Goal: Information Seeking & Learning: Learn about a topic

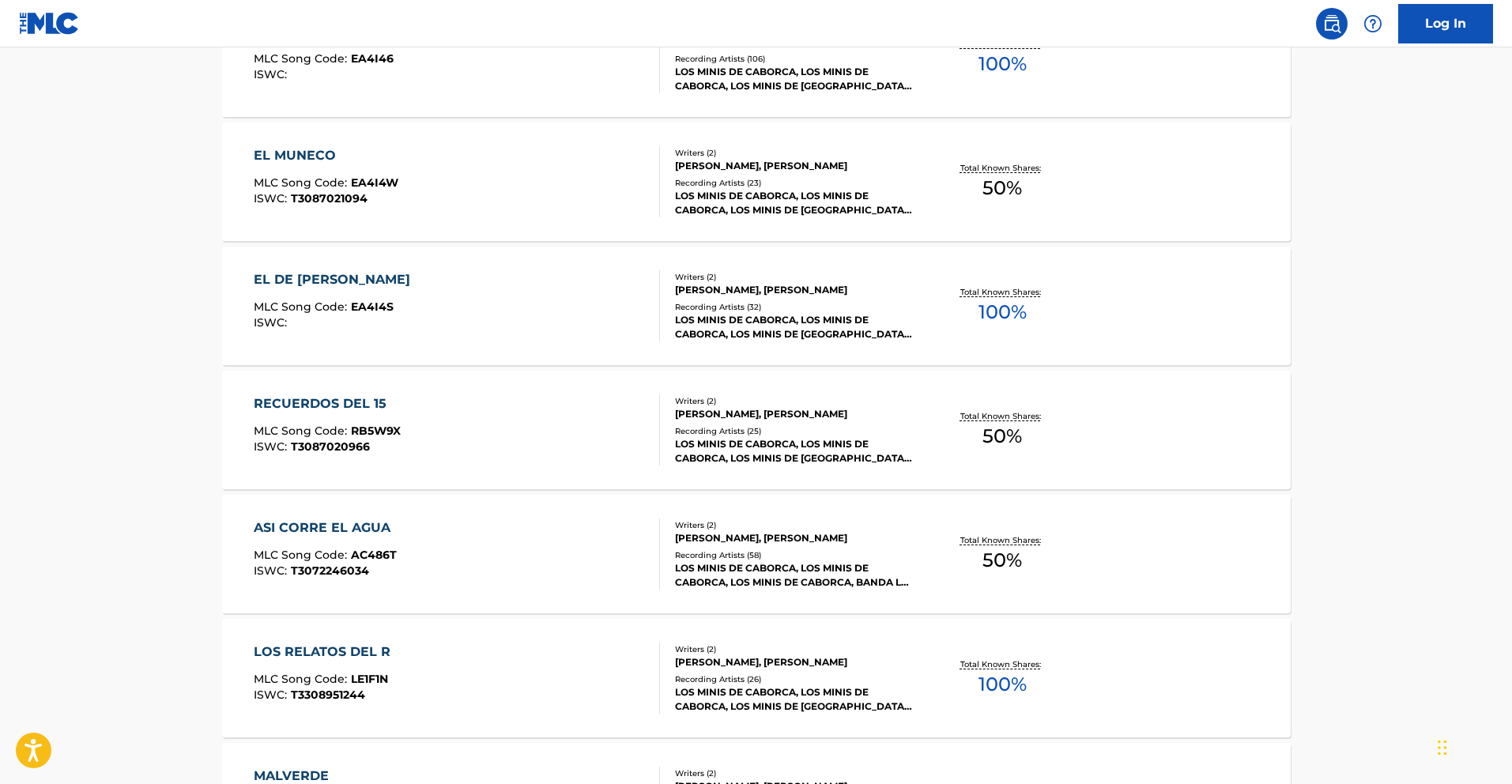
scroll to position [2408, 0]
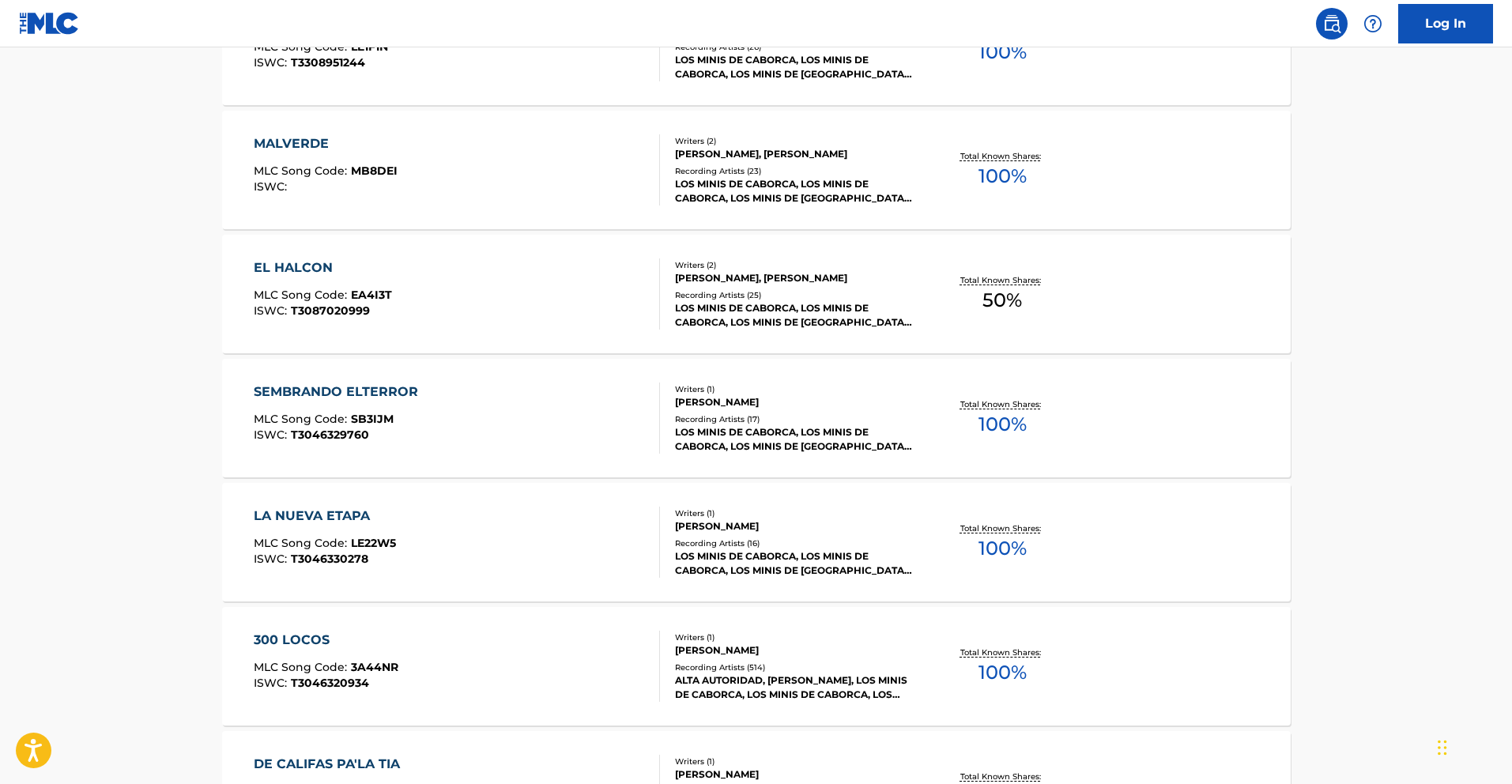
click at [395, 392] on div "SEMBRANDO ELTERROR" at bounding box center [340, 392] width 172 height 19
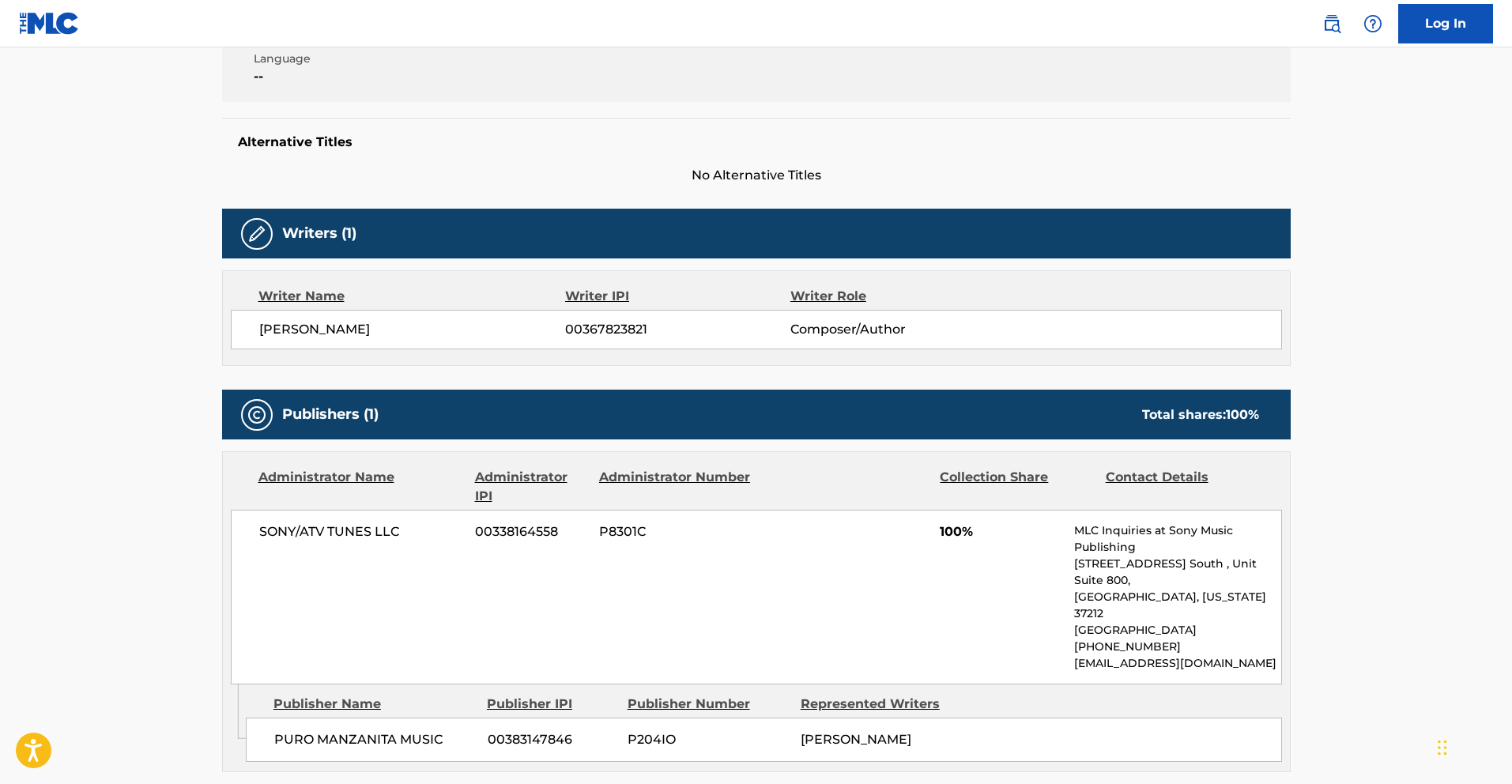
scroll to position [327, 0]
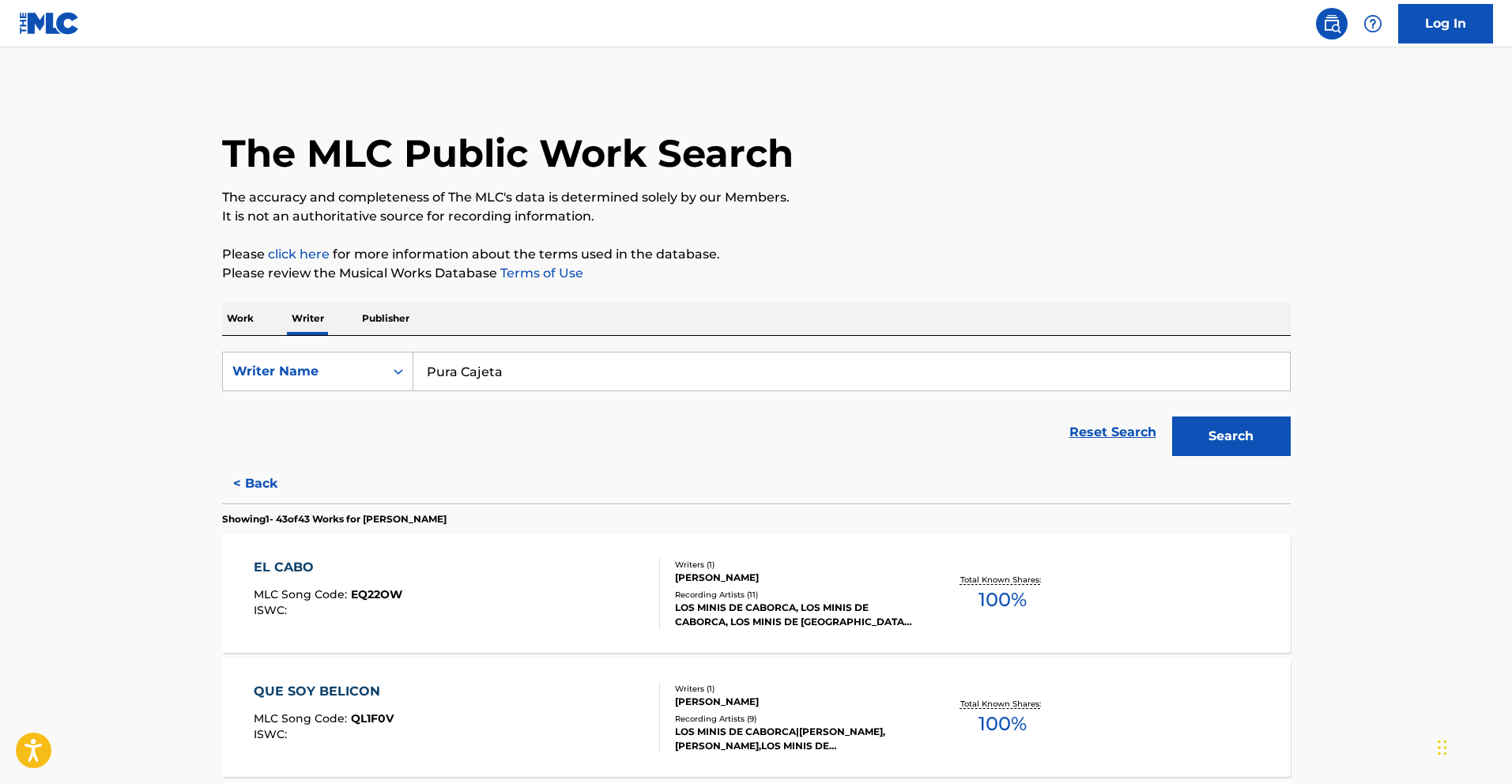
scroll to position [3650, 0]
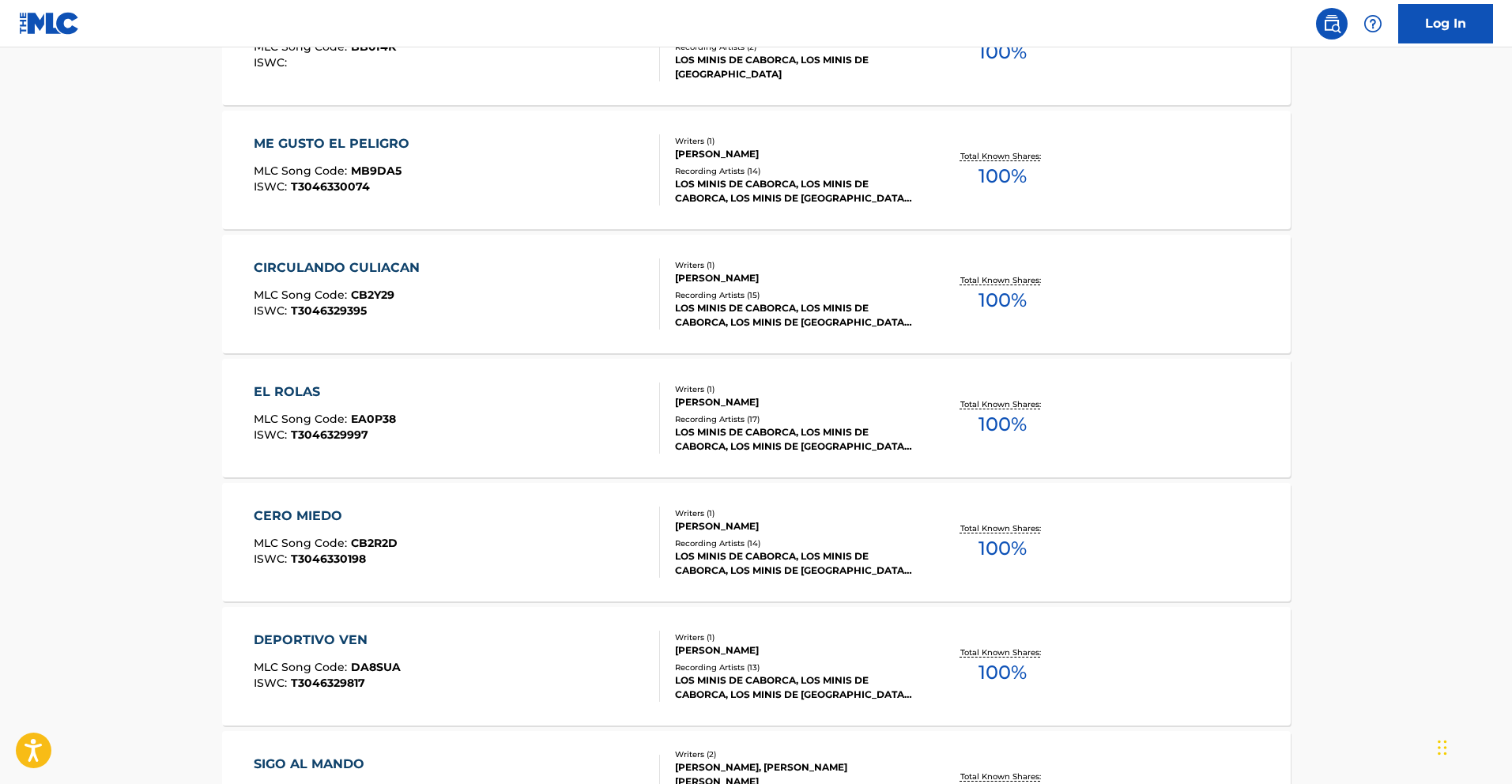
click at [290, 393] on div "EL ROLAS" at bounding box center [325, 392] width 143 height 19
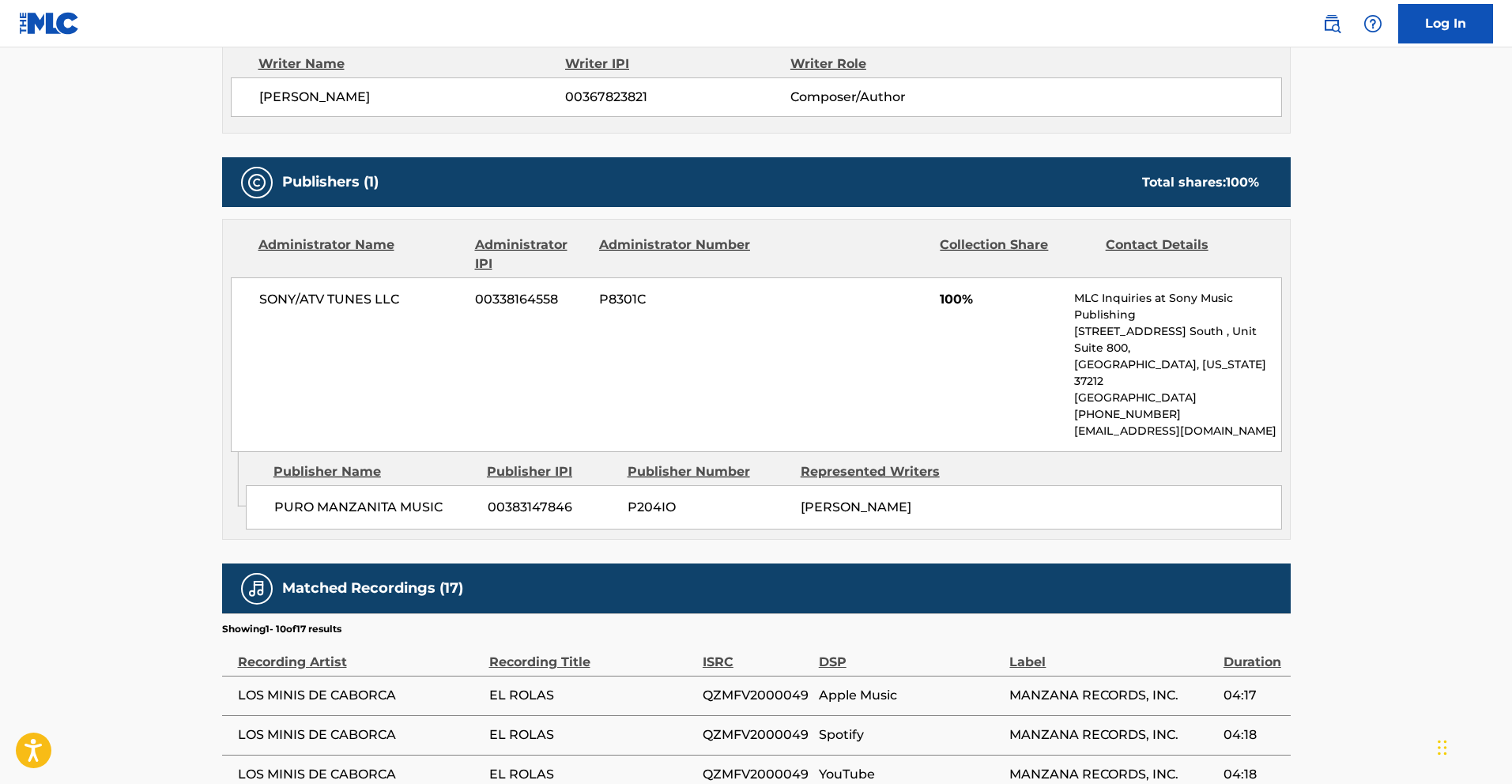
scroll to position [538, 0]
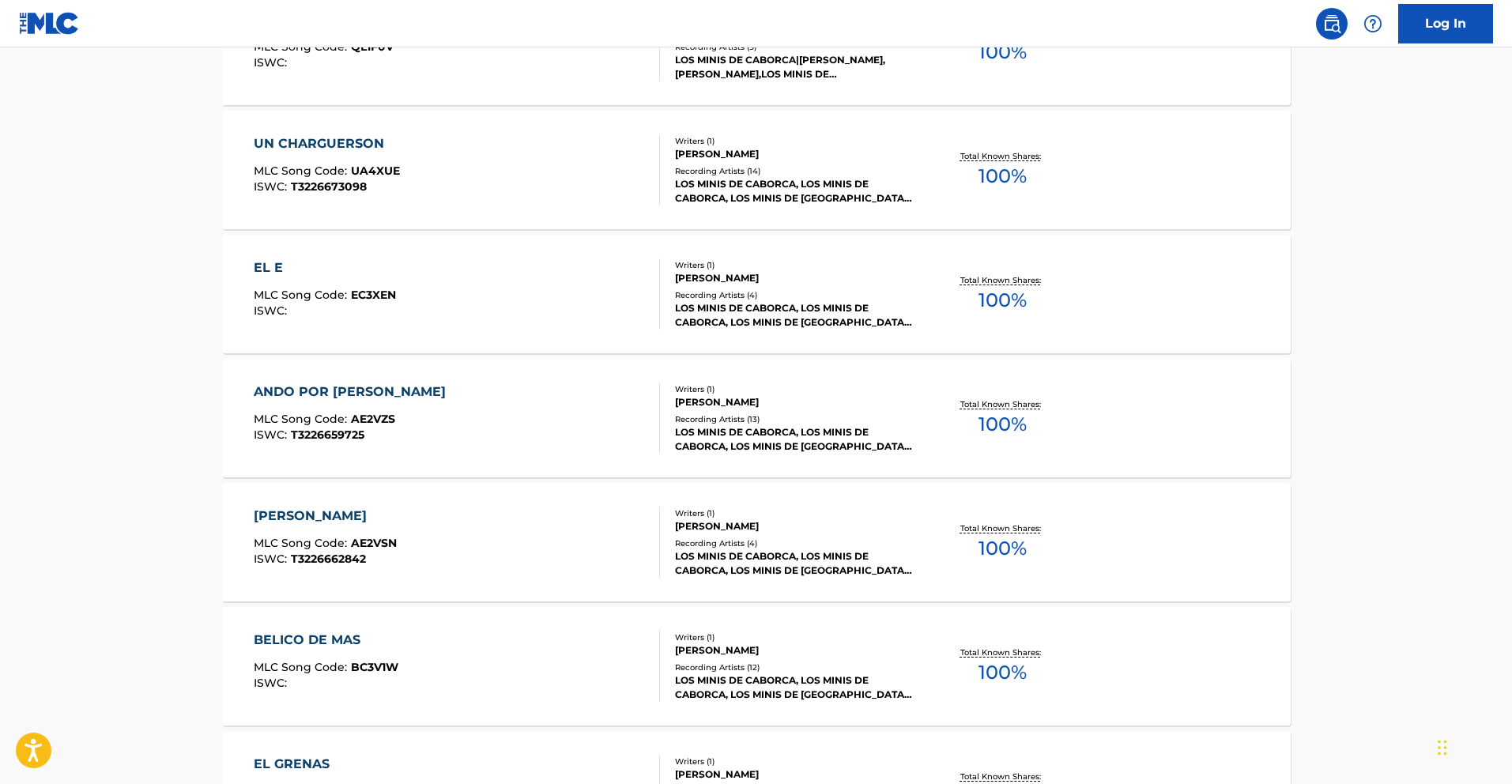
scroll to position [672, 0]
click at [380, 392] on div "ANDO POR [PERSON_NAME]" at bounding box center [353, 392] width 200 height 19
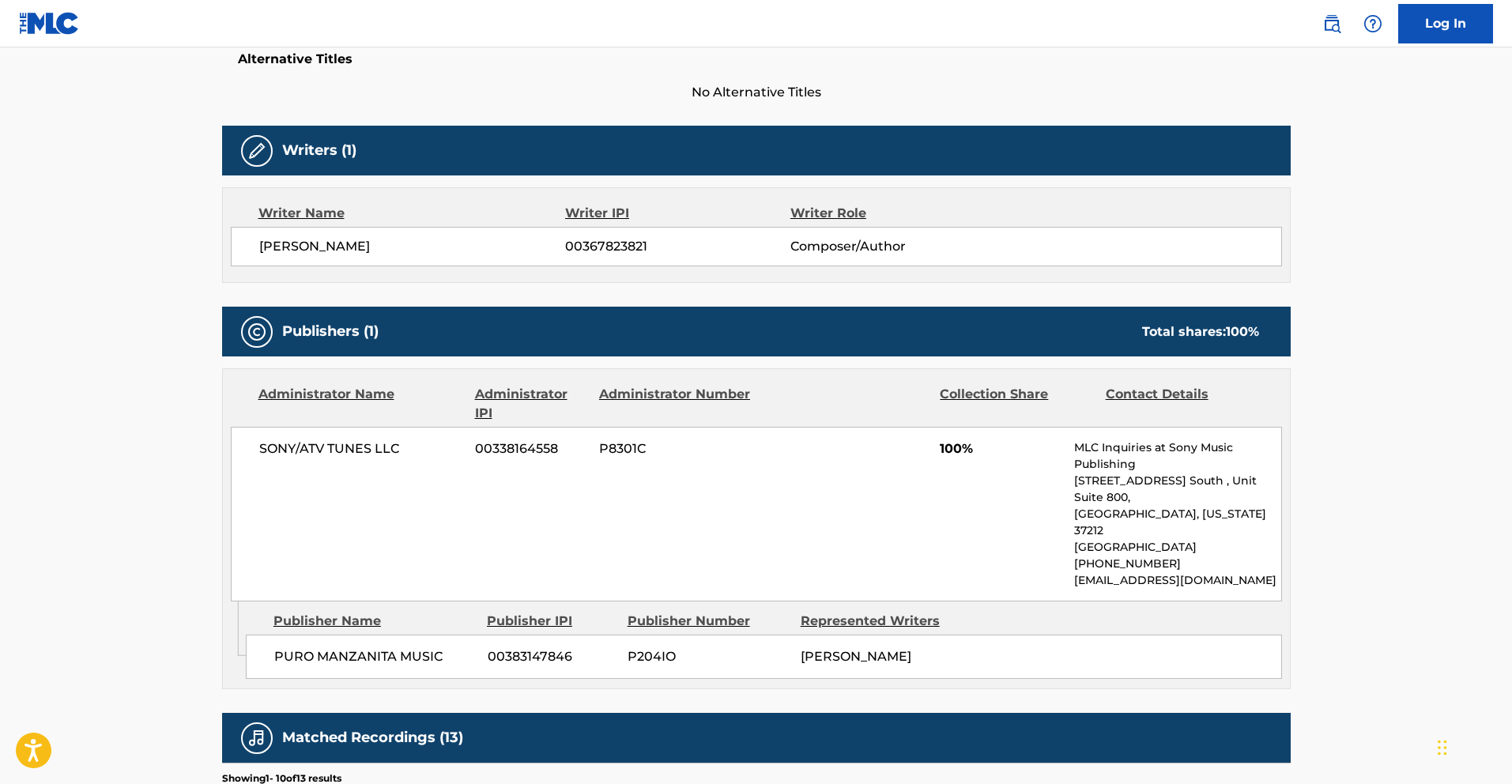
scroll to position [426, 0]
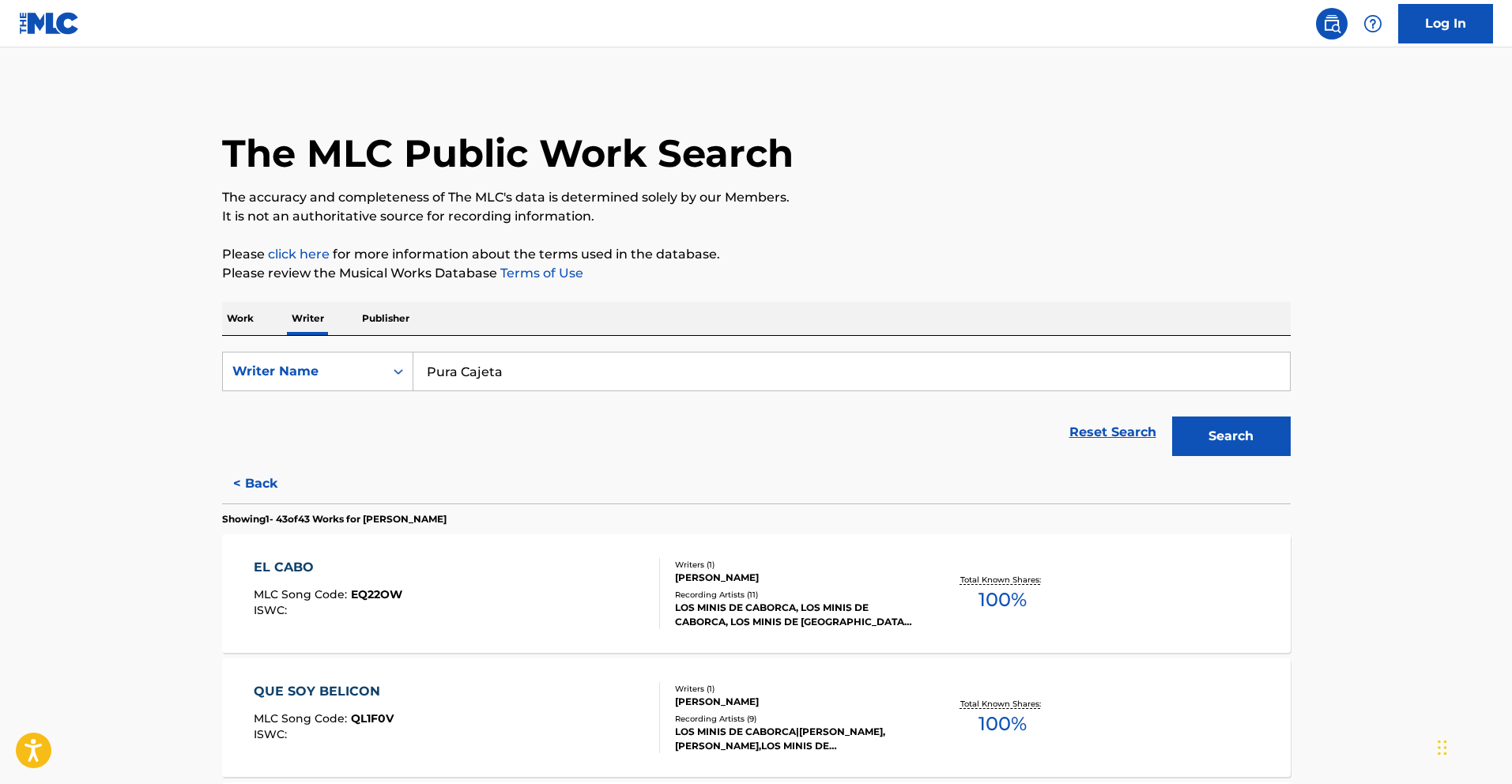
scroll to position [4270, 0]
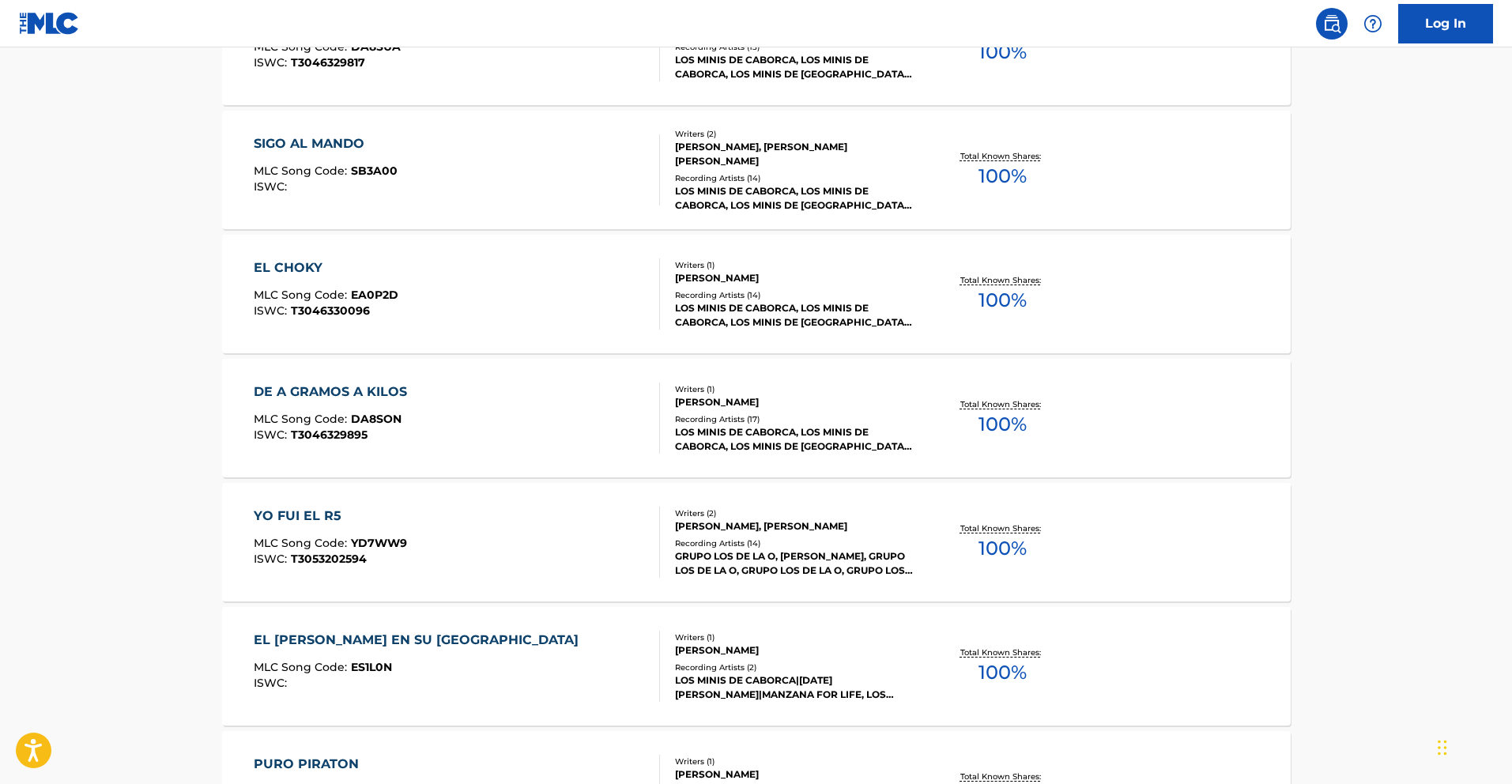
click at [407, 392] on div "DE A GRAMOS A KILOS" at bounding box center [334, 392] width 161 height 19
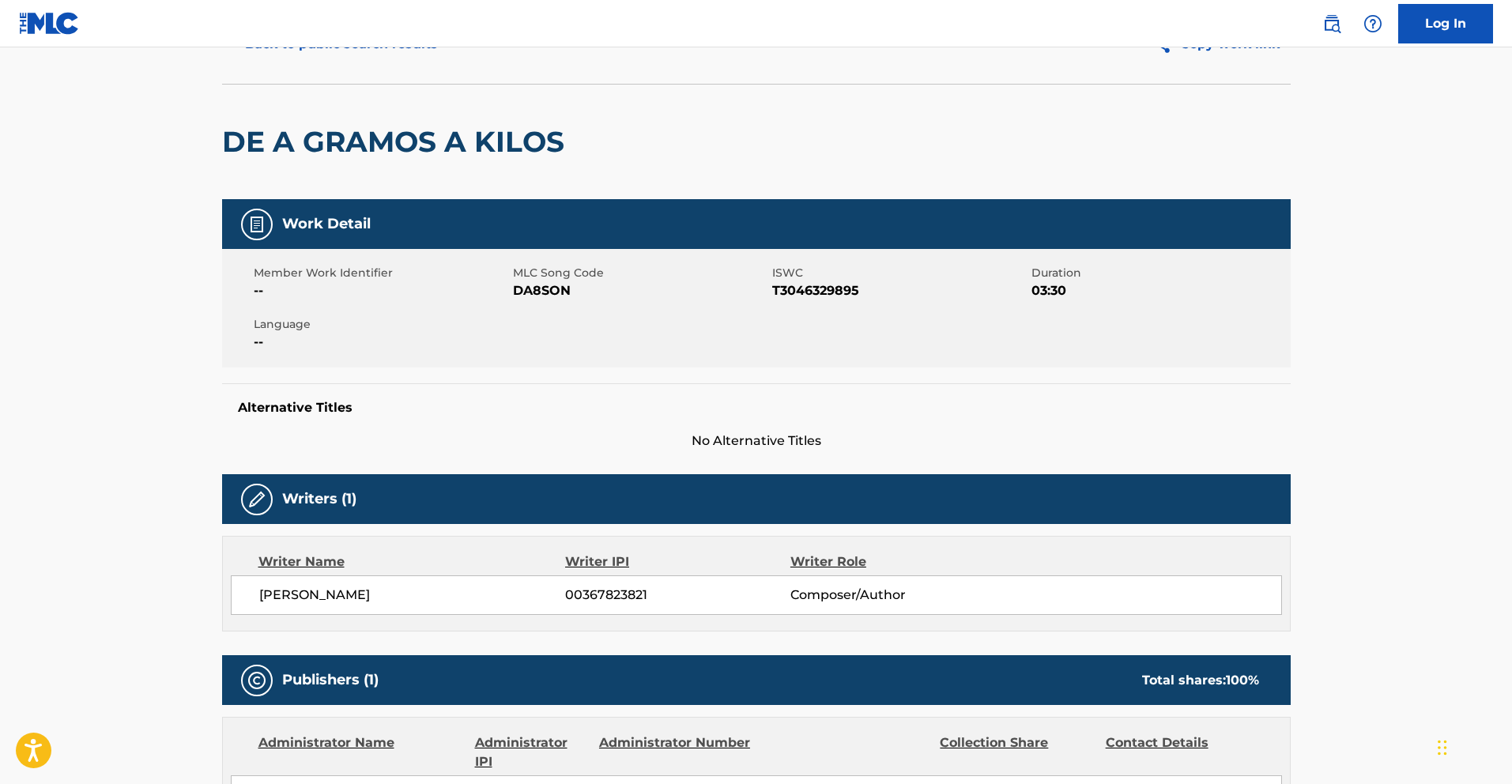
scroll to position [79, 0]
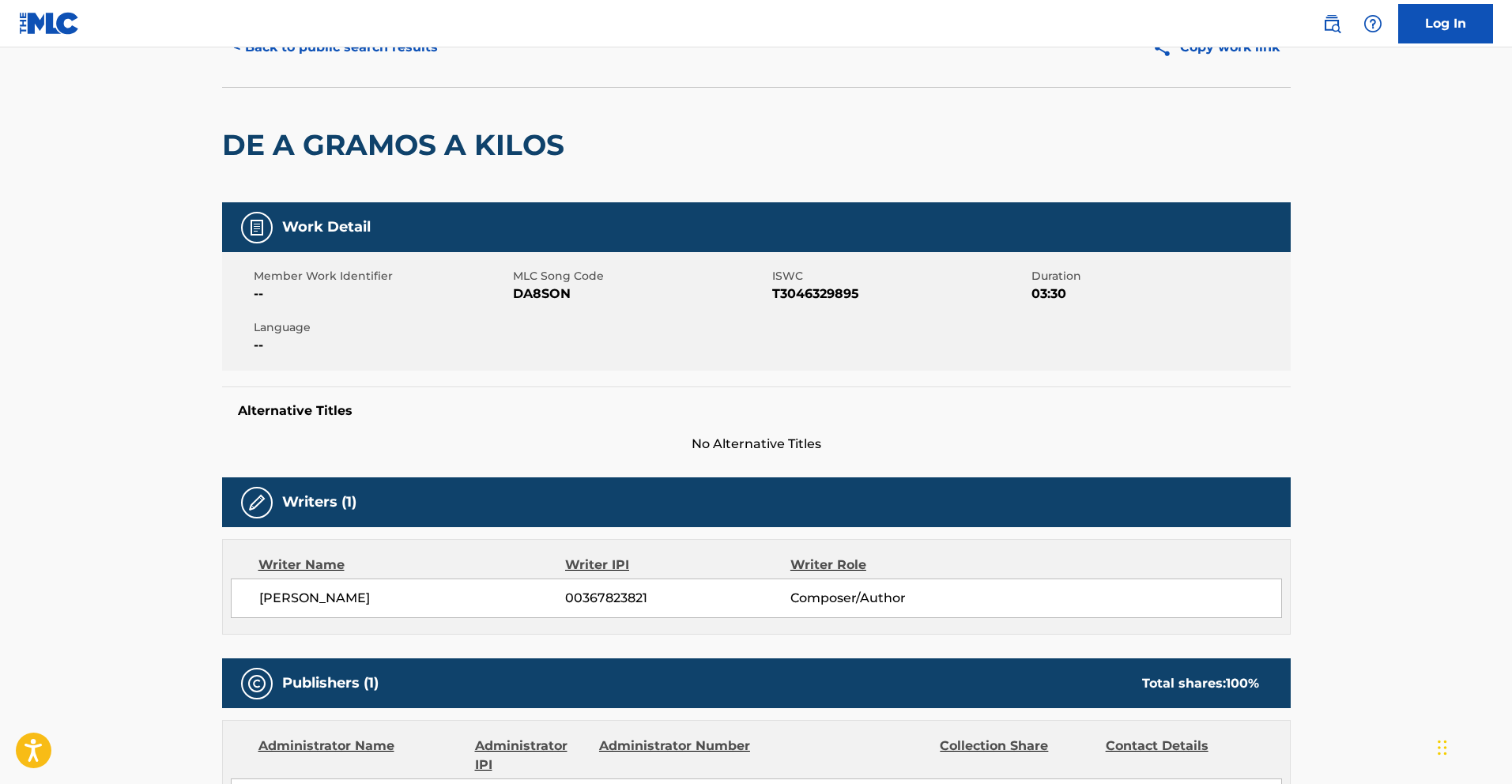
click at [1182, 116] on div "DE A GRAMOS A KILOS" at bounding box center [756, 144] width 1068 height 115
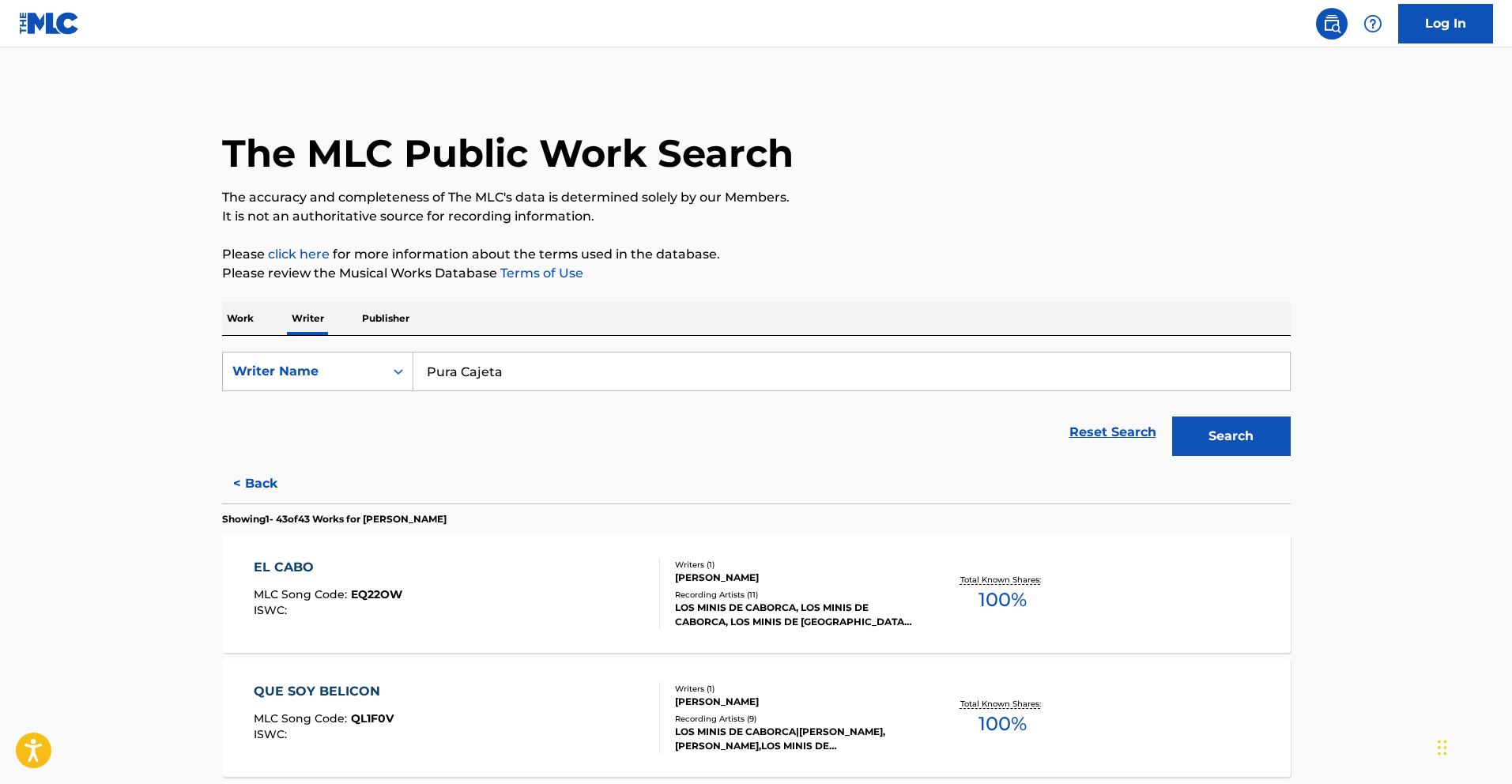
scroll to position [4146, 0]
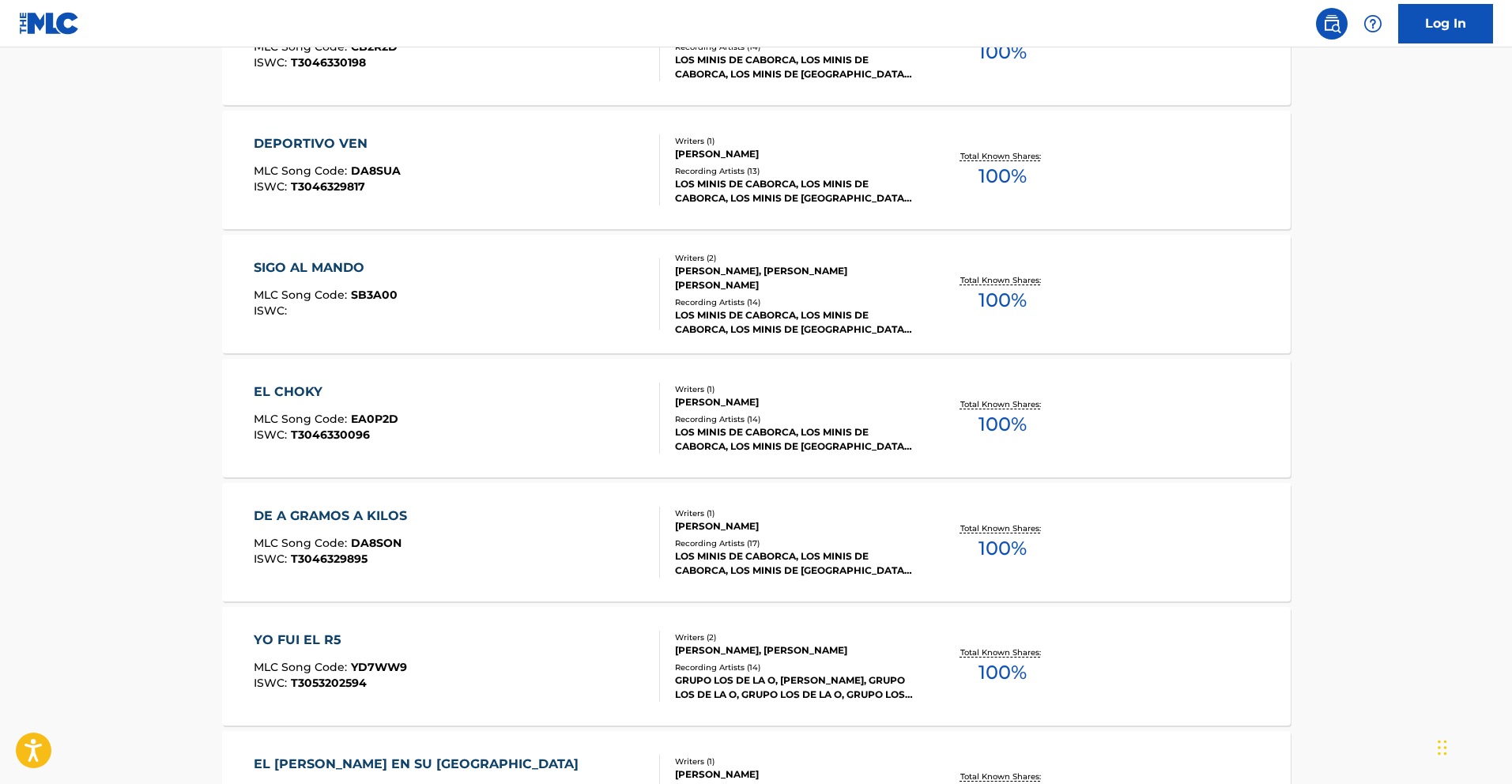
click at [437, 369] on div "EL CHOKY MLC Song Code : EA0P2D ISWC : T3046330096 Writers ( 1 ) [PERSON_NAME] …" at bounding box center [756, 418] width 1068 height 119
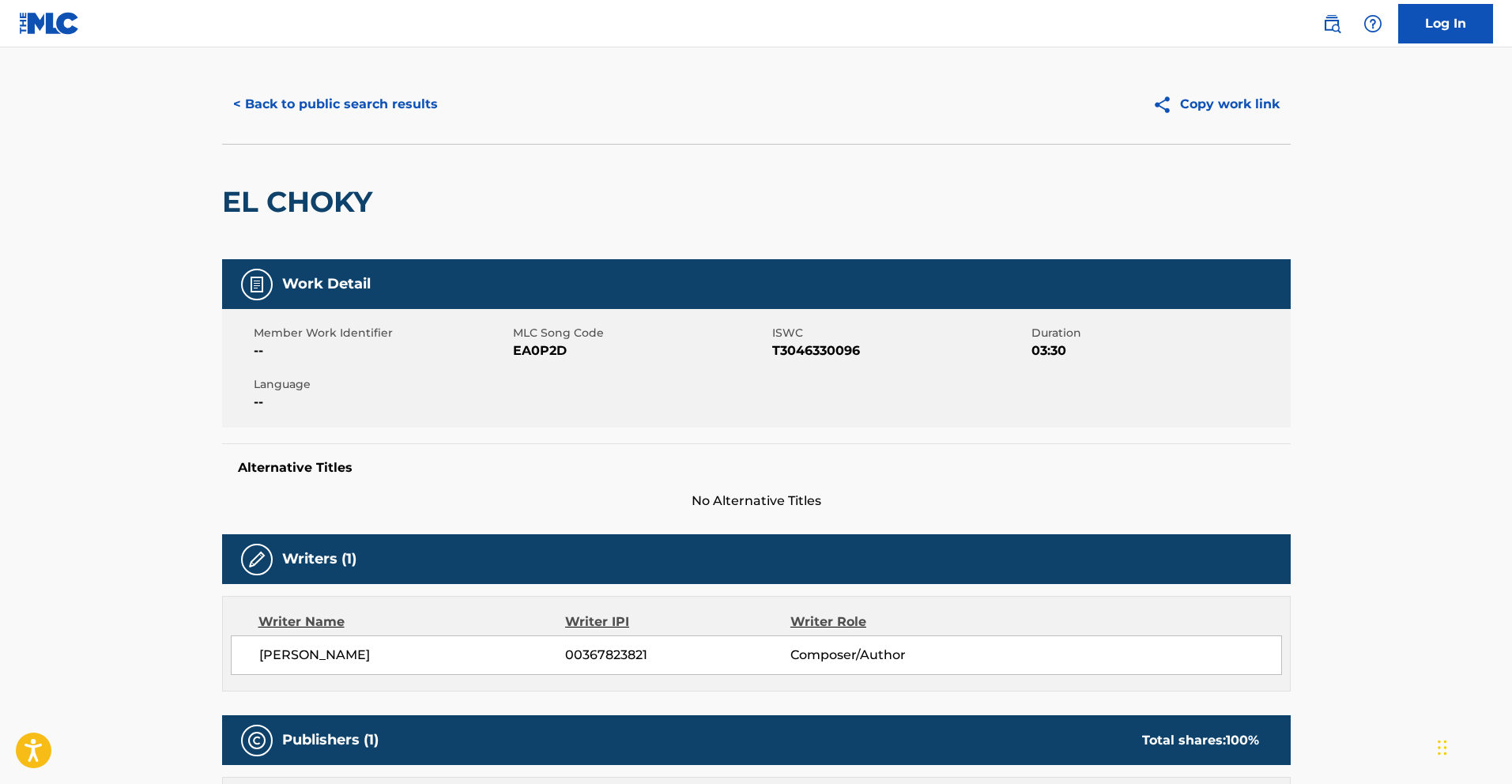
scroll to position [15, 0]
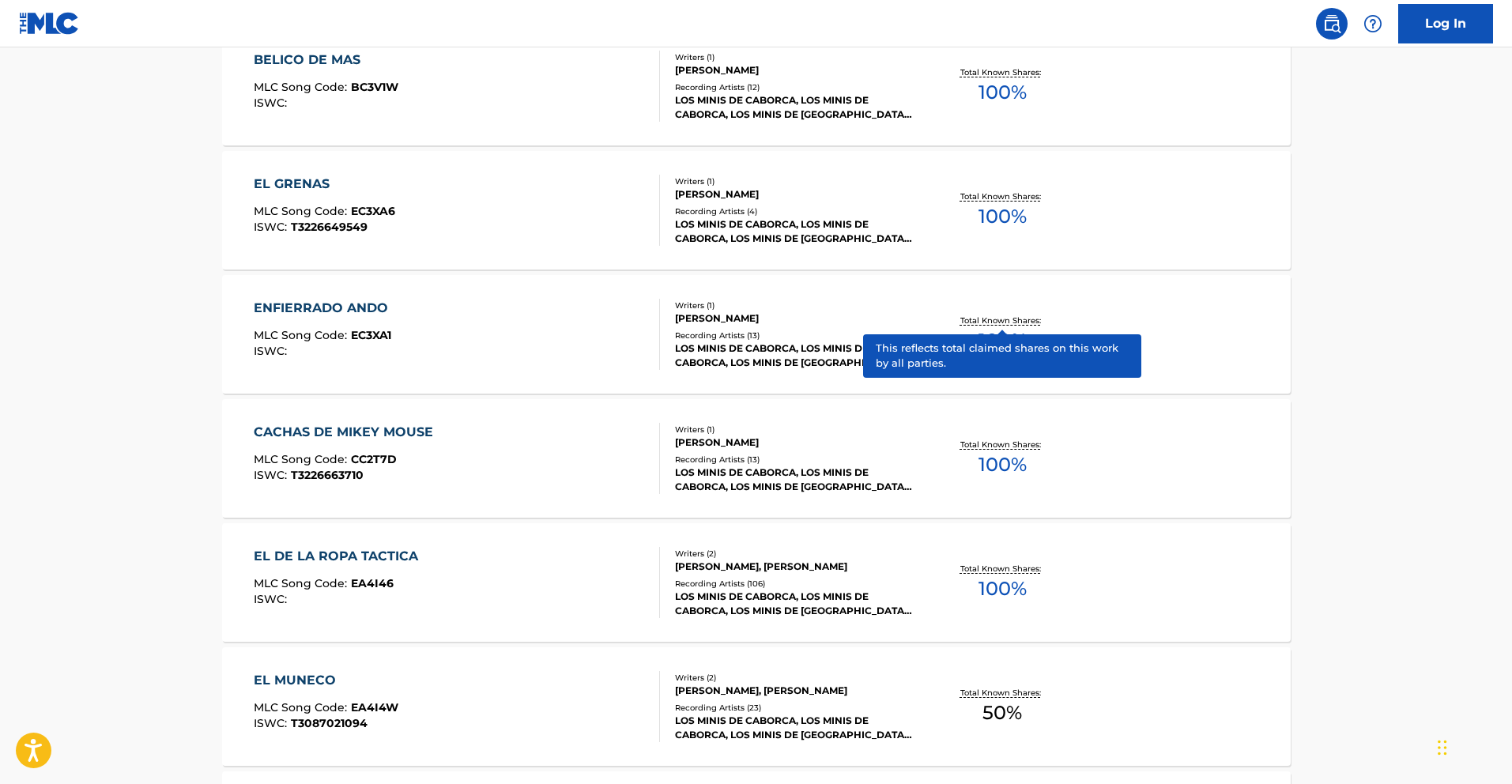
scroll to position [2532, 0]
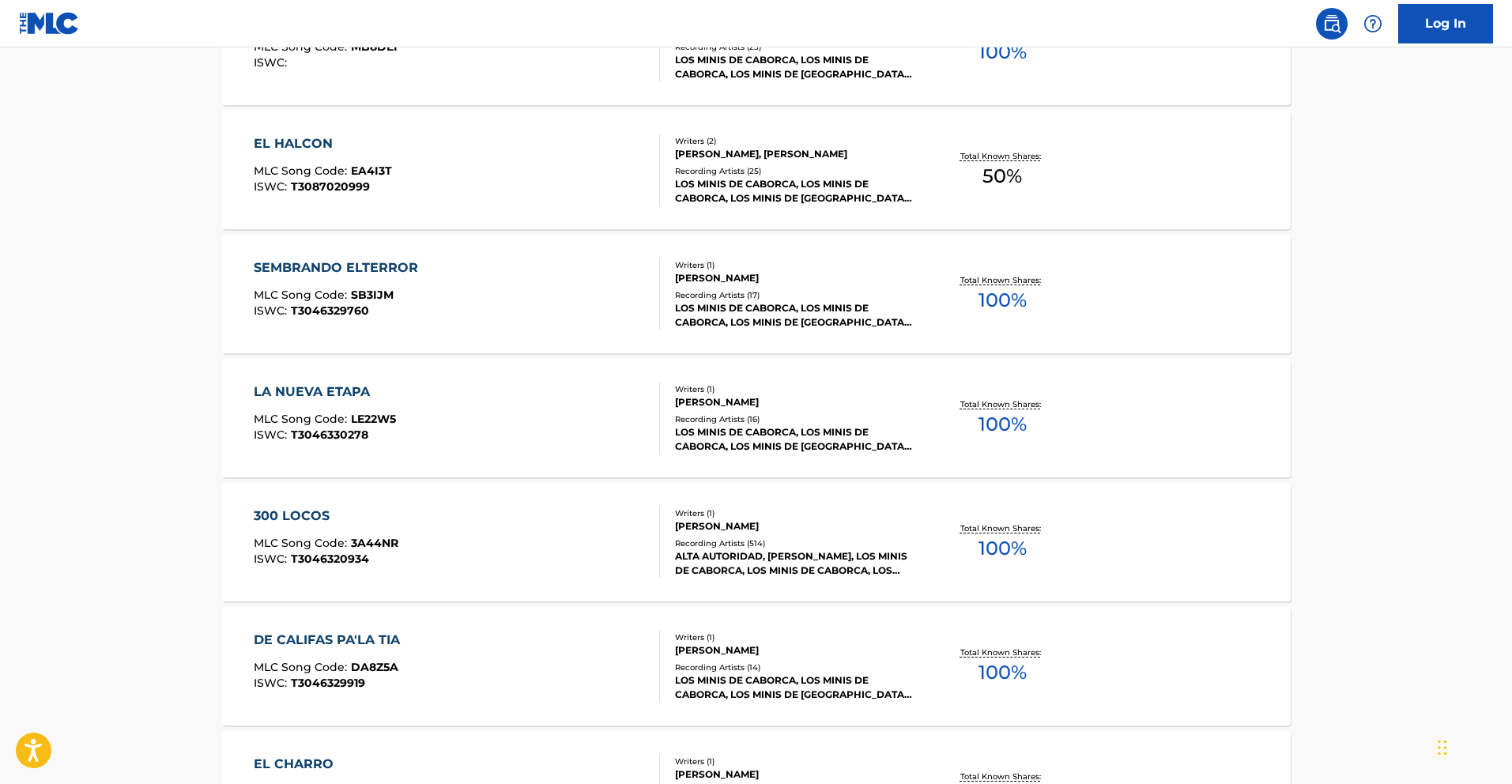
click at [877, 415] on div "Recording Artists ( 16 )" at bounding box center [794, 419] width 239 height 11
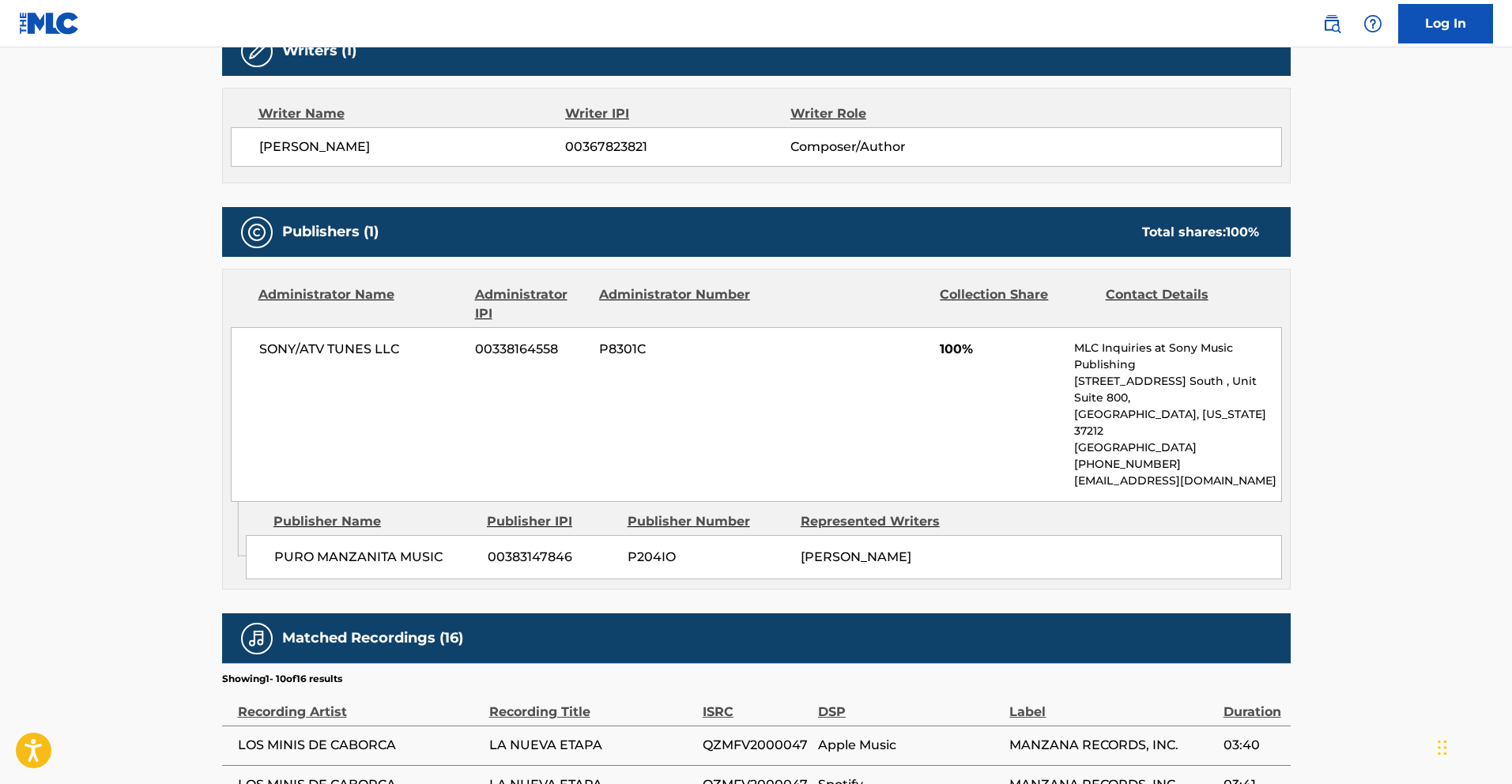
scroll to position [531, 0]
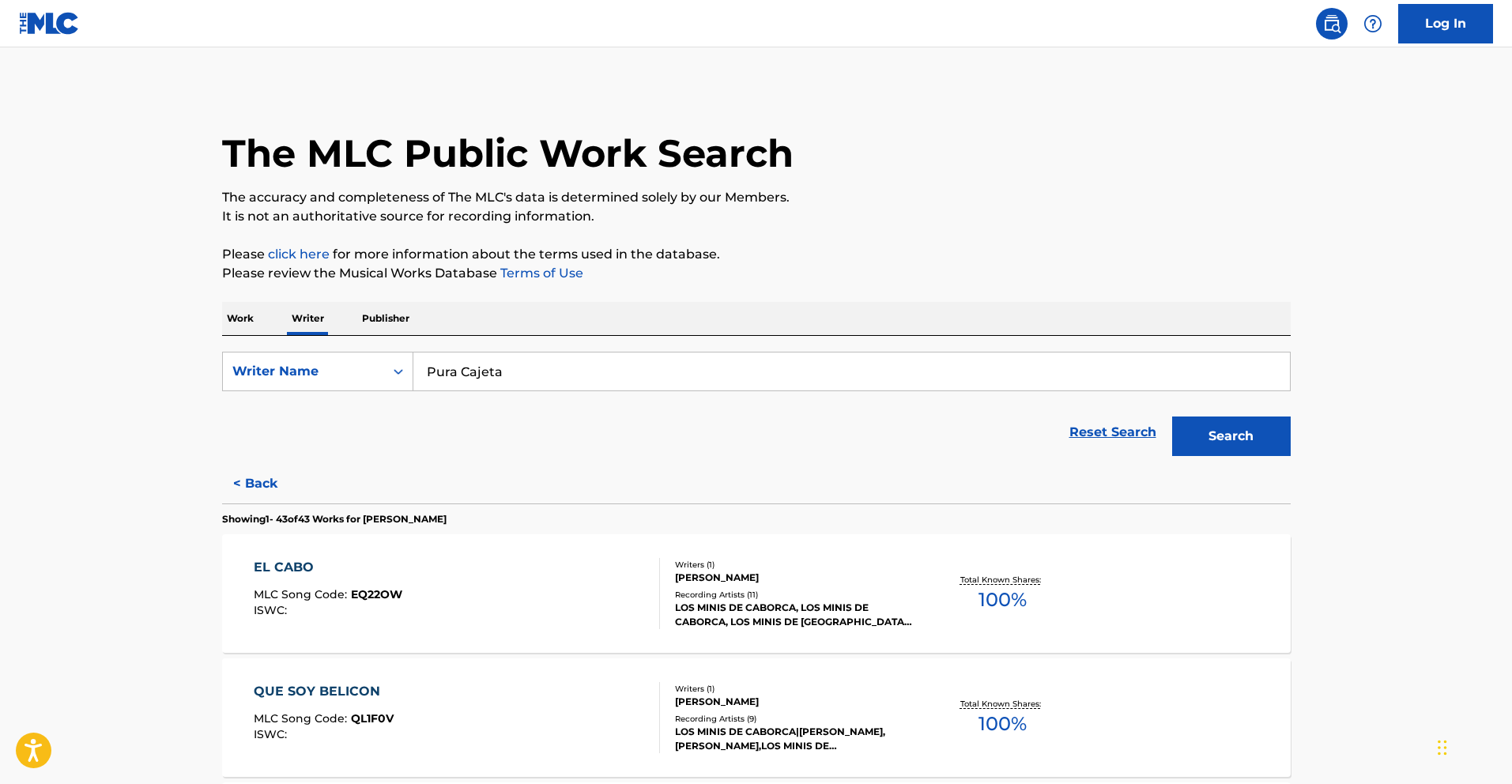
scroll to position [3898, 0]
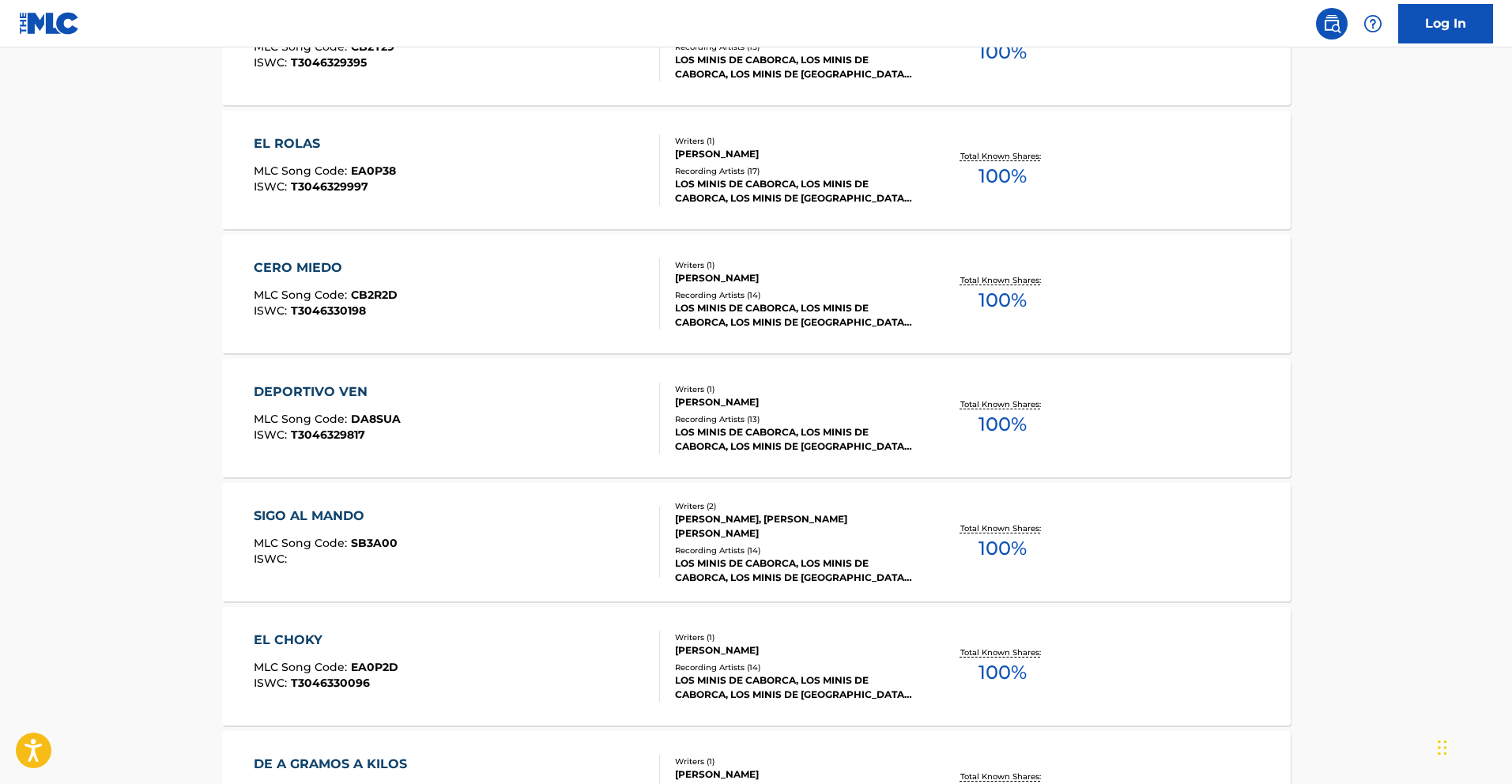
click at [330, 405] on div "DEPORTIVO VEN MLC Song Code : DA8SUA ISWC : T3046329817" at bounding box center [327, 418] width 147 height 71
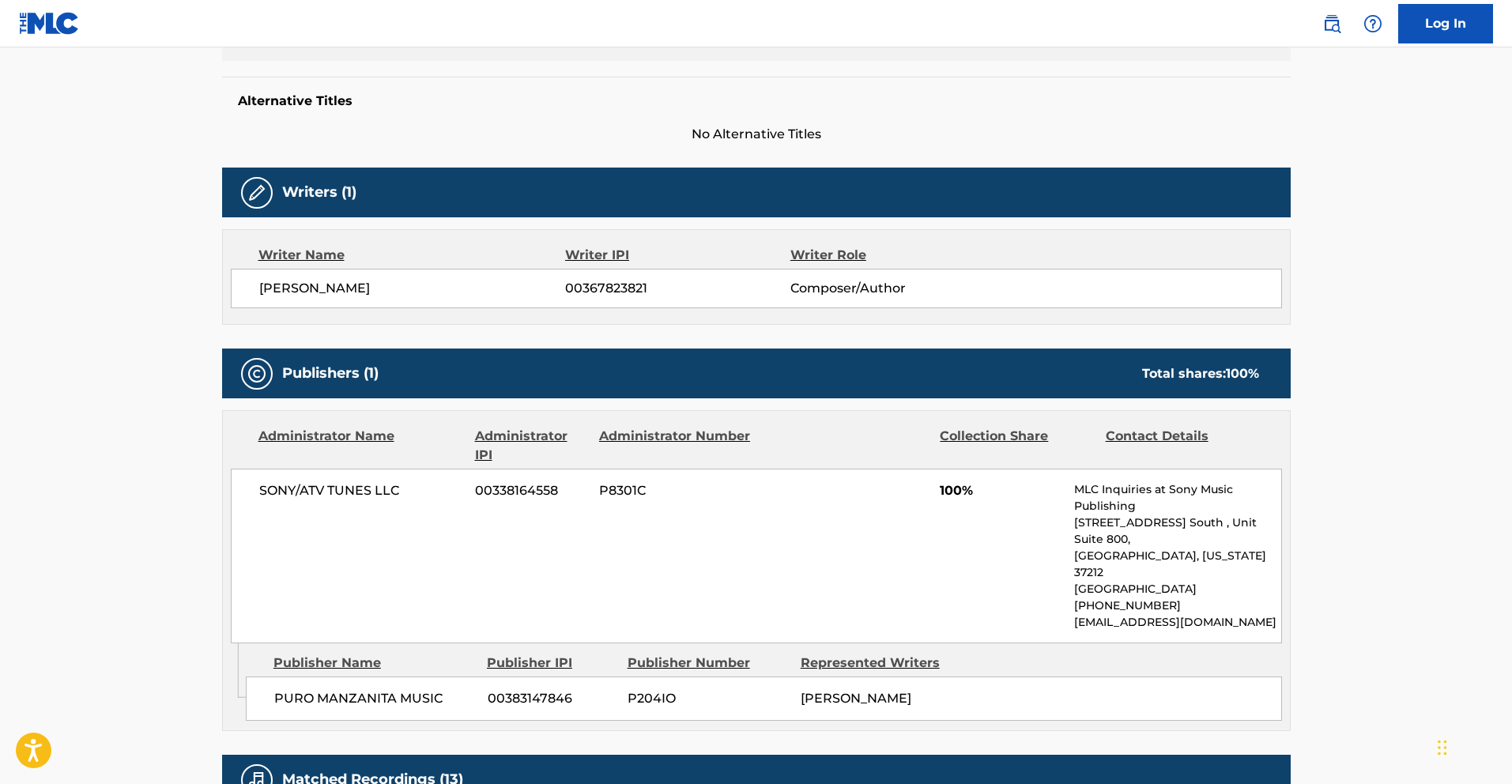
scroll to position [398, 0]
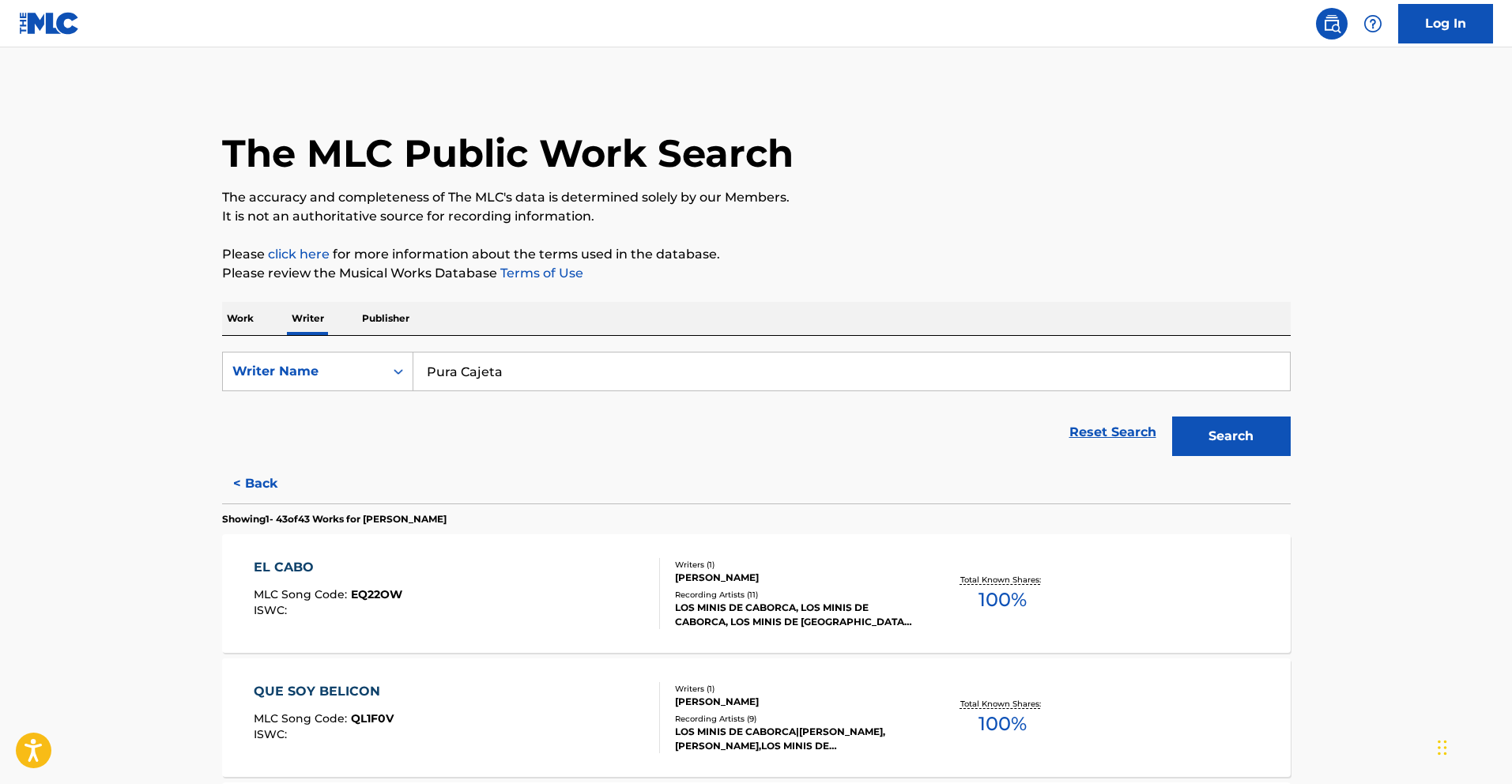
scroll to position [2781, 0]
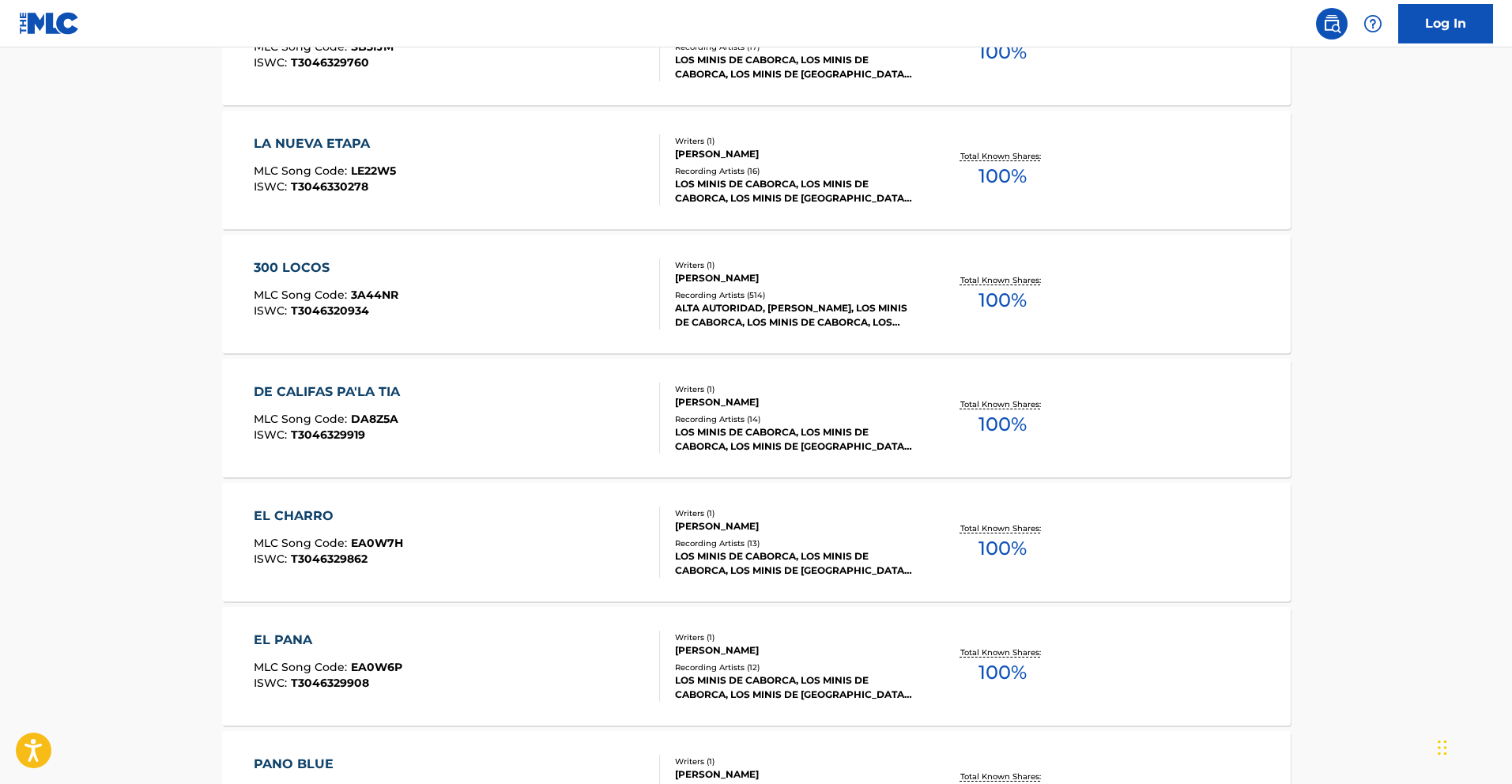
click at [360, 394] on div "DE CALIFAS PA'LA TIA" at bounding box center [330, 392] width 154 height 19
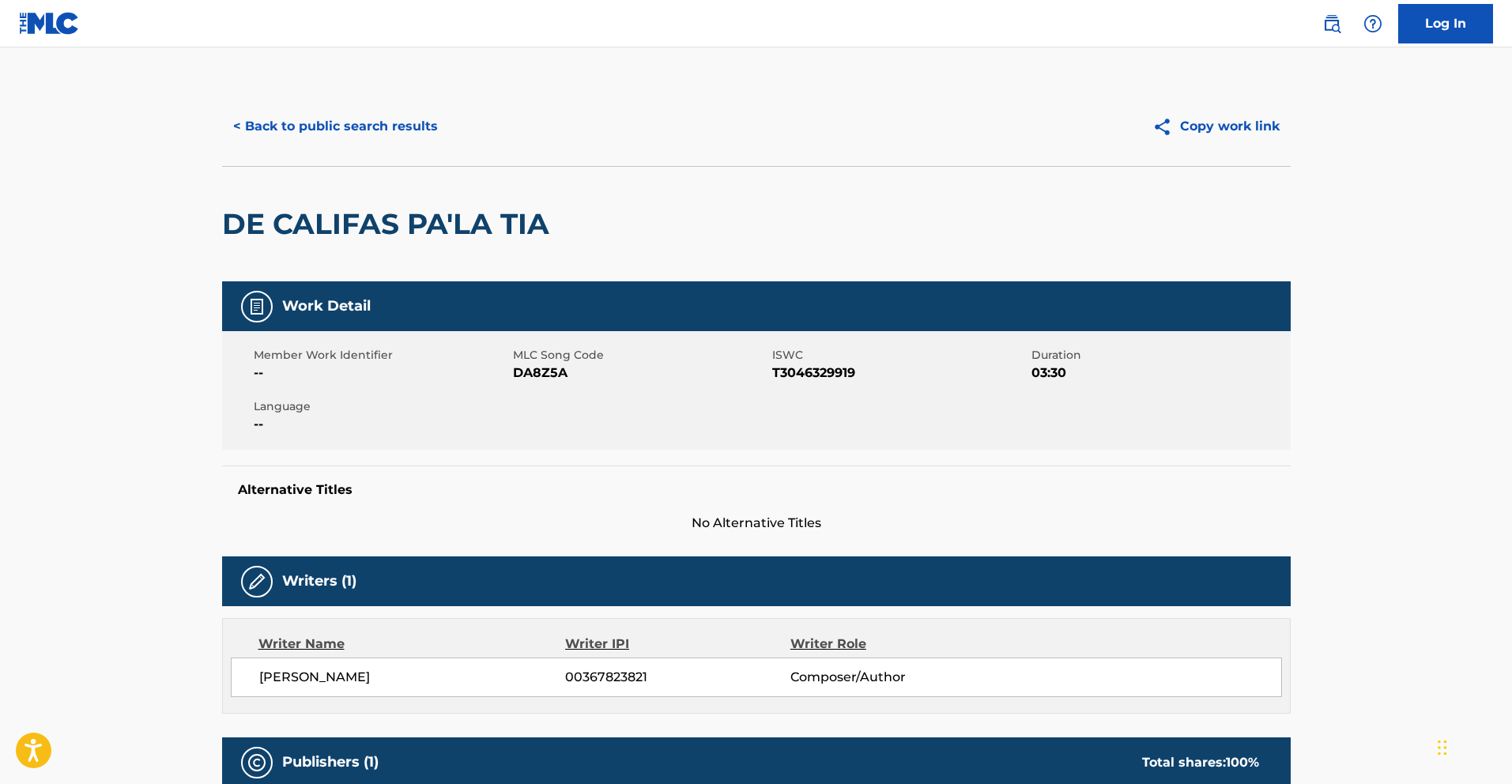
click at [265, 137] on button "< Back to public search results" at bounding box center [335, 126] width 227 height 40
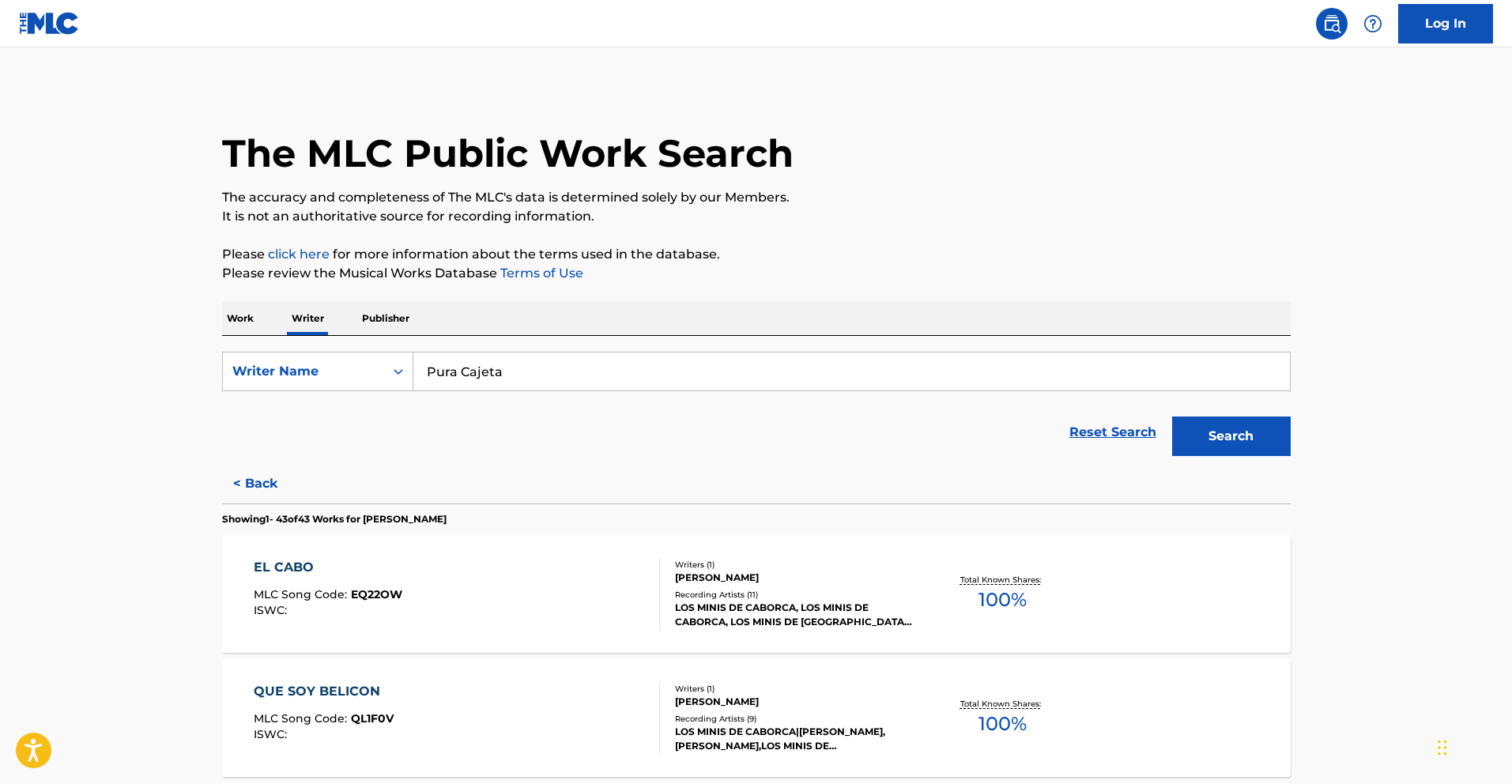
scroll to position [3774, 0]
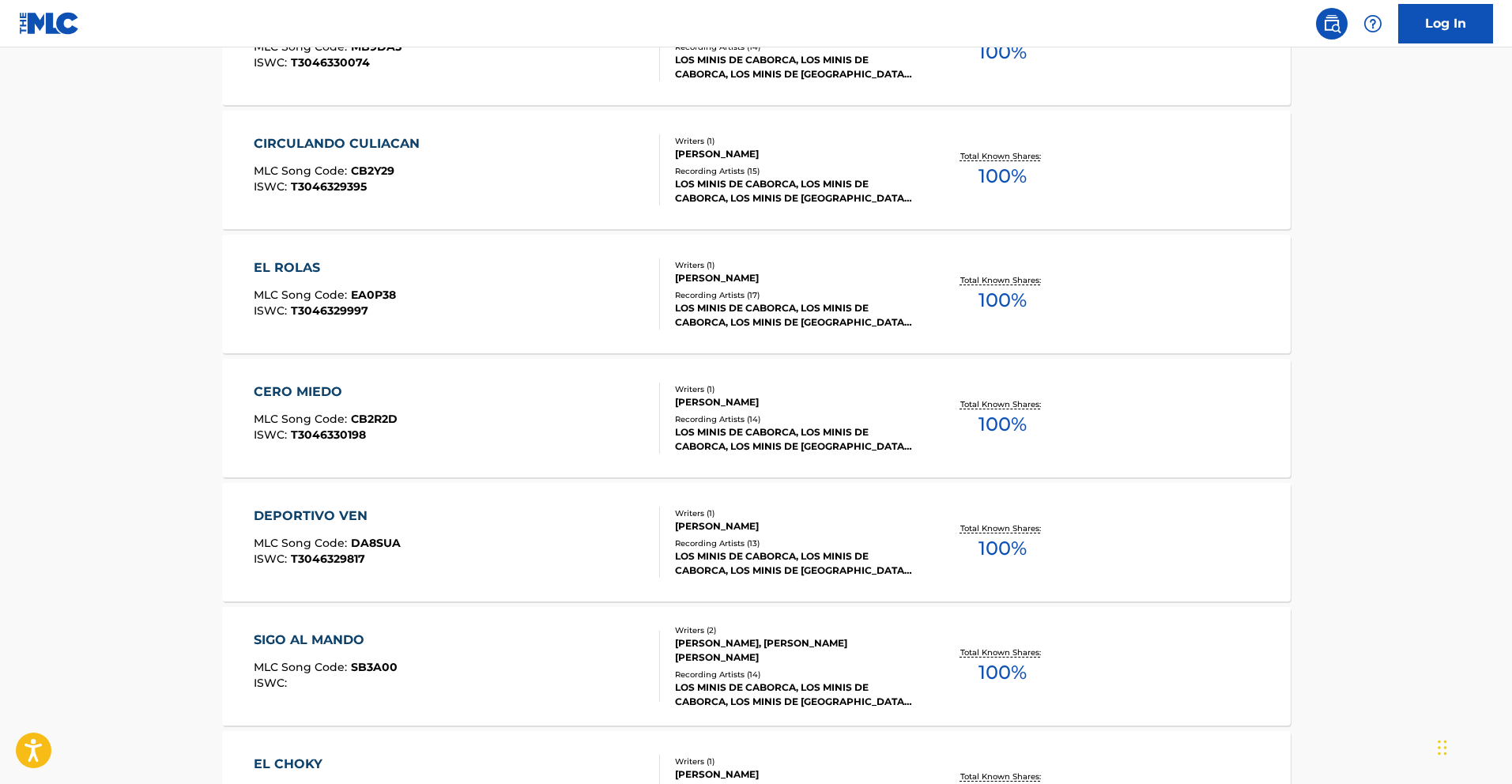
click at [294, 392] on div "CERO MIEDO" at bounding box center [325, 392] width 143 height 19
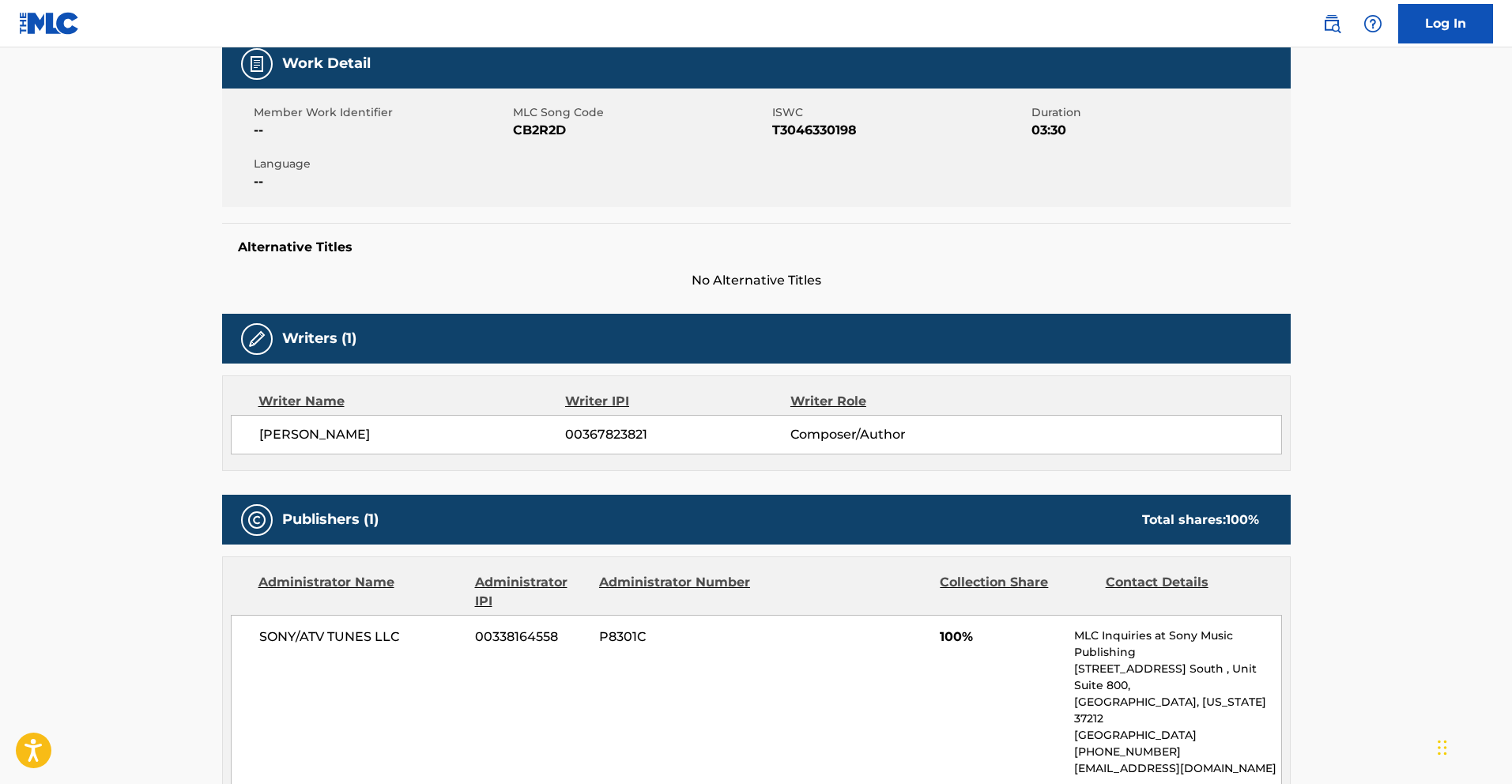
scroll to position [239, 0]
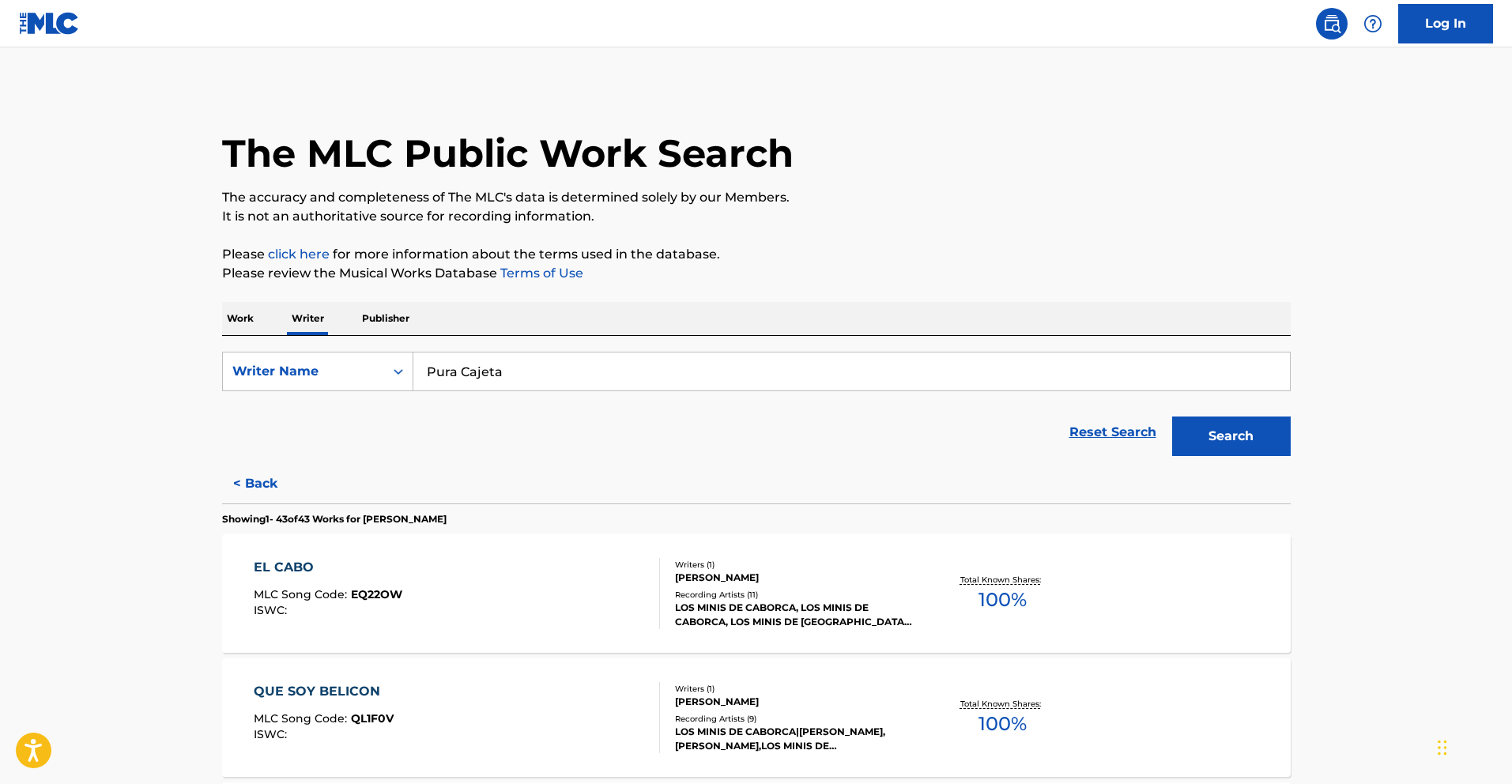
scroll to position [2905, 0]
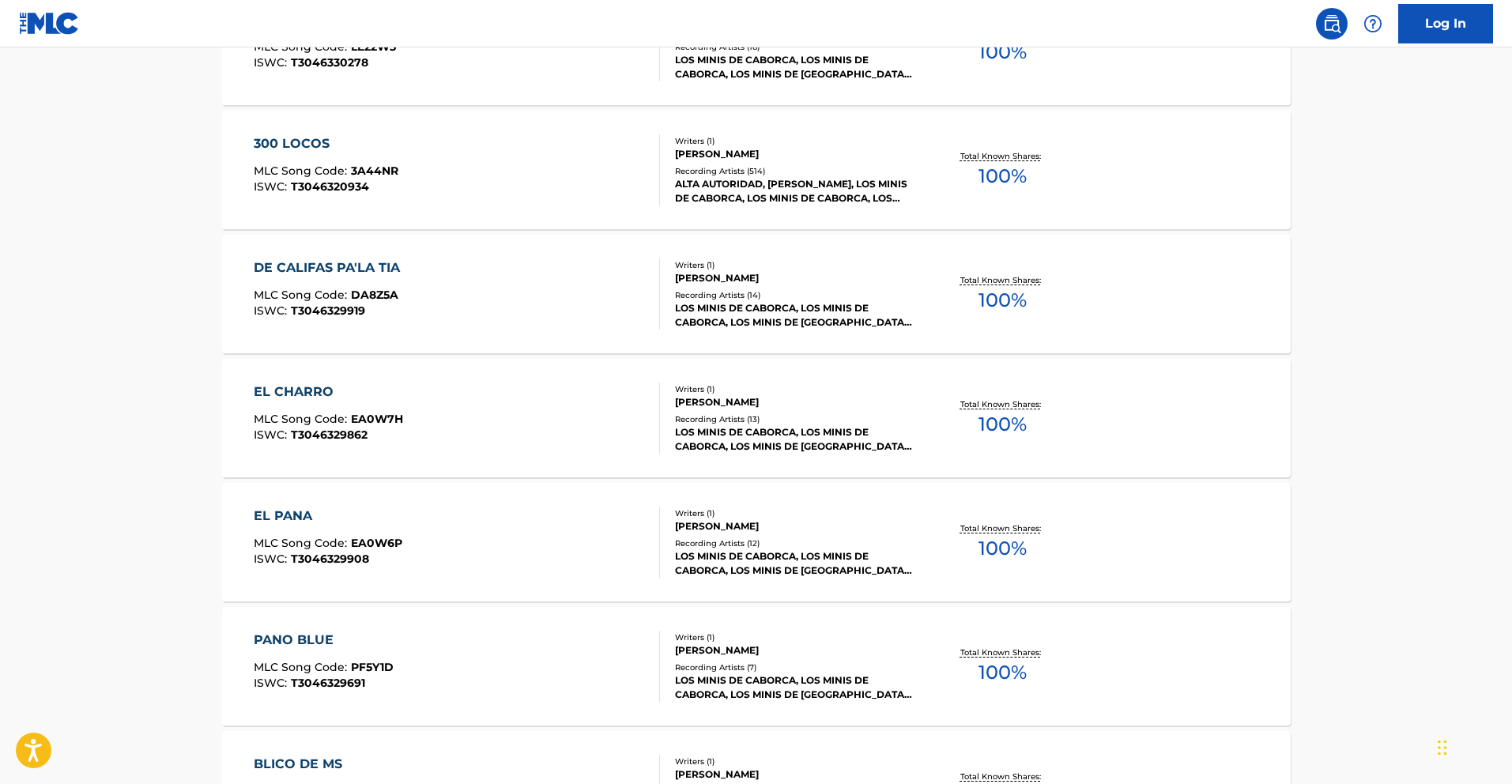
click at [384, 399] on div "EL CHARRO" at bounding box center [328, 392] width 150 height 19
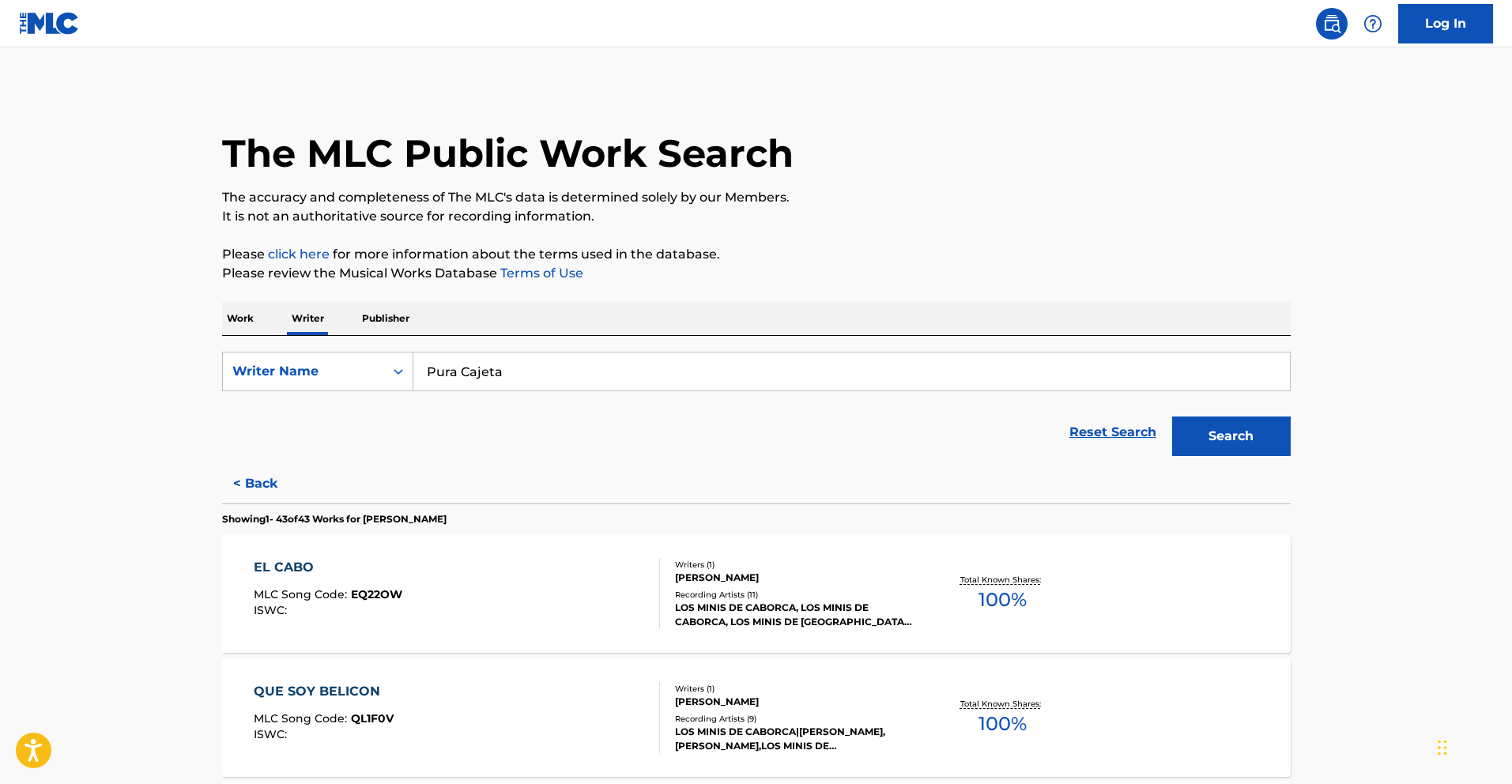
scroll to position [3402, 0]
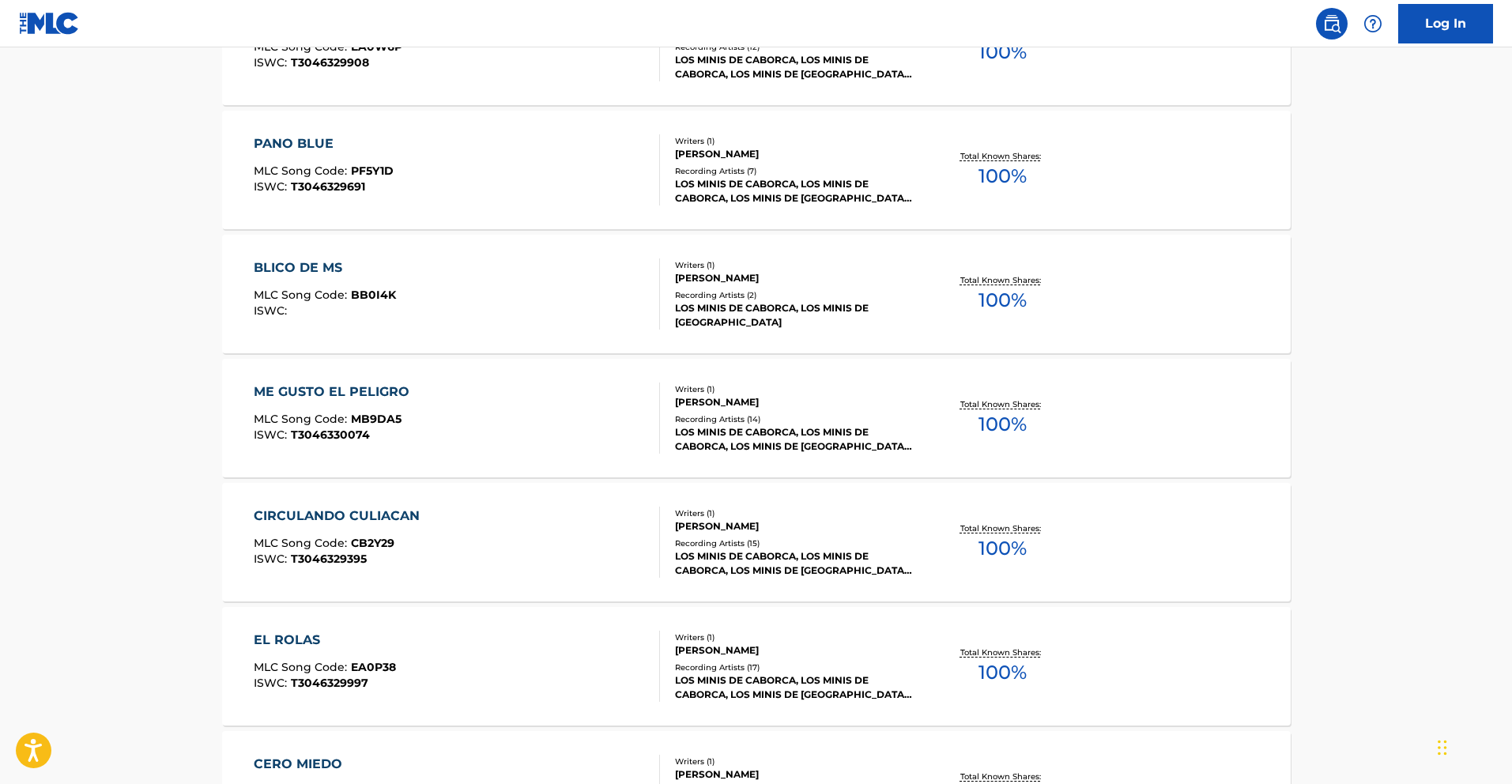
click at [384, 367] on div "ME GUSTO EL PELIGRO MLC Song Code : MB9DA5 ISWC : T3046330074 Writers ( 1 ) [PE…" at bounding box center [756, 418] width 1068 height 119
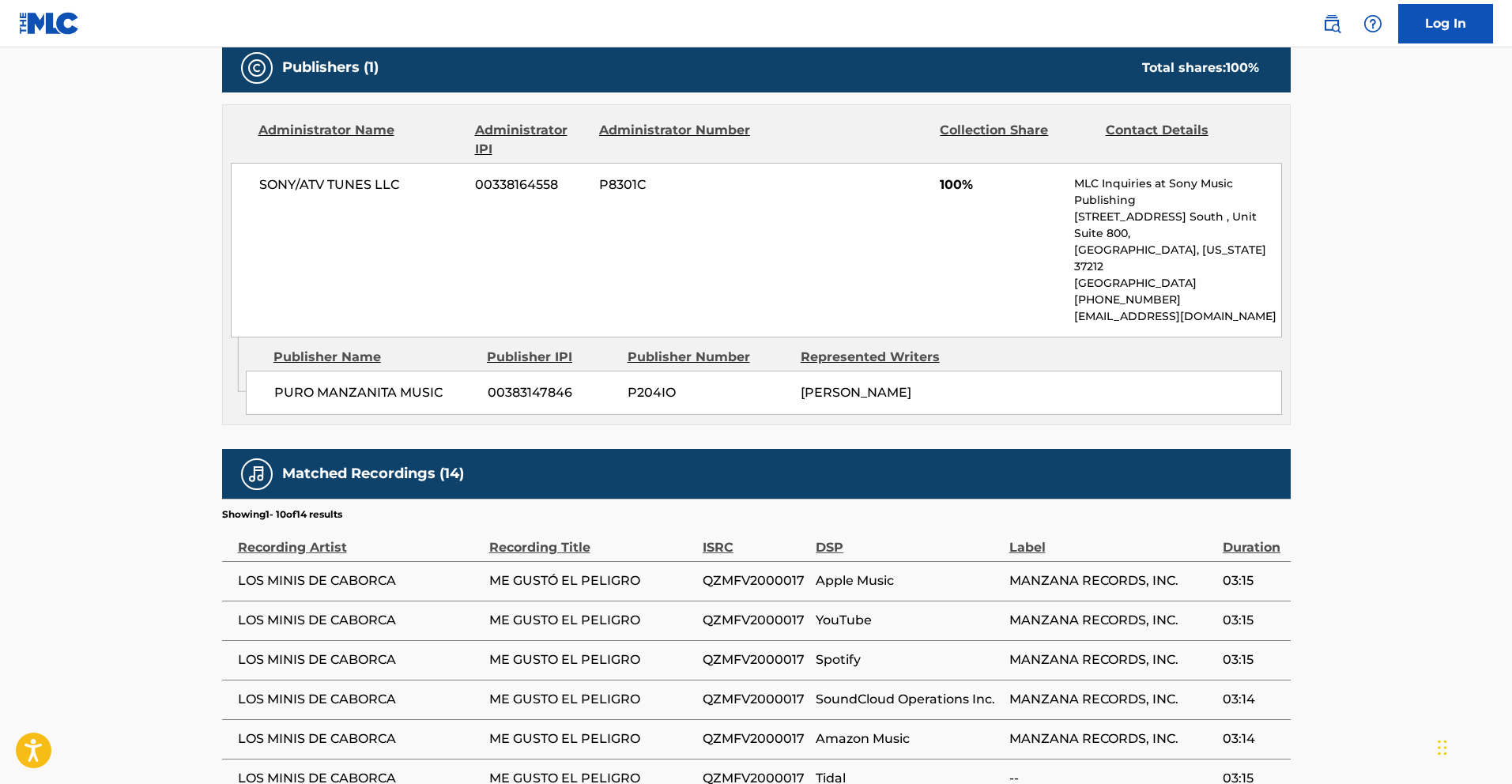
scroll to position [628, 0]
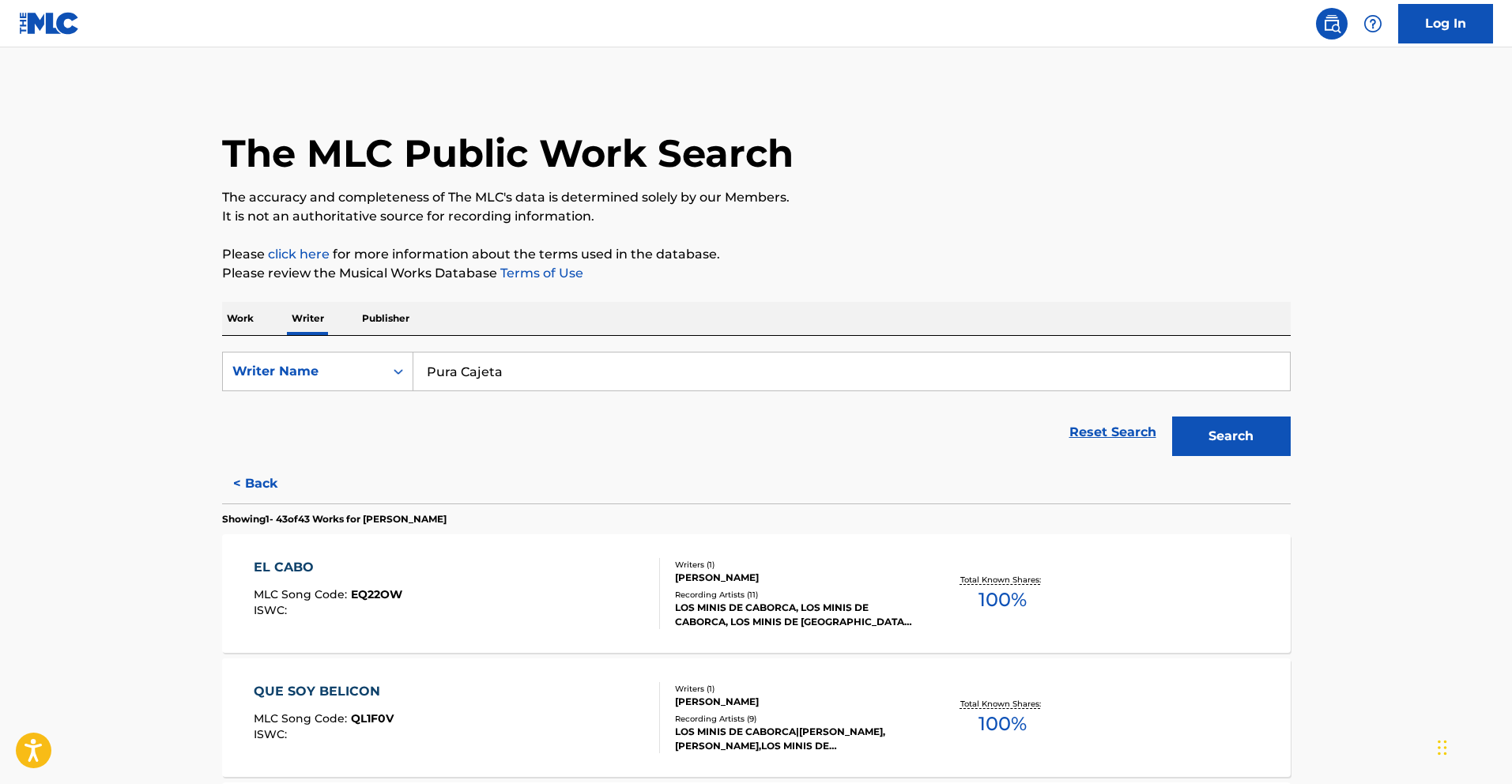
scroll to position [3029, 0]
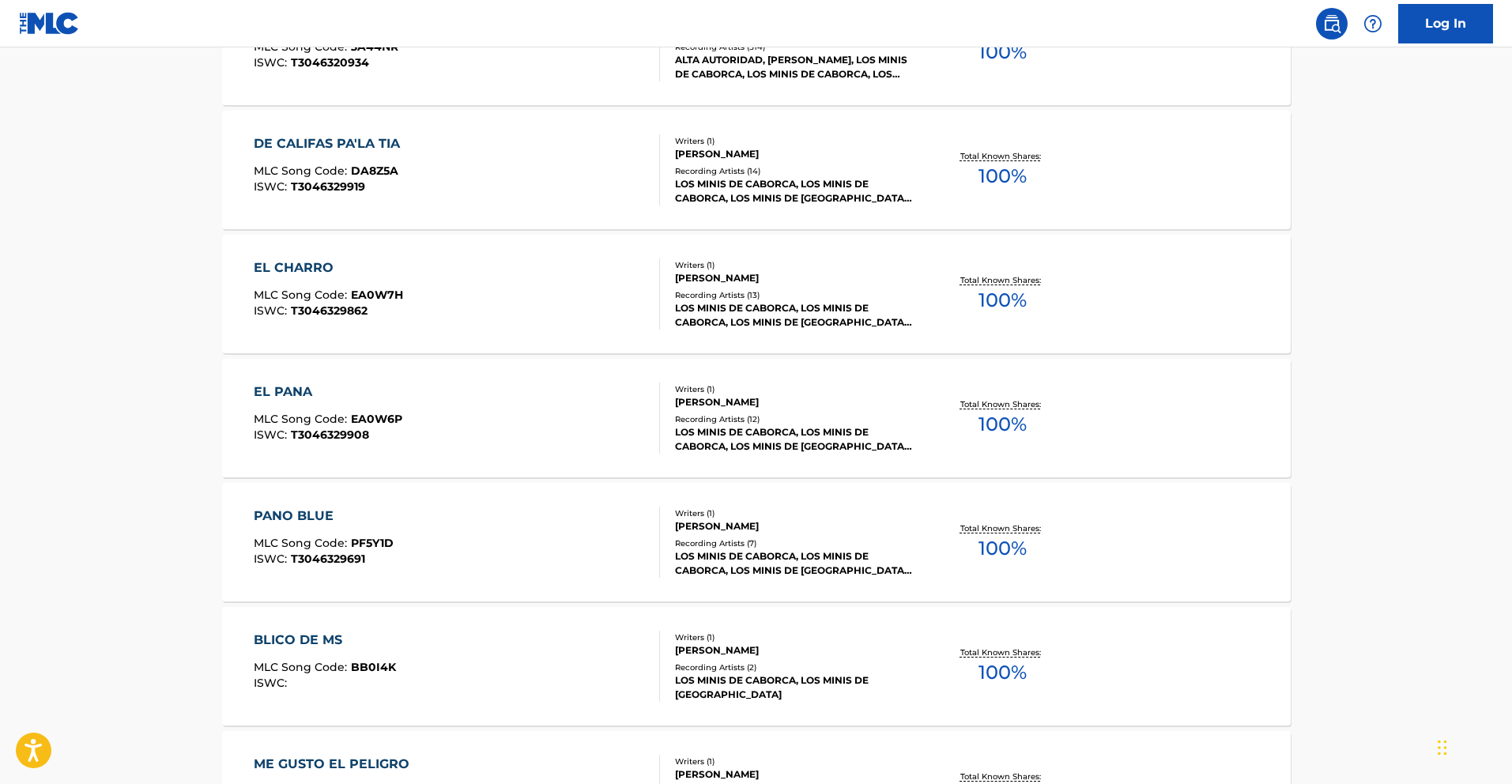
click at [297, 394] on div "EL PANA" at bounding box center [327, 392] width 149 height 19
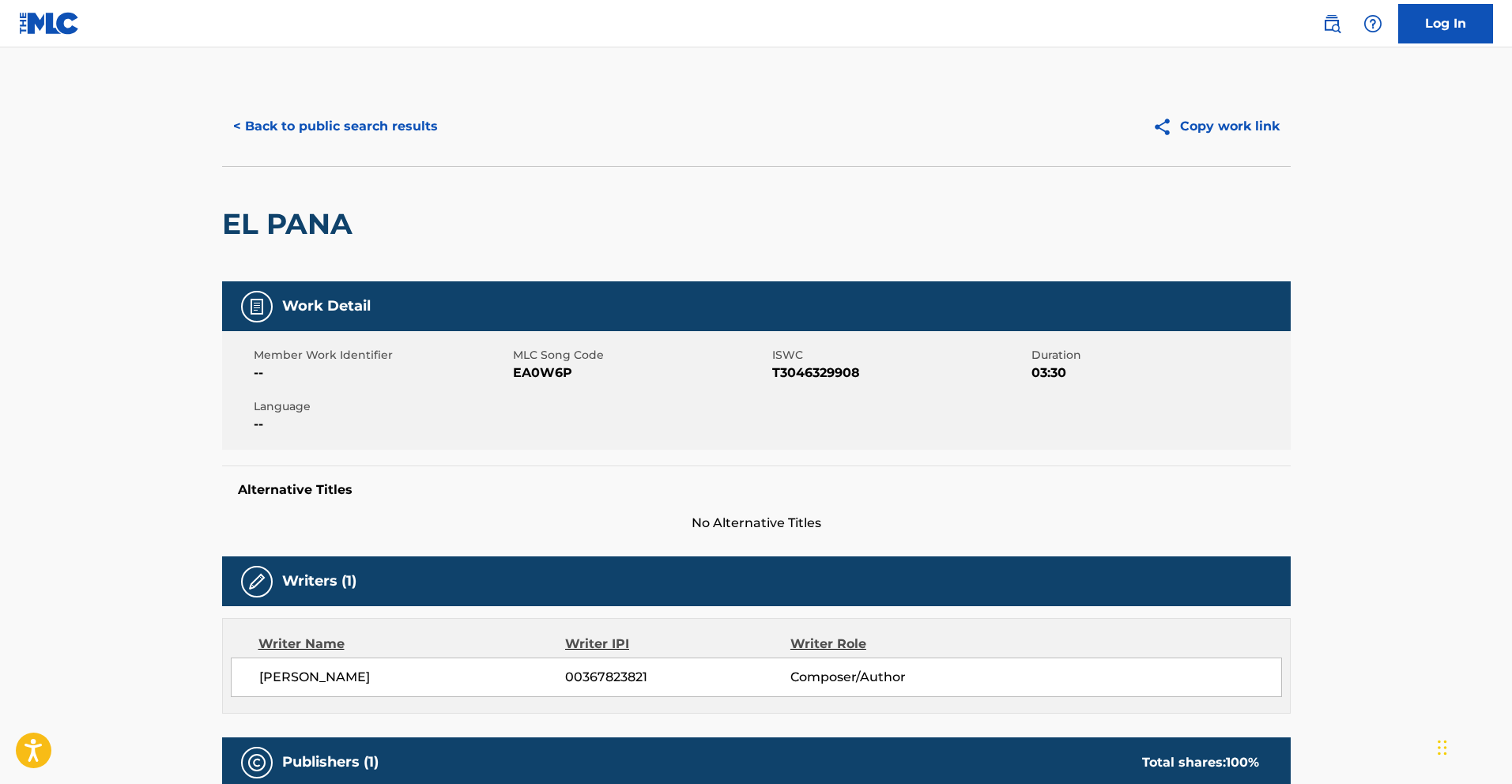
click at [344, 132] on button "< Back to public search results" at bounding box center [335, 126] width 227 height 40
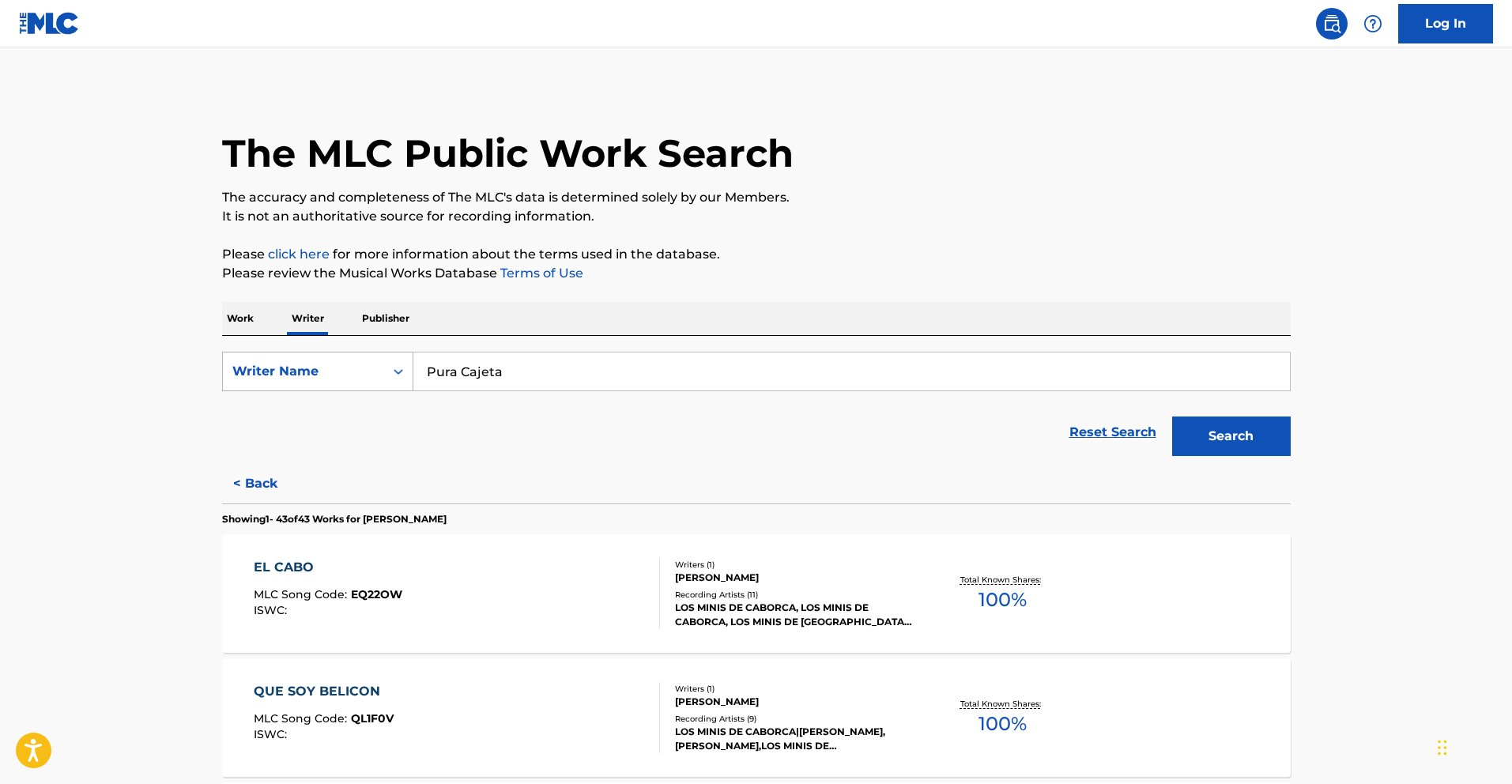
drag, startPoint x: 539, startPoint y: 383, endPoint x: 361, endPoint y: 364, distance: 179.0
click at [365, 365] on div "SearchWithCriteria00c1ccd2-3c1a-4620-902d-658dad8e7726 Writer Name Pura Cajeta" at bounding box center [756, 371] width 1068 height 40
paste input "[PERSON_NAME] [PERSON_NAME]"
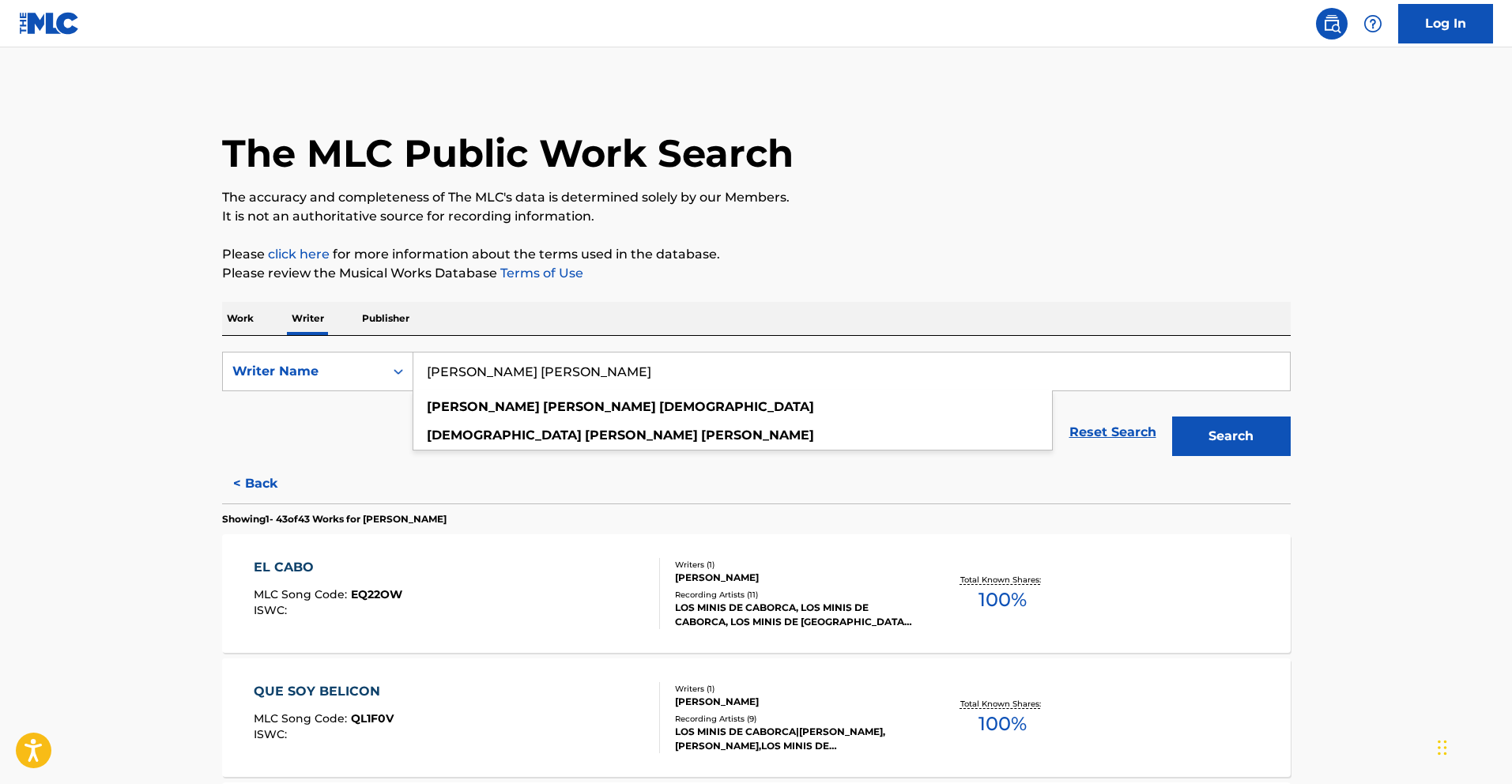
type input "[PERSON_NAME] [PERSON_NAME]"
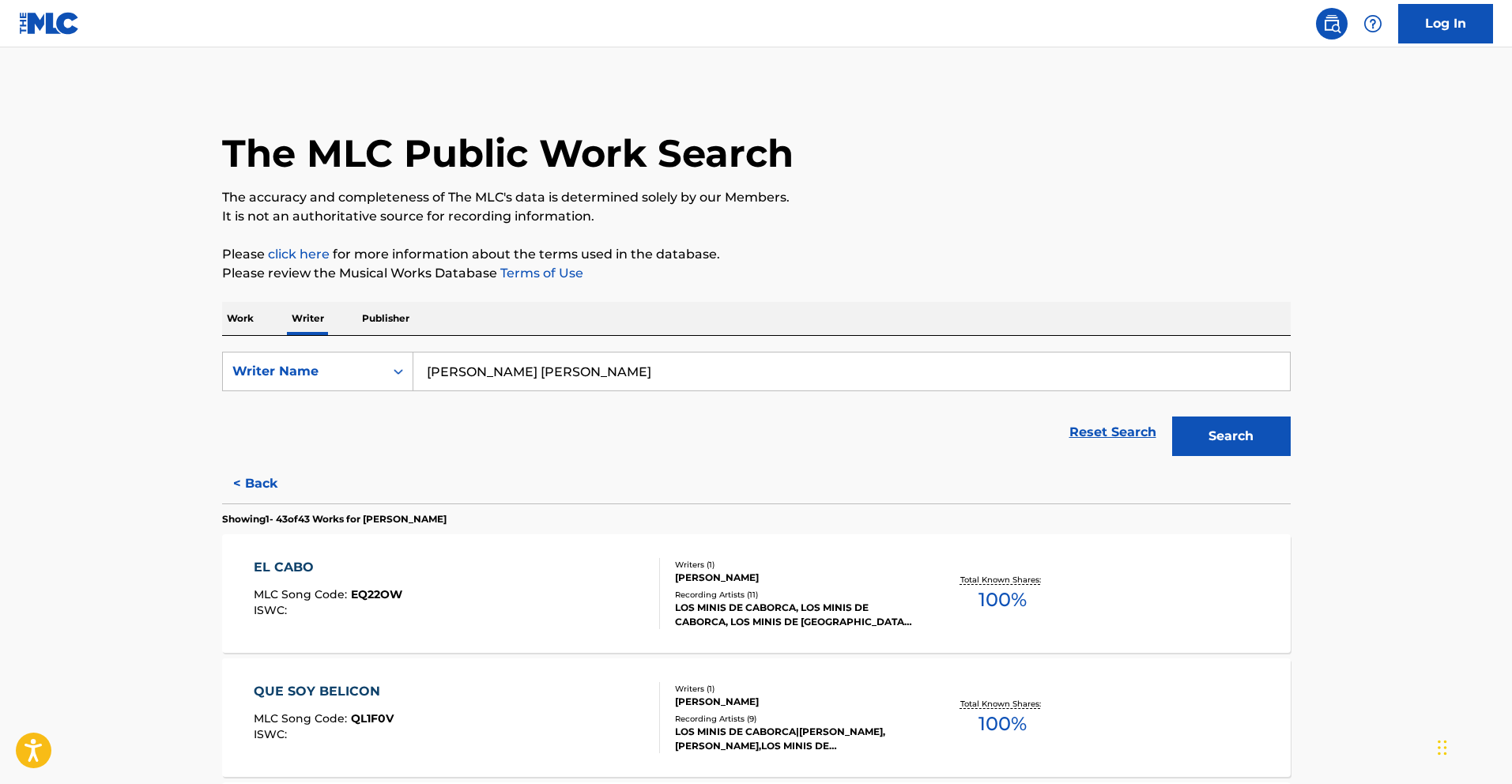
click at [1218, 430] on button "Search" at bounding box center [1231, 436] width 119 height 40
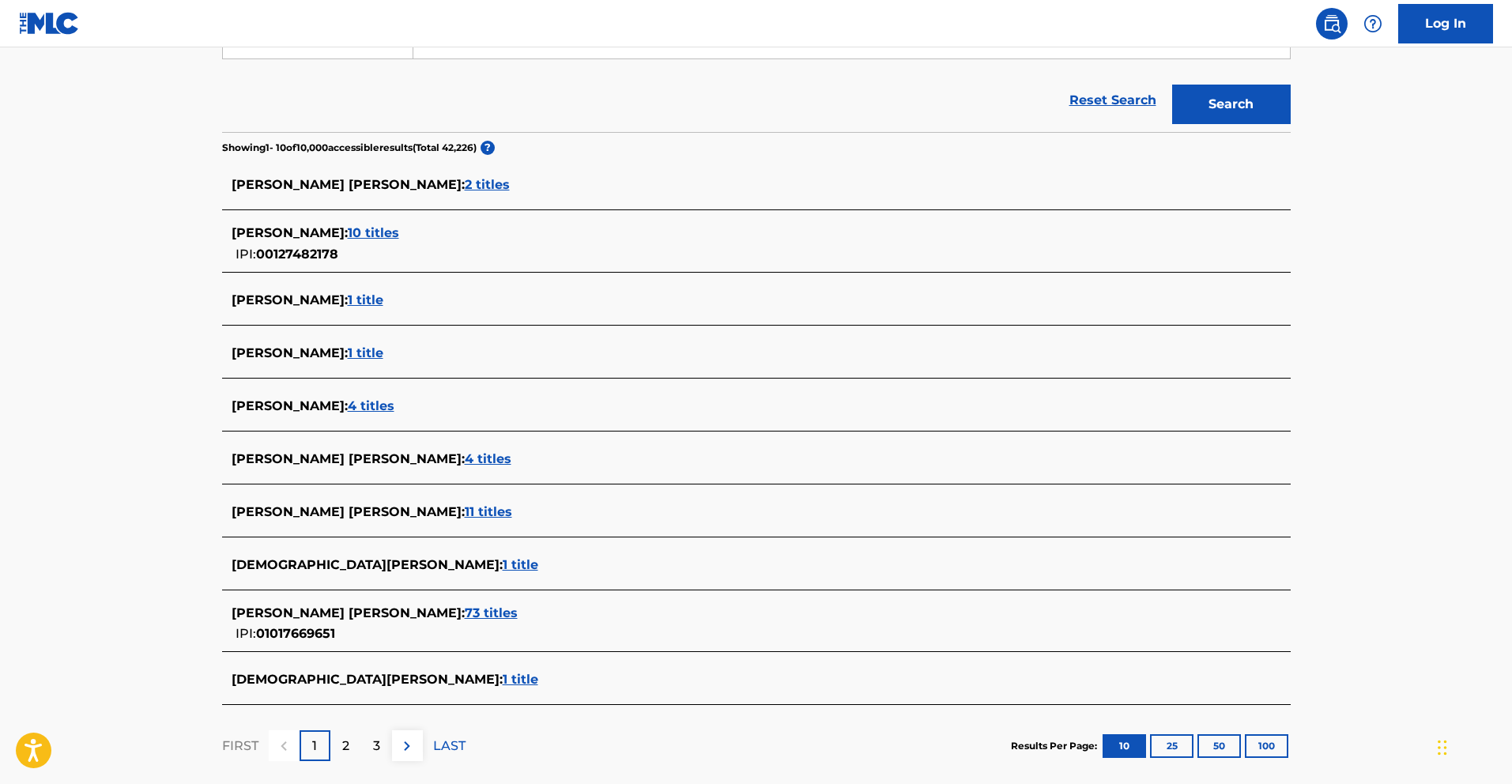
scroll to position [332, 0]
click at [465, 607] on span "73 titles" at bounding box center [491, 614] width 53 height 15
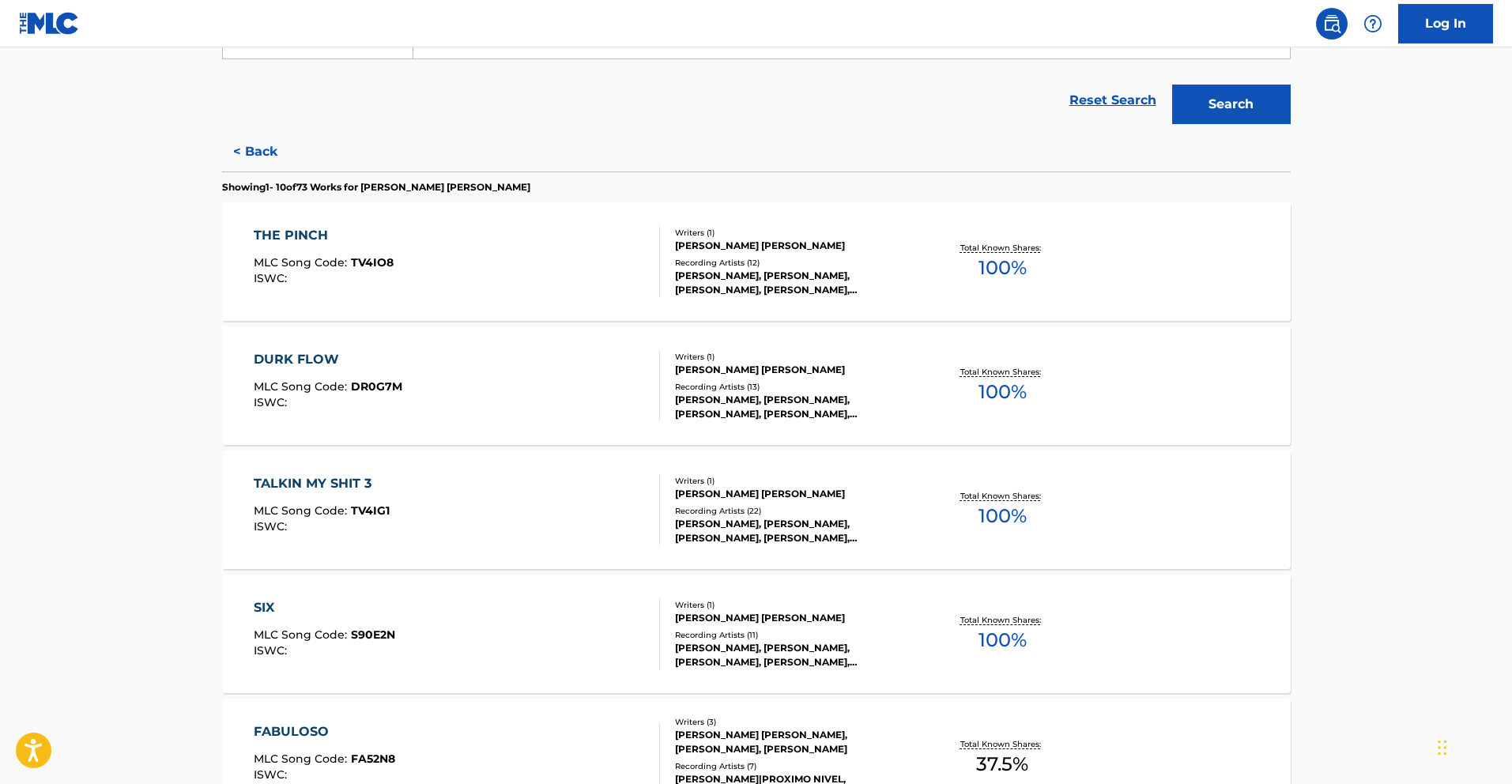
scroll to position [1151, 0]
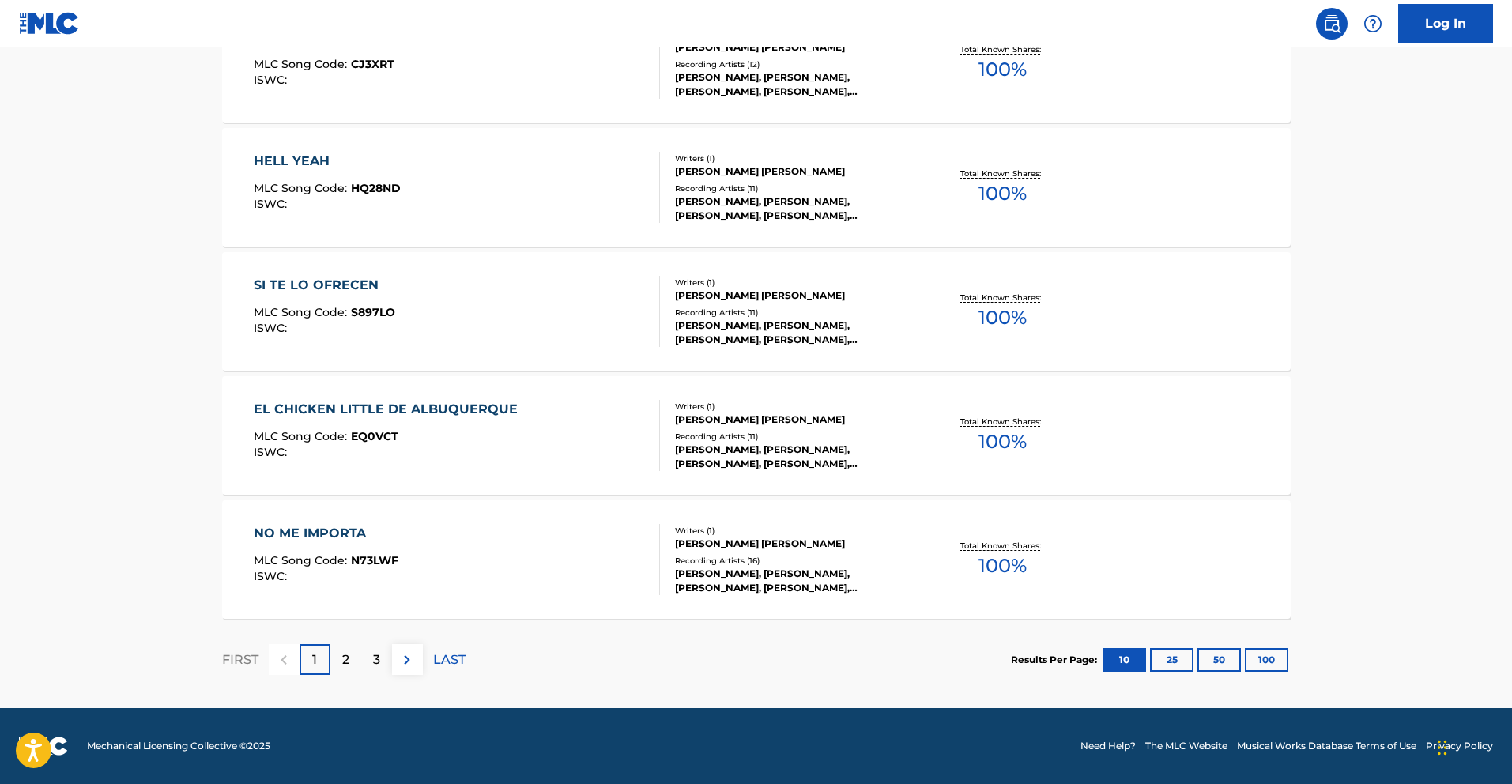
click at [1283, 656] on button "100" at bounding box center [1266, 659] width 43 height 24
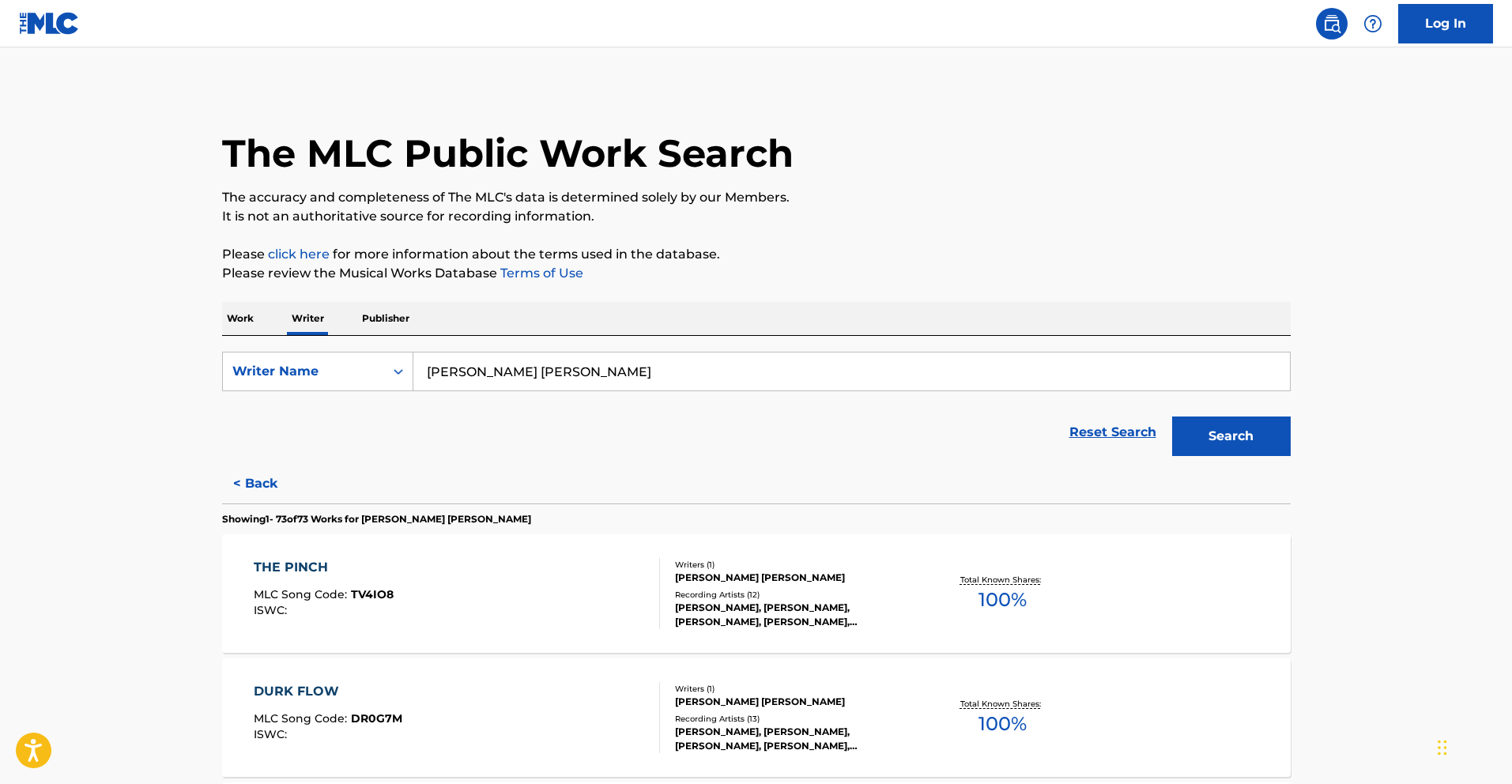
scroll to position [8960, 0]
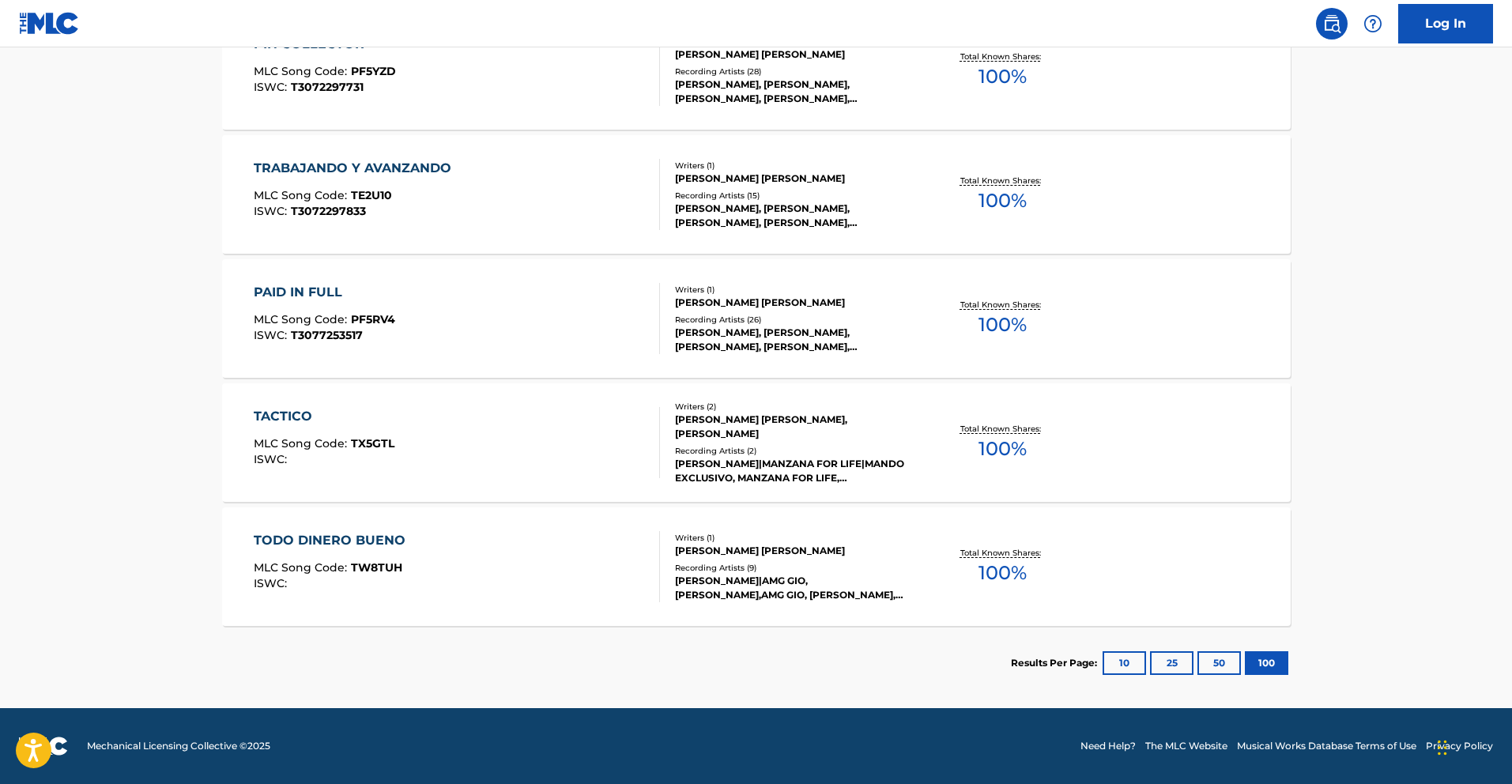
click at [394, 552] on div "TODO DINERO BUENO MLC Song Code : TW8TUH ISWC :" at bounding box center [333, 567] width 159 height 71
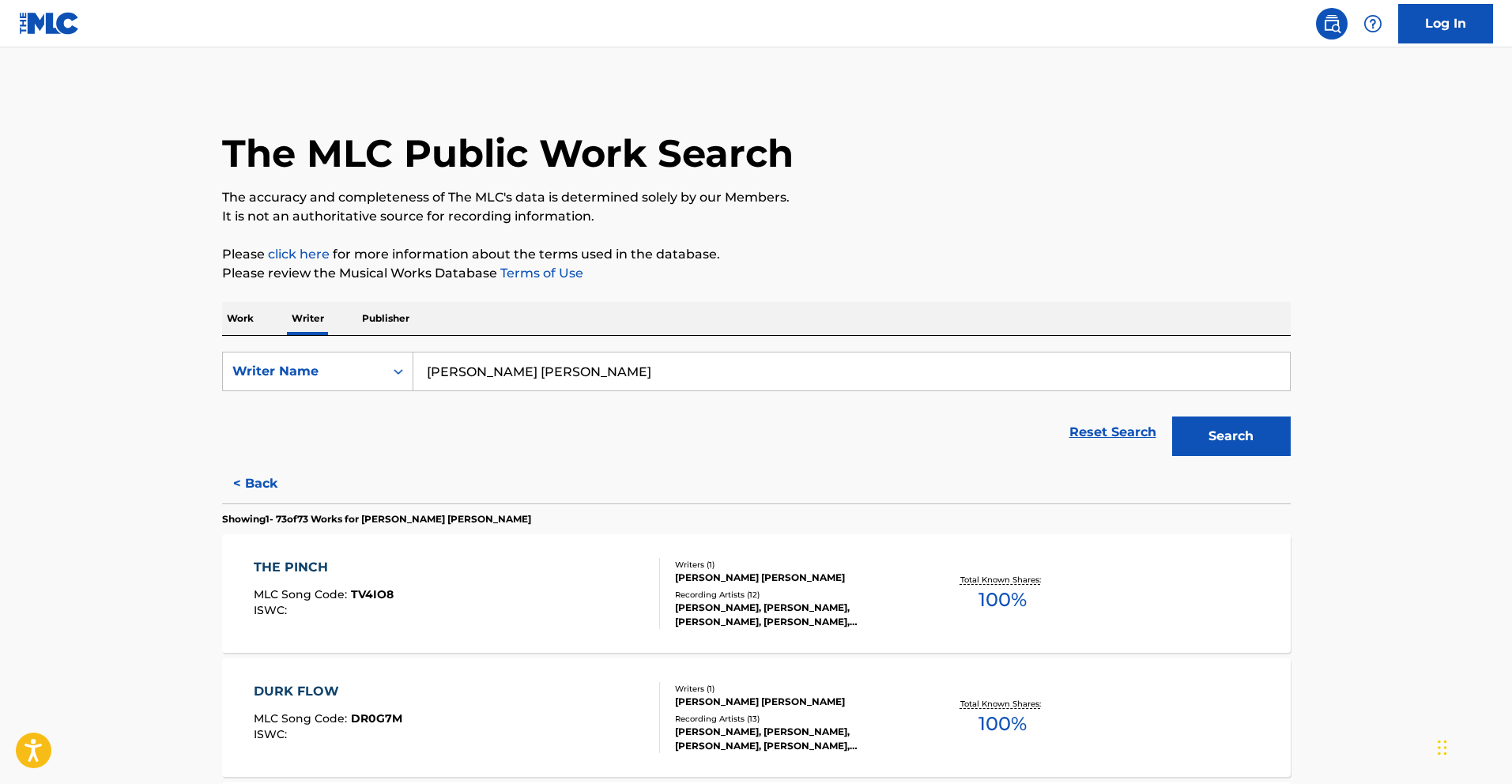
scroll to position [4518, 0]
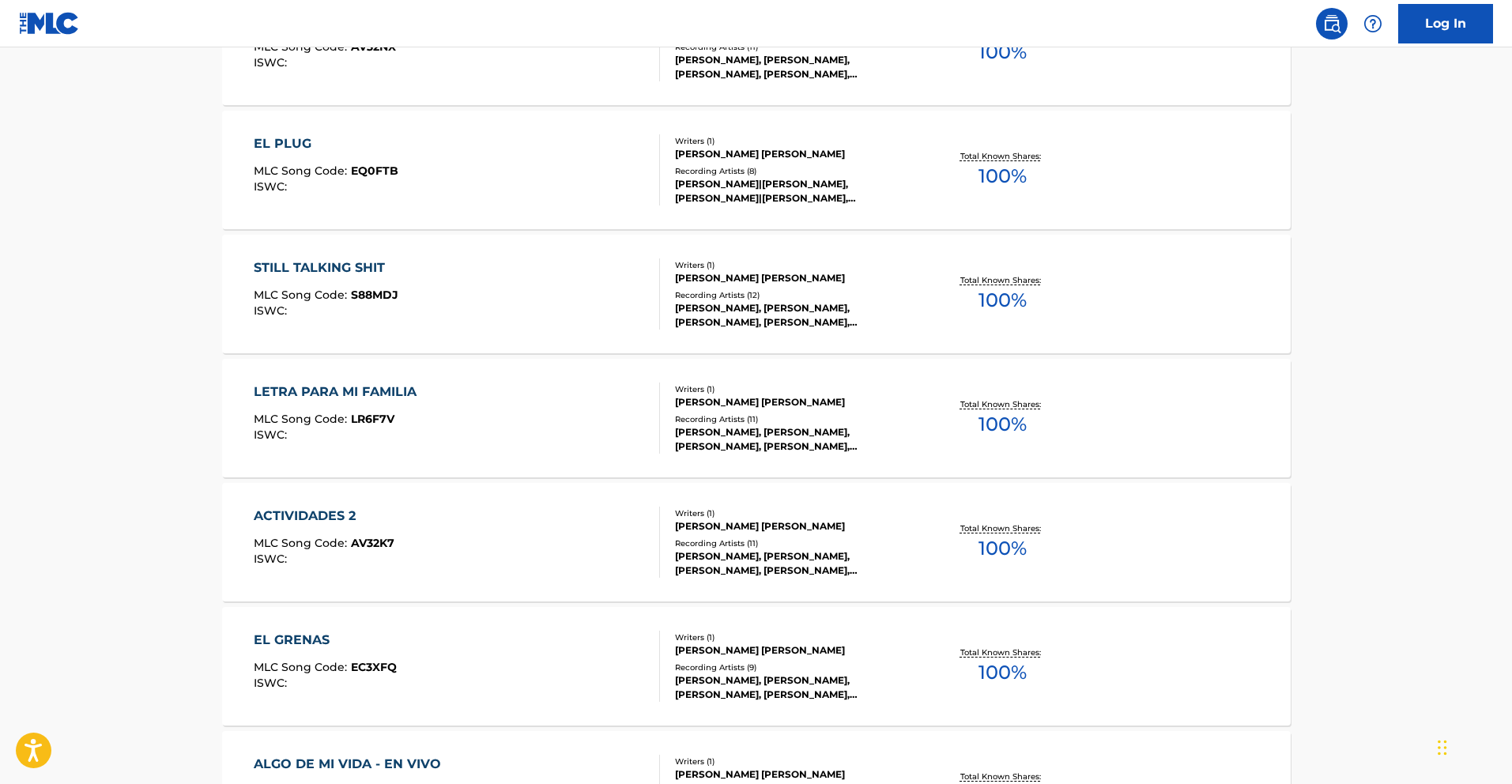
click at [393, 389] on div "LETRA PARA MI FAMILIA" at bounding box center [339, 392] width 171 height 19
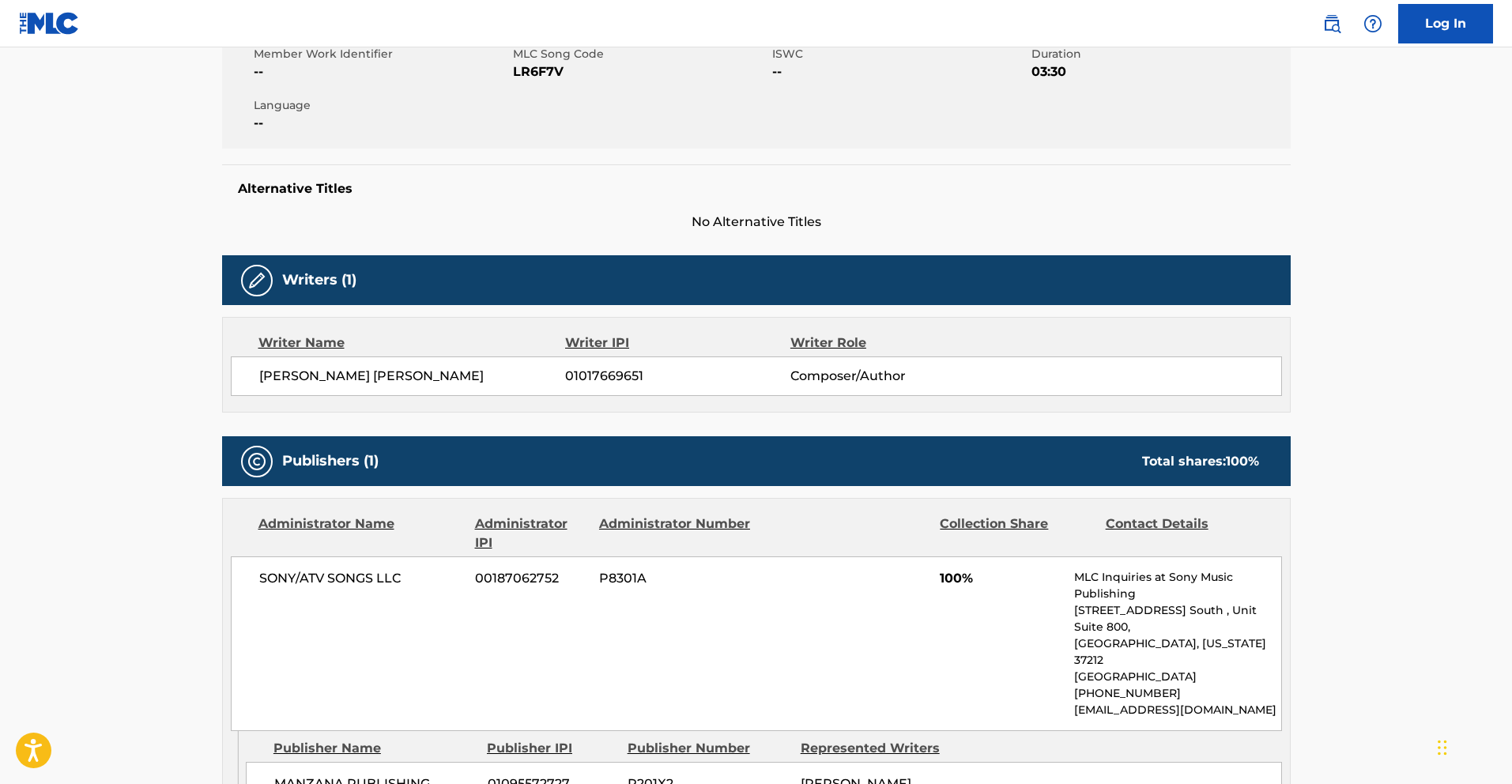
scroll to position [465, 0]
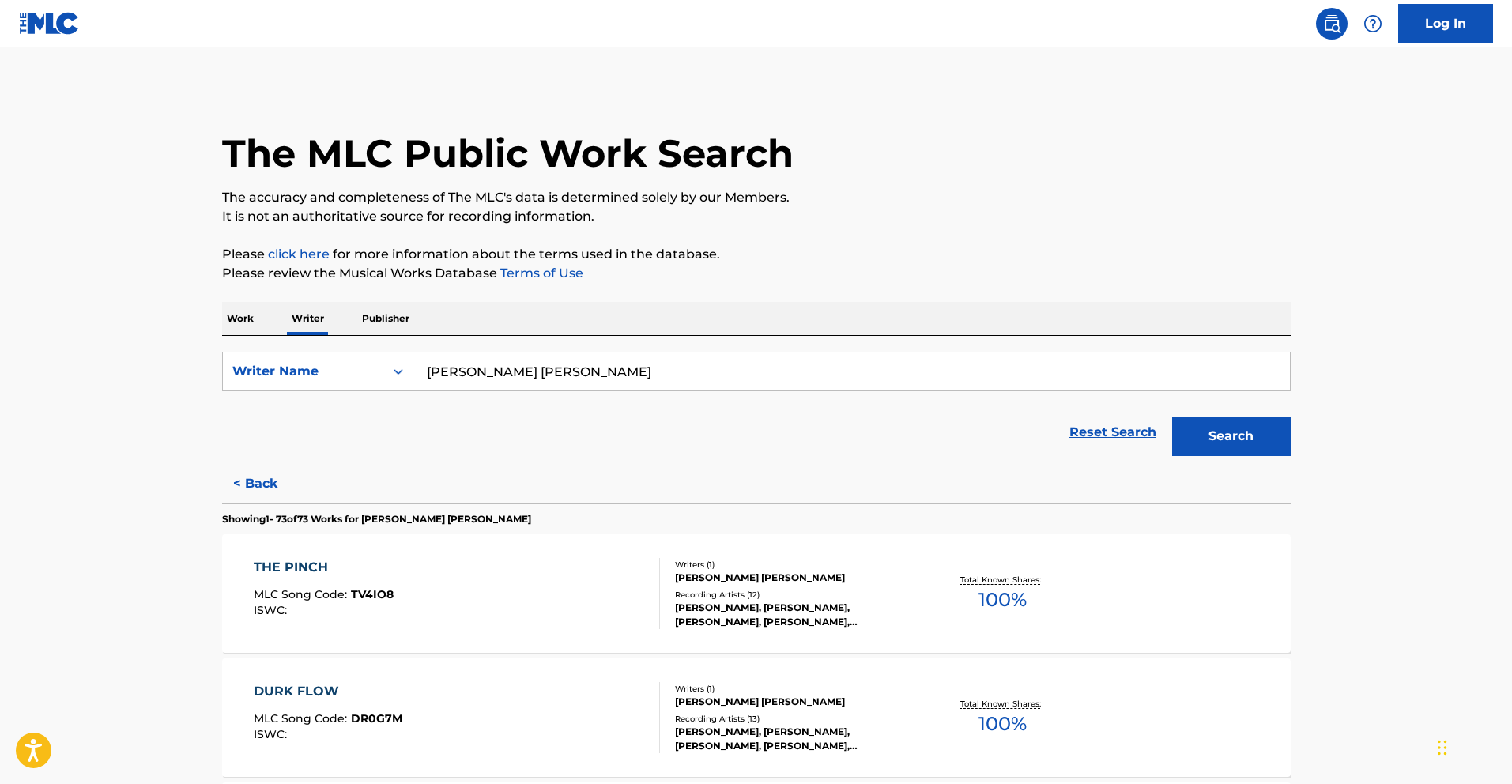
click at [1166, 191] on p "The accuracy and completeness of The MLC's data is determined solely by our Mem…" at bounding box center [756, 198] width 1068 height 19
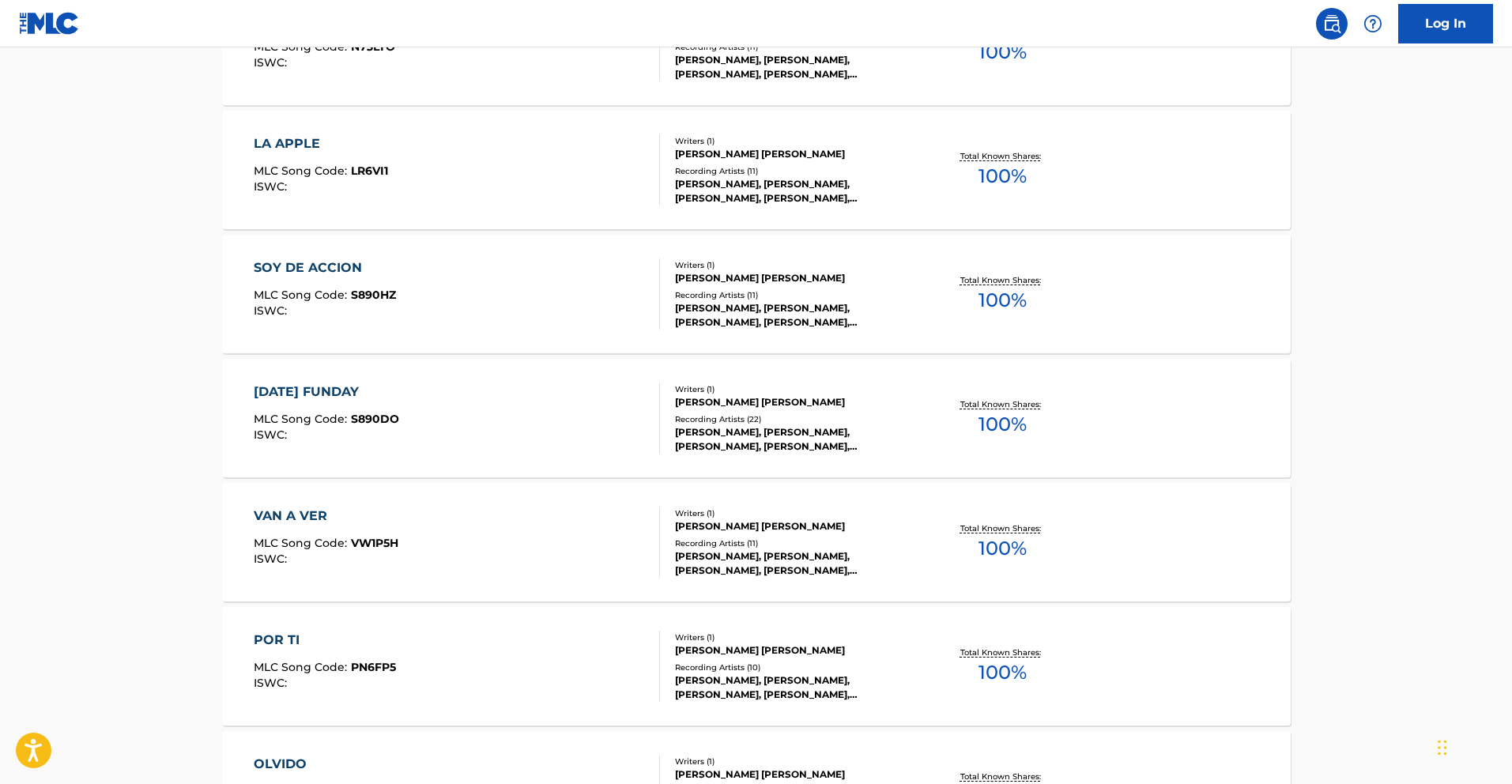
click at [379, 393] on div "[DATE] FUNDAY" at bounding box center [326, 392] width 145 height 19
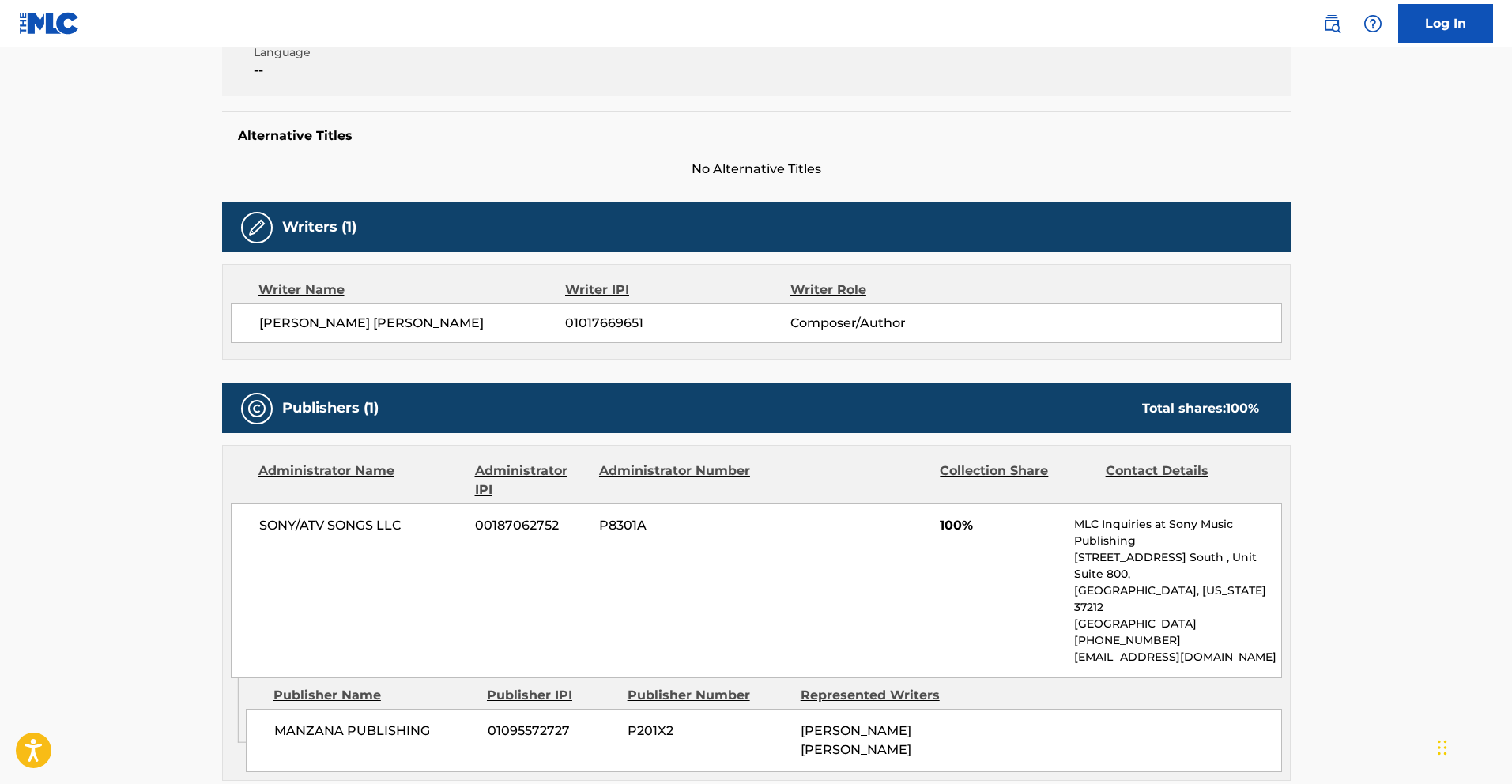
scroll to position [337, 0]
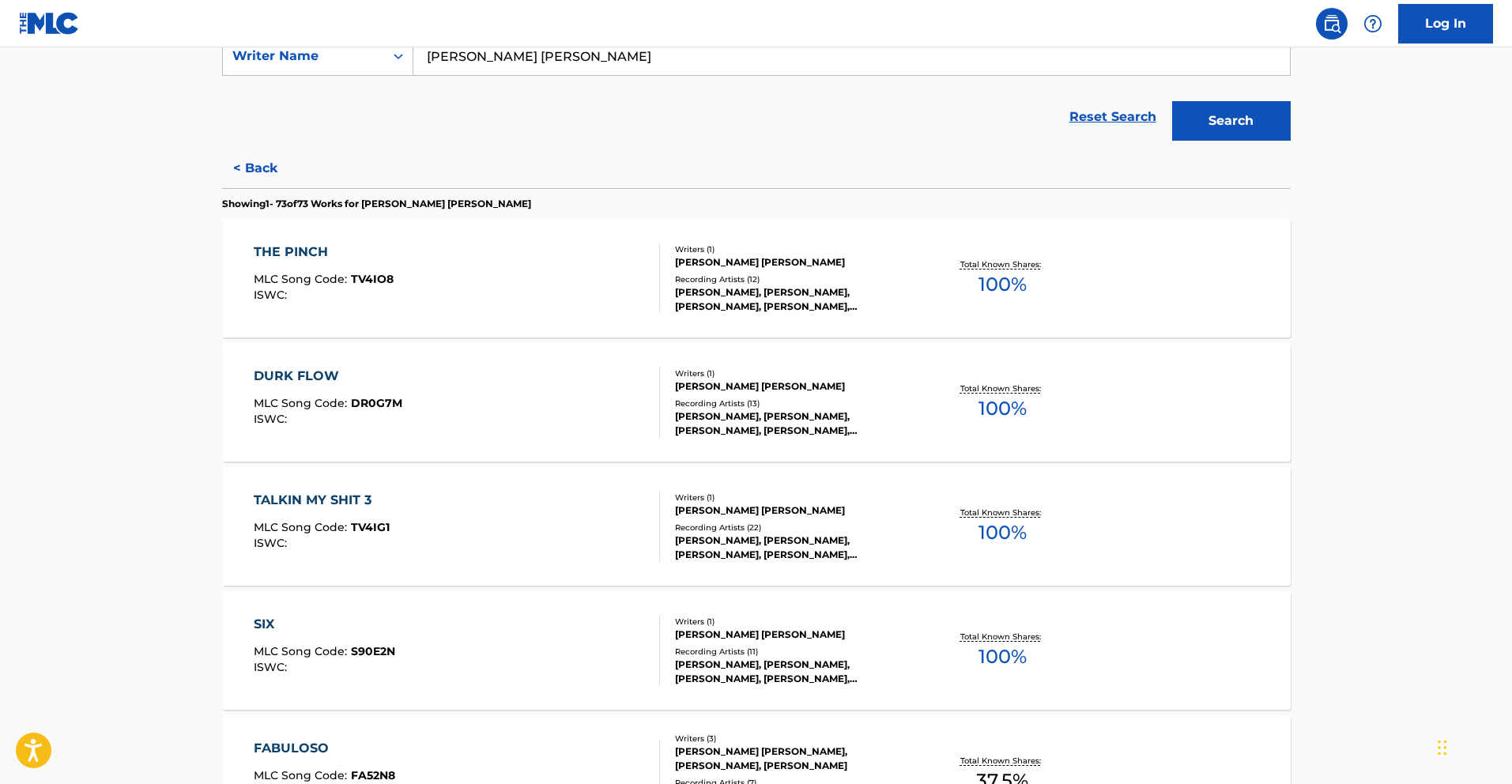
scroll to position [1416, 0]
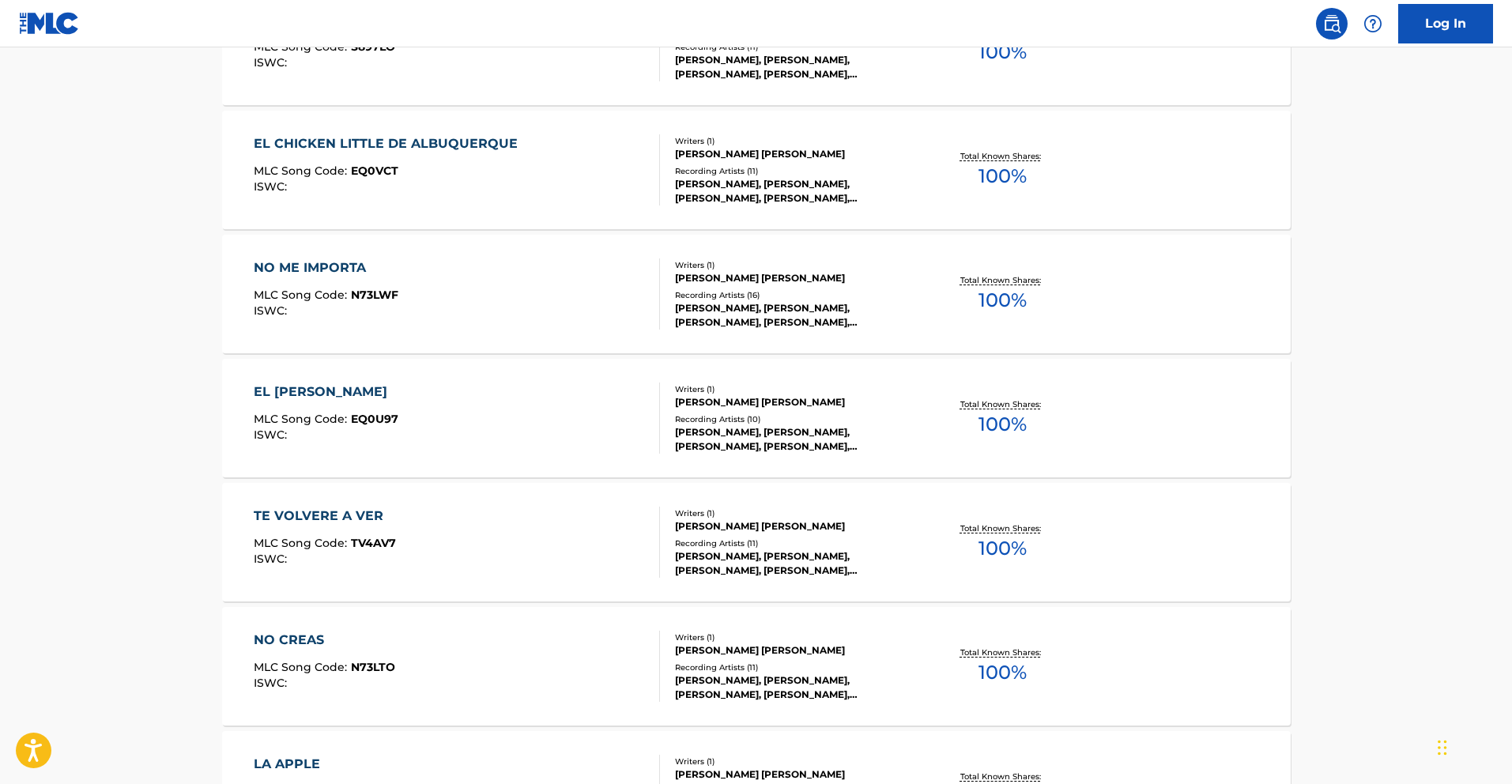
click at [306, 393] on div "EL [PERSON_NAME]" at bounding box center [326, 392] width 144 height 19
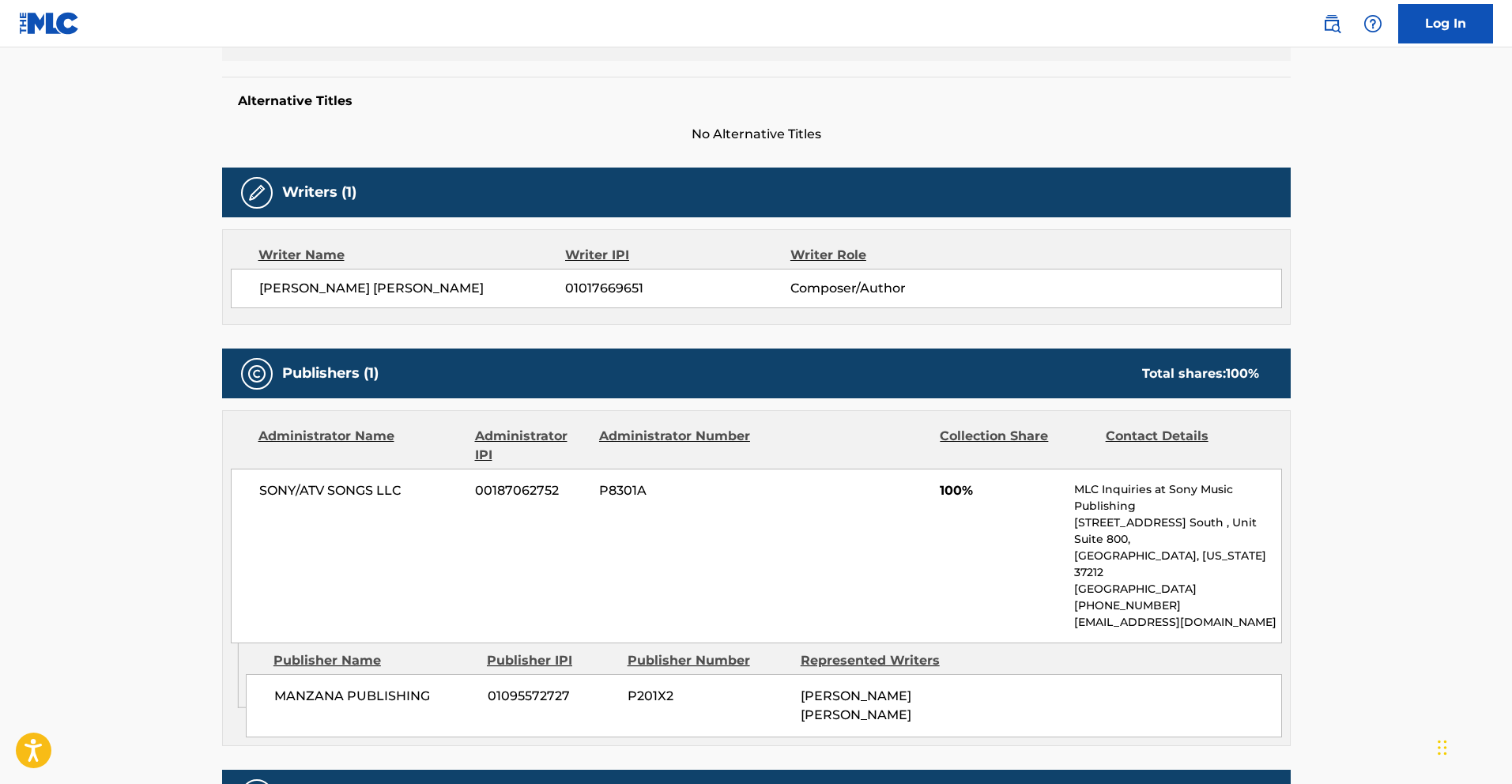
scroll to position [371, 0]
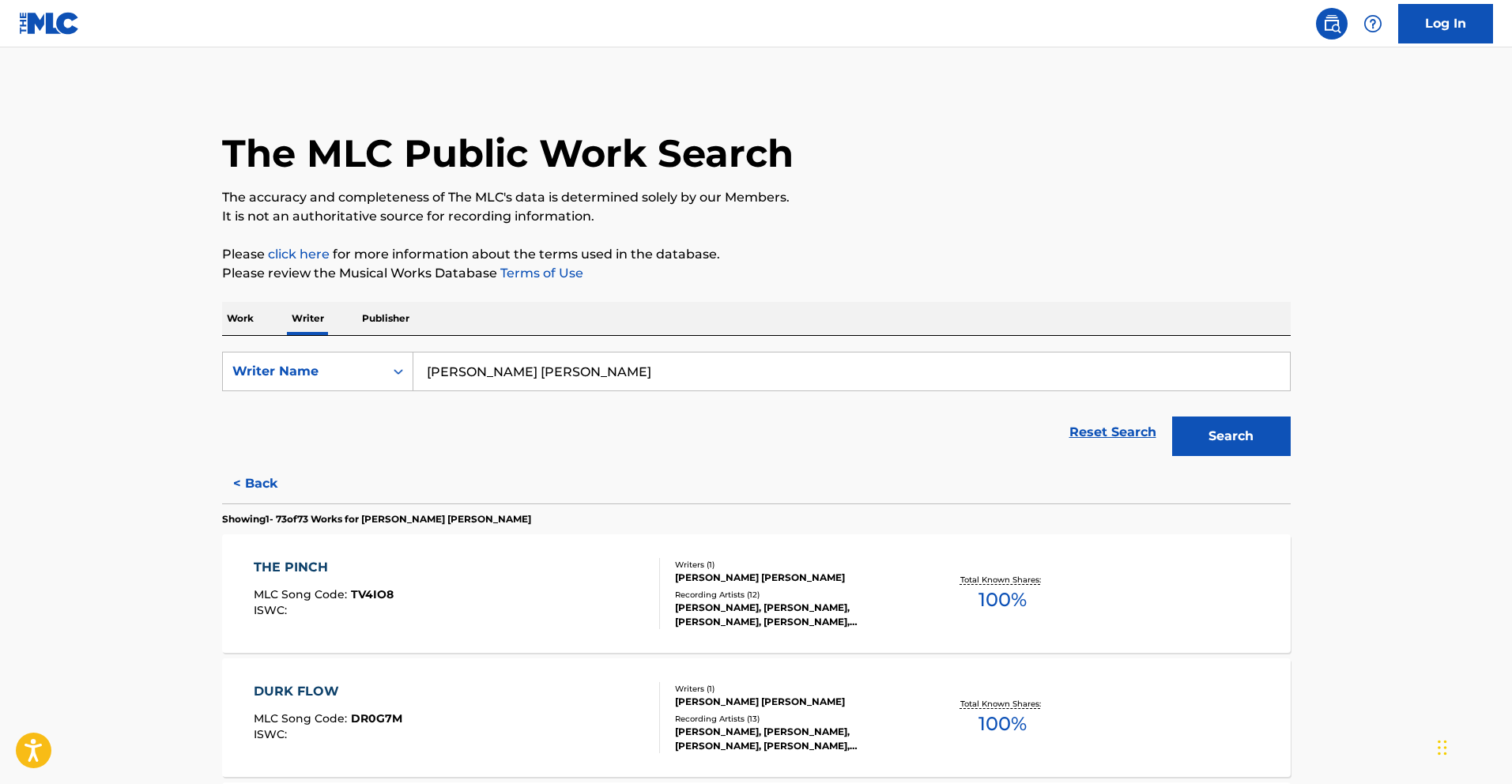
scroll to position [547, 0]
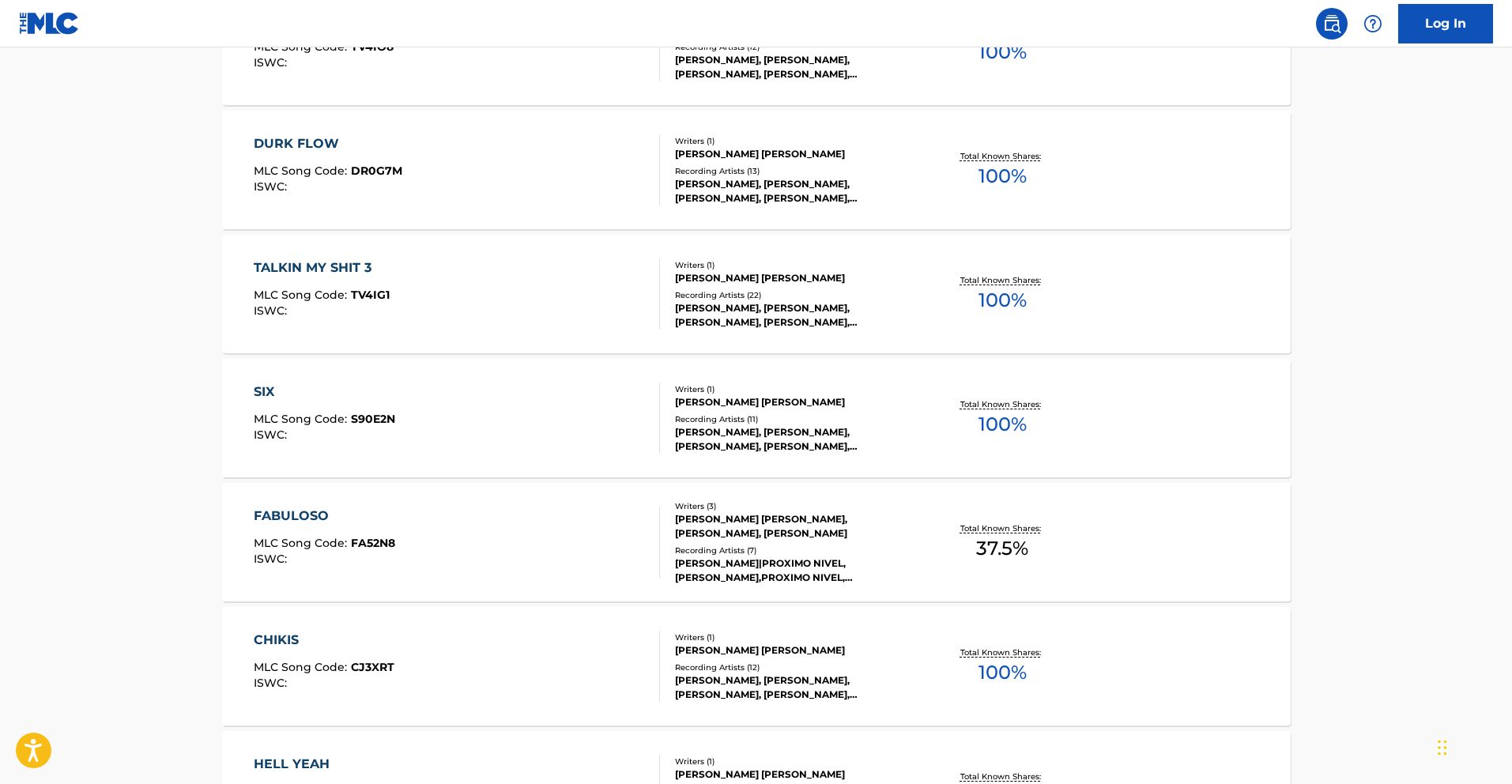
click at [279, 392] on div "SIX" at bounding box center [324, 392] width 142 height 19
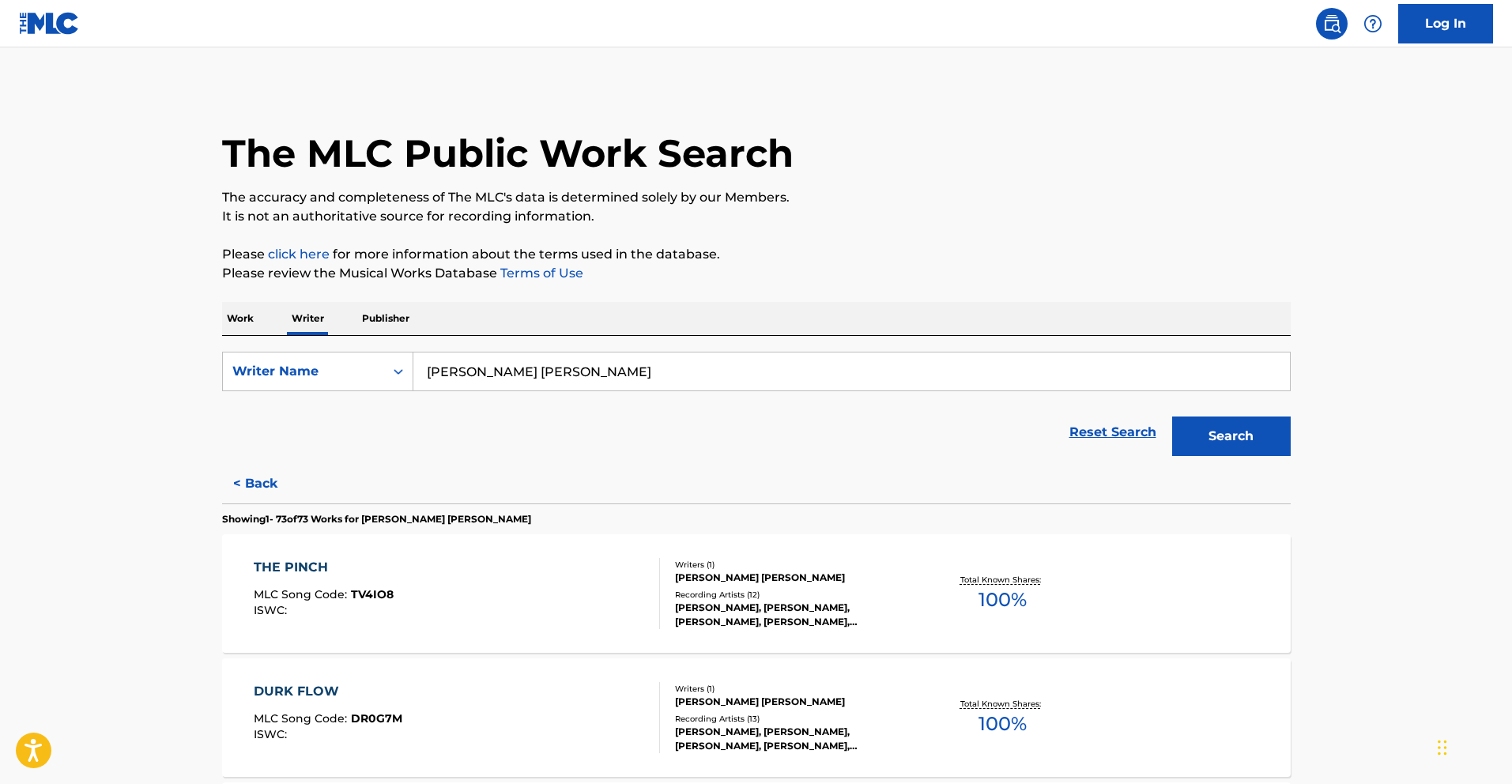
scroll to position [3898, 0]
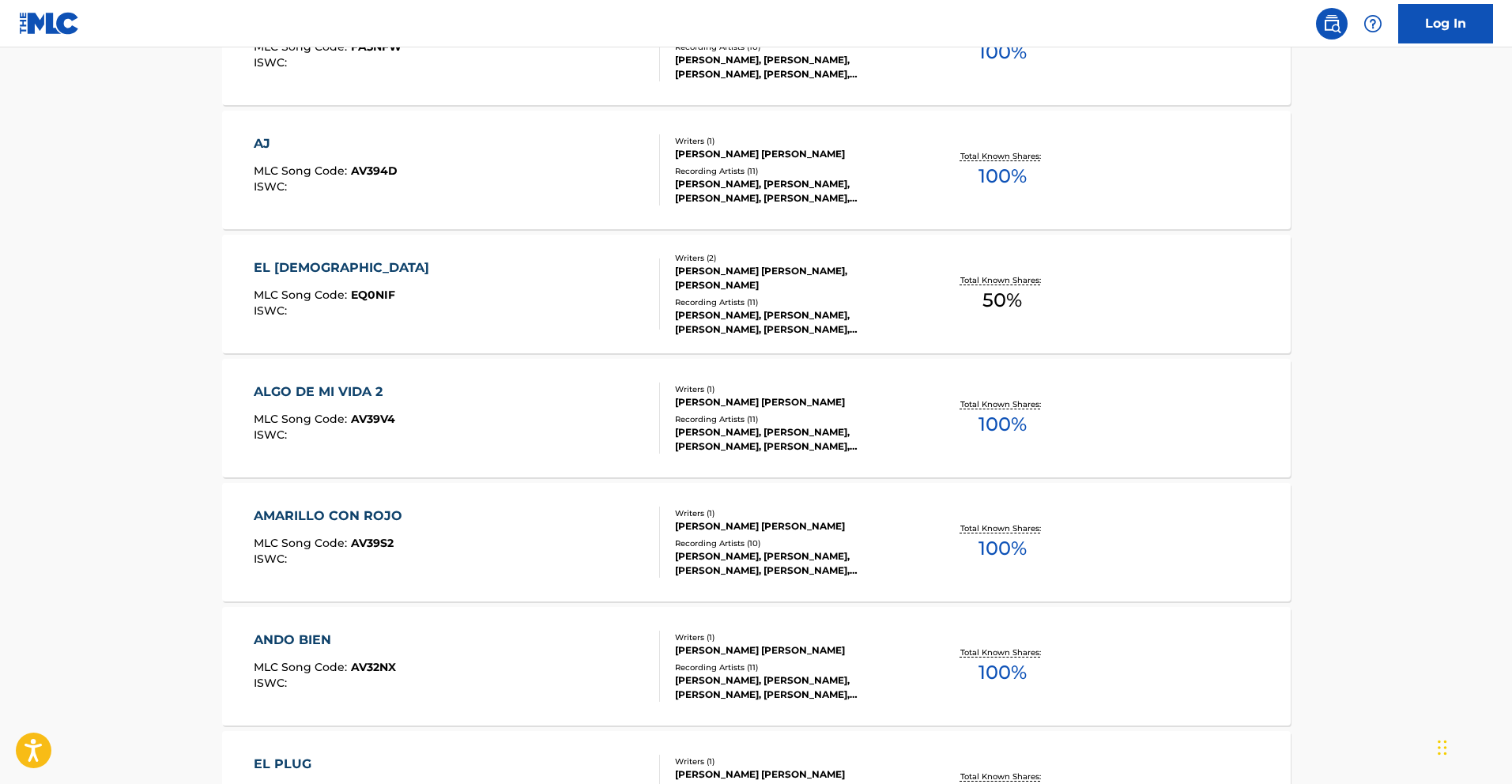
click at [422, 384] on div "ALGO DE MI VIDA 2 MLC Song Code : AV39V4 ISWC :" at bounding box center [457, 418] width 407 height 71
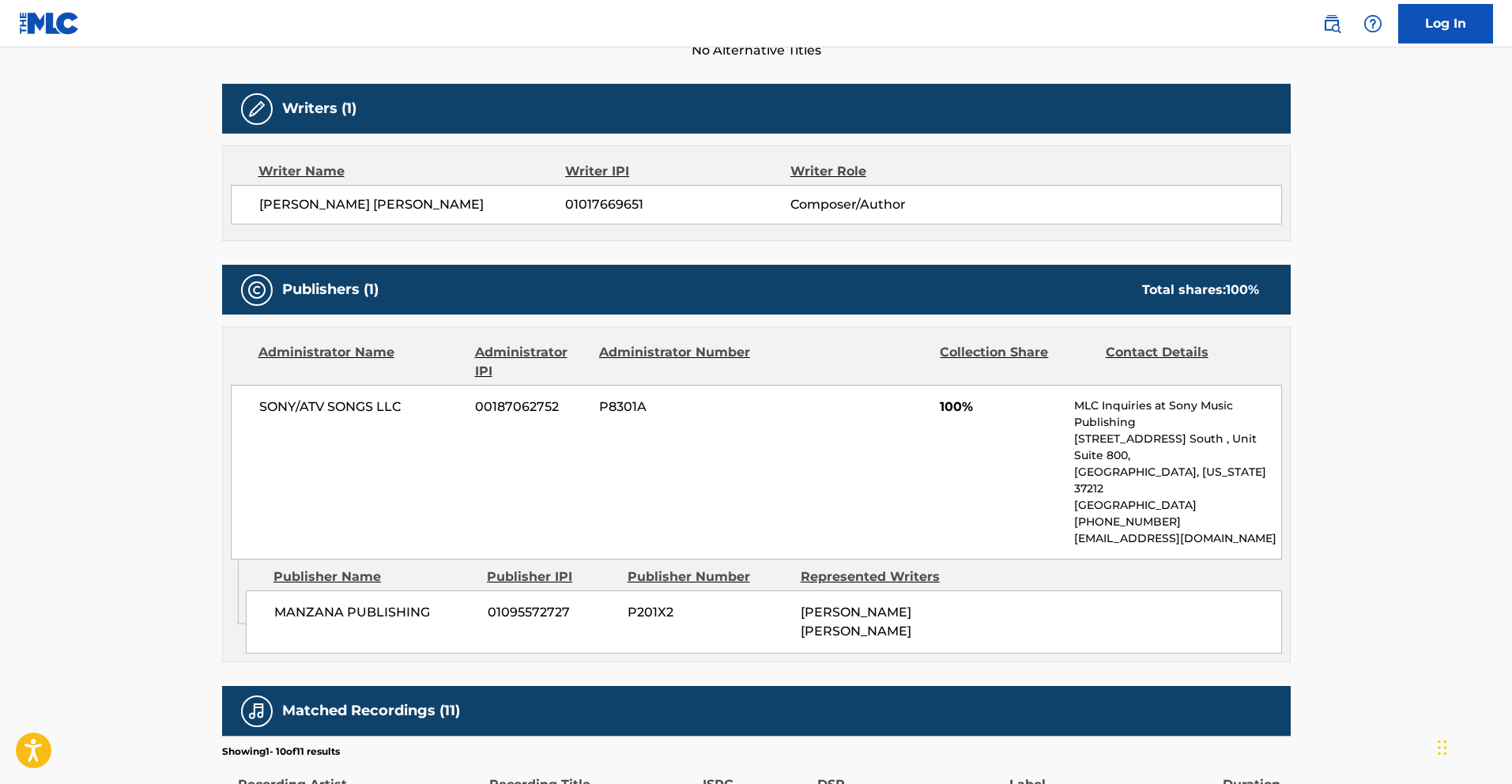
scroll to position [477, 0]
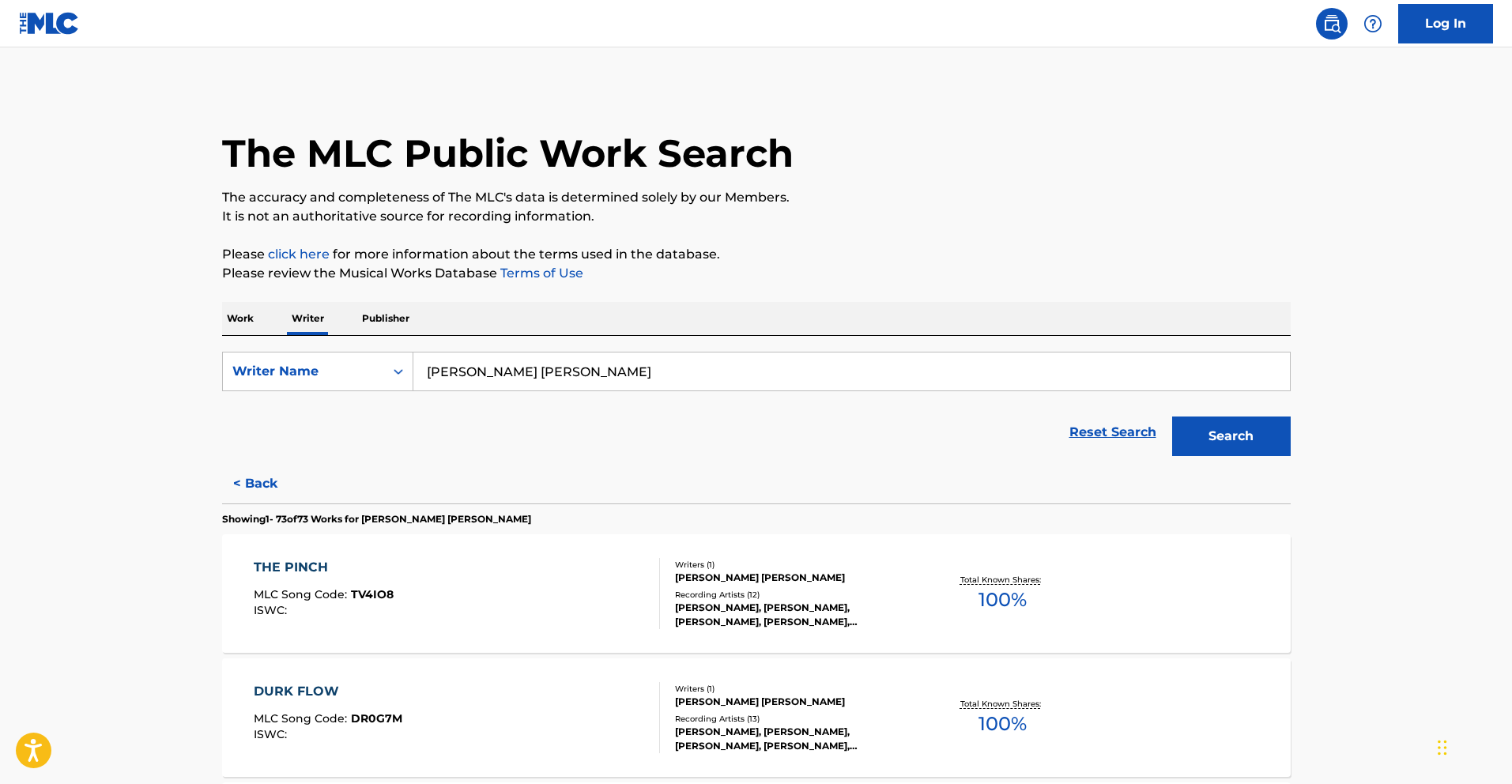
scroll to position [795, 0]
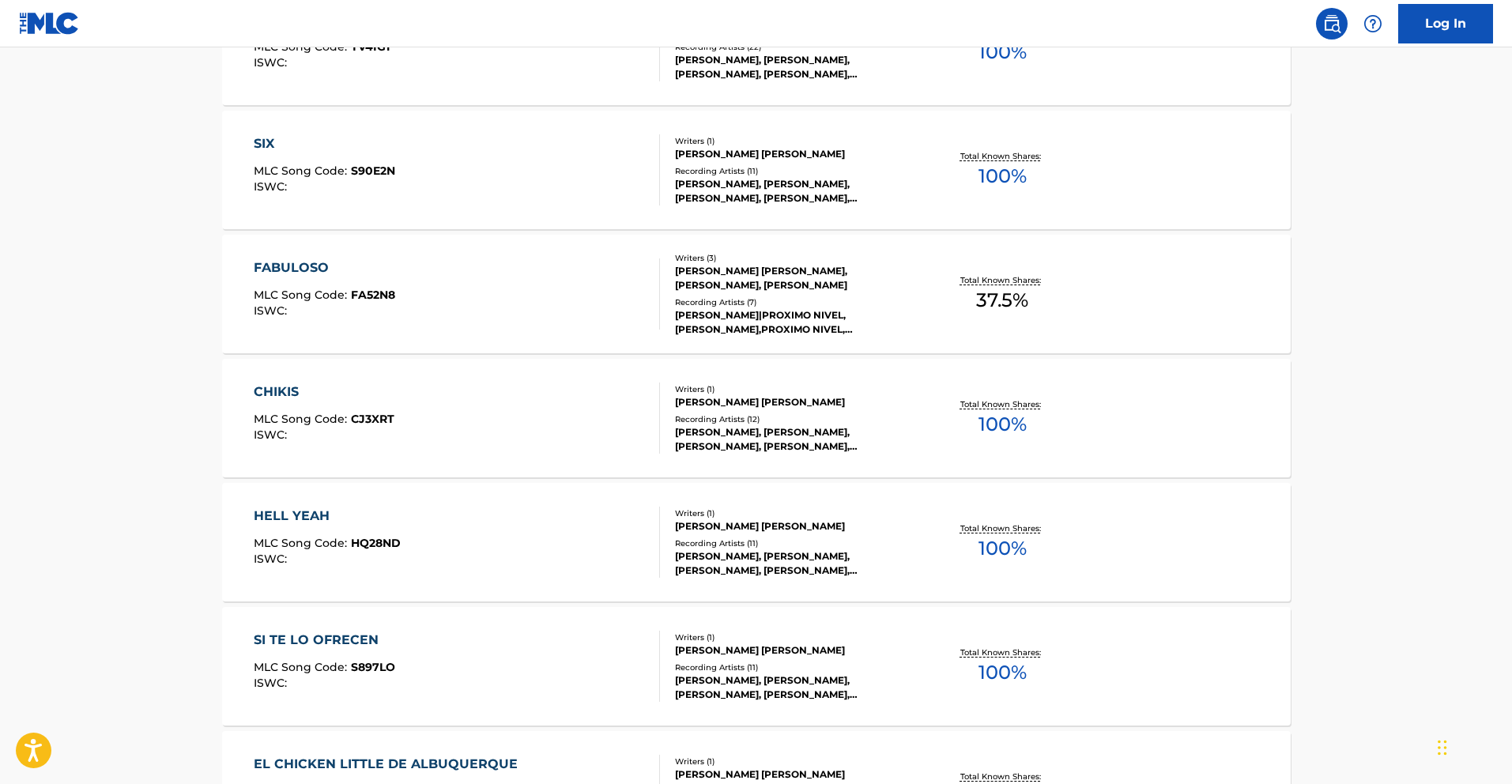
click at [297, 399] on div "CHIKIS" at bounding box center [324, 392] width 141 height 19
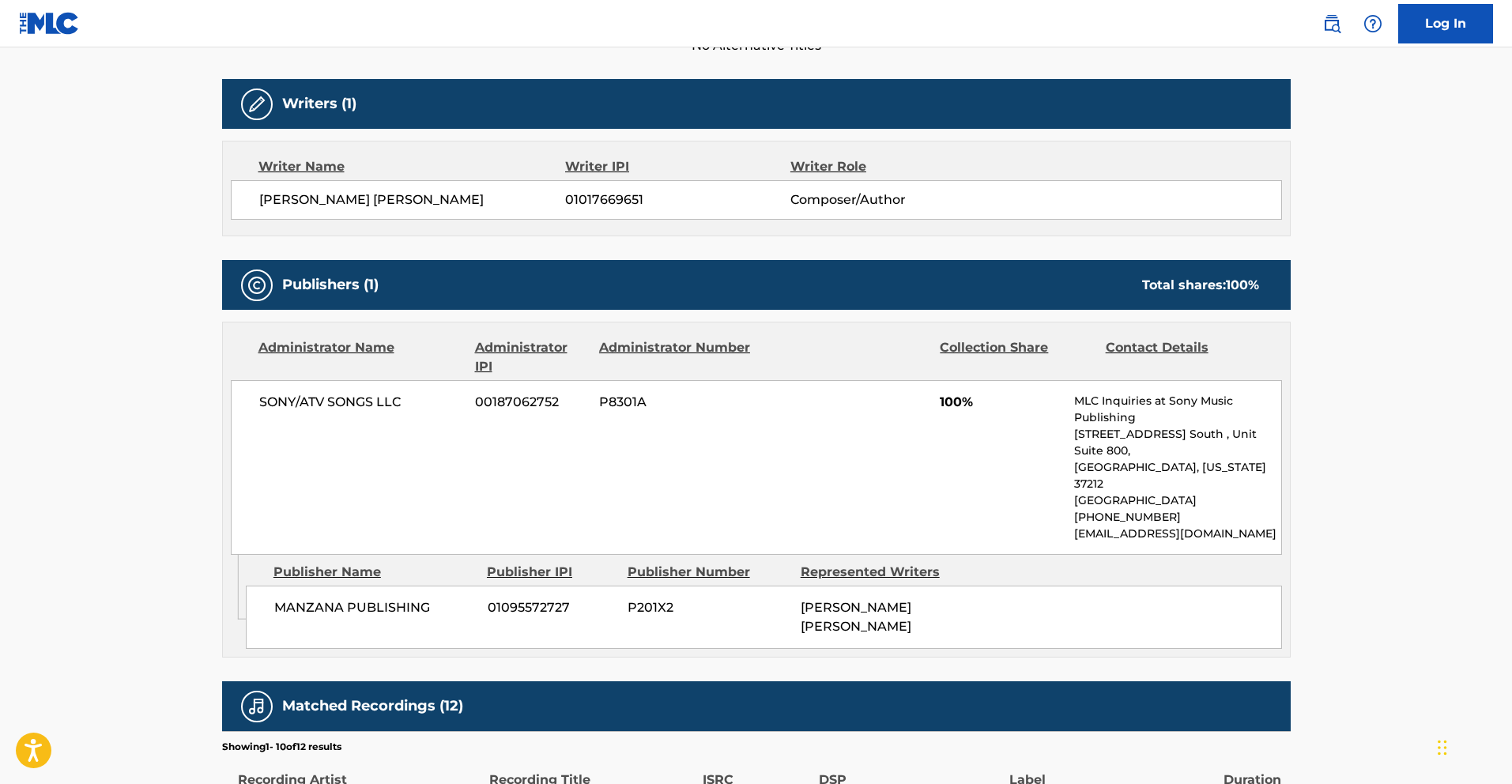
scroll to position [479, 0]
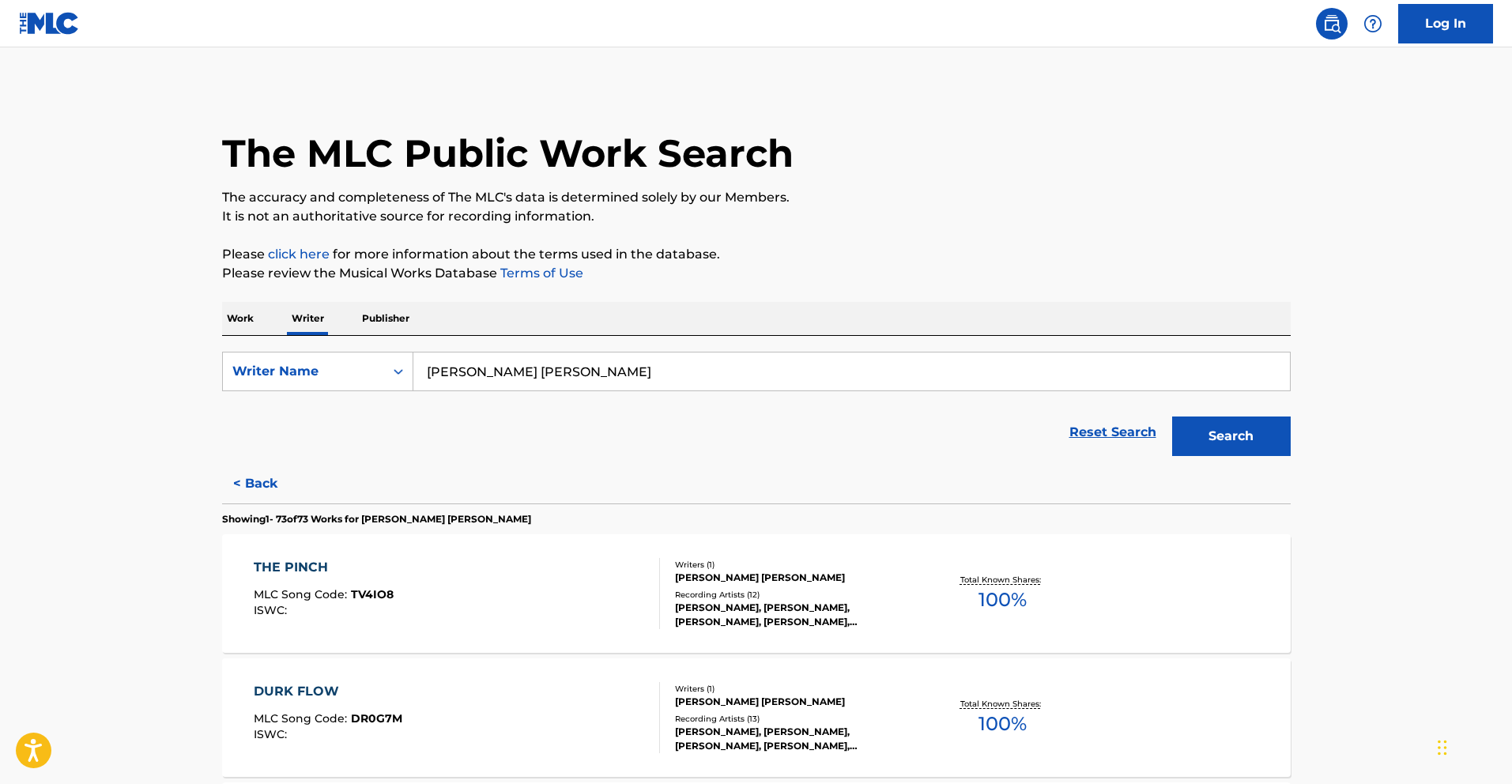
scroll to position [2408, 0]
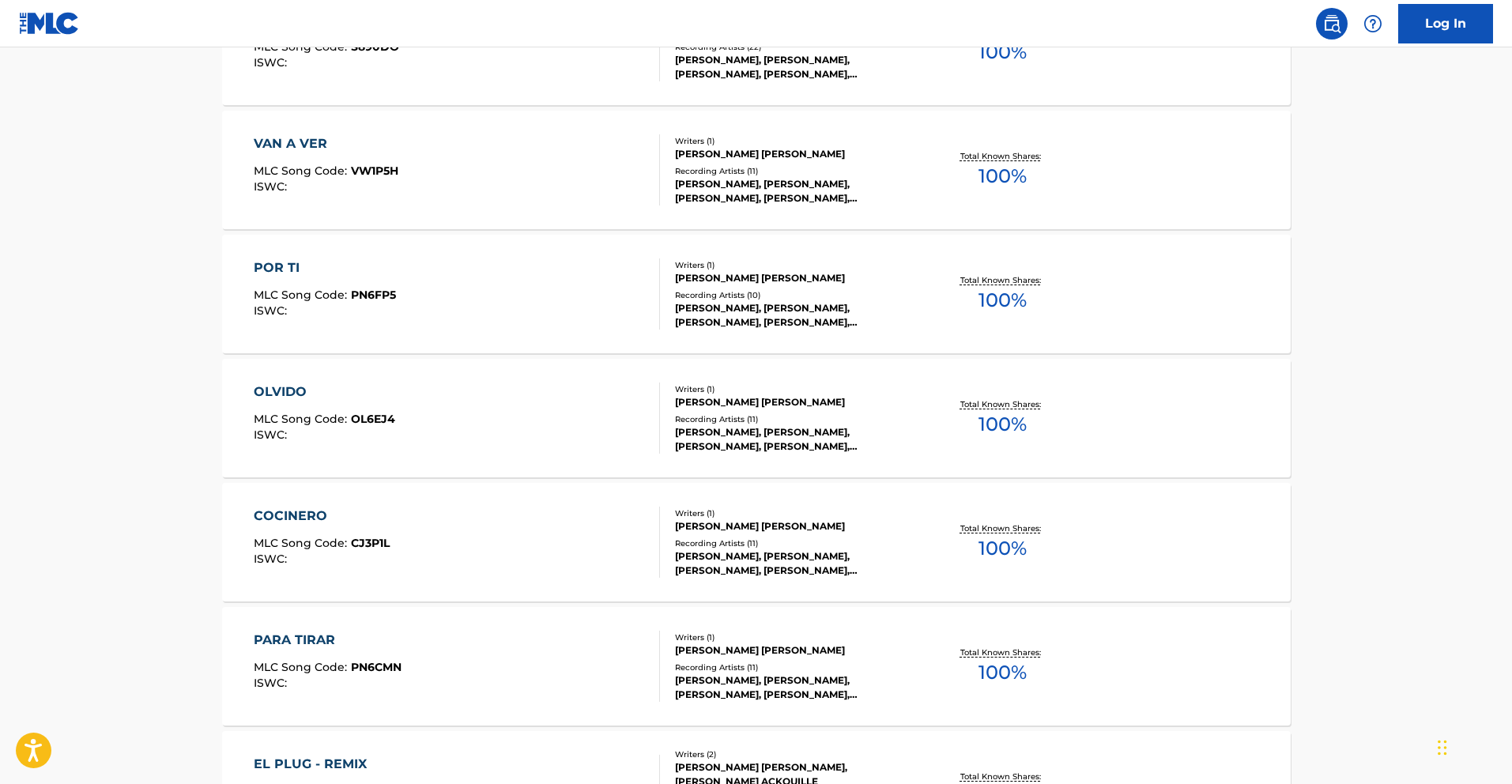
click at [322, 401] on div "OLVIDO MLC Song Code : OL6EJ4 ISWC :" at bounding box center [324, 418] width 142 height 71
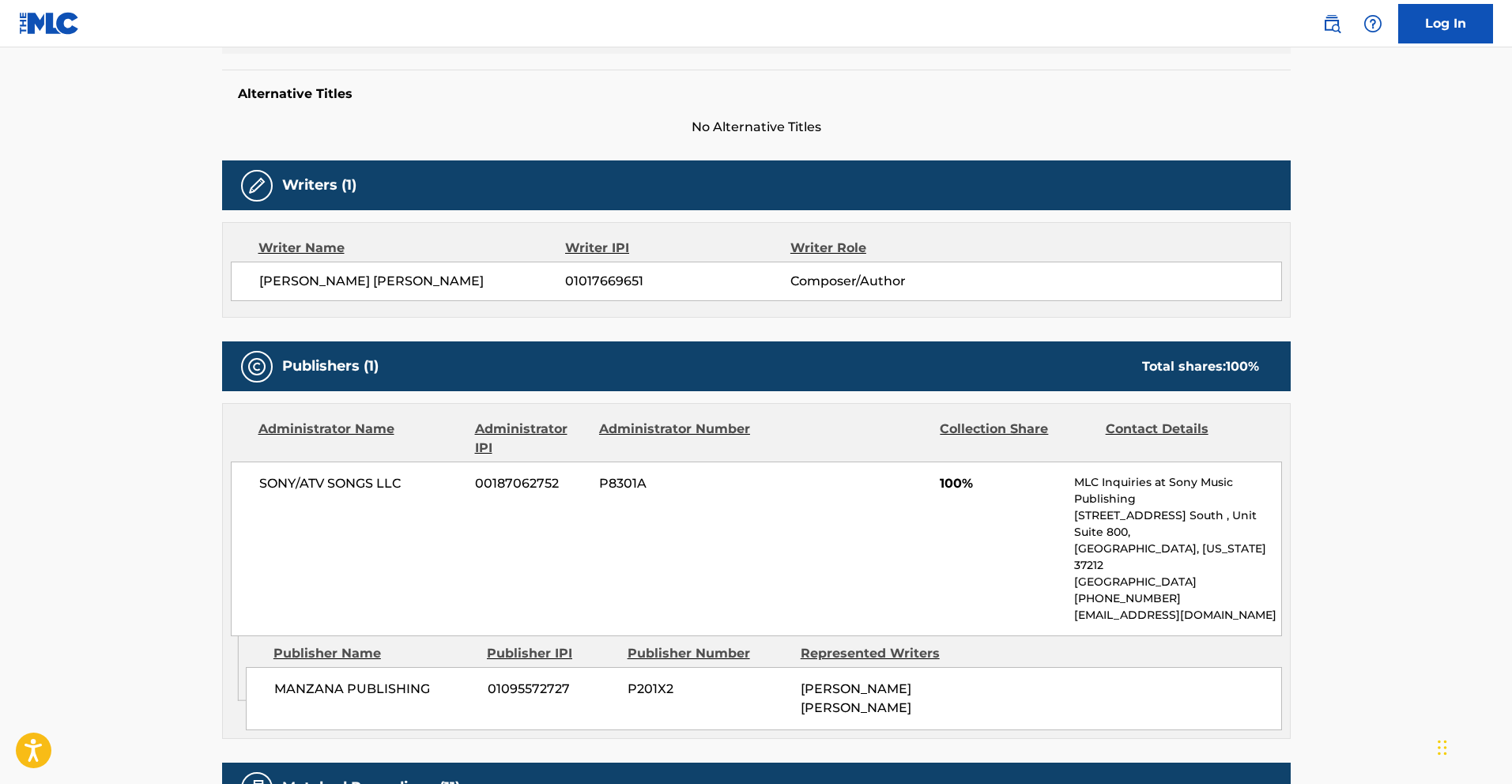
scroll to position [405, 0]
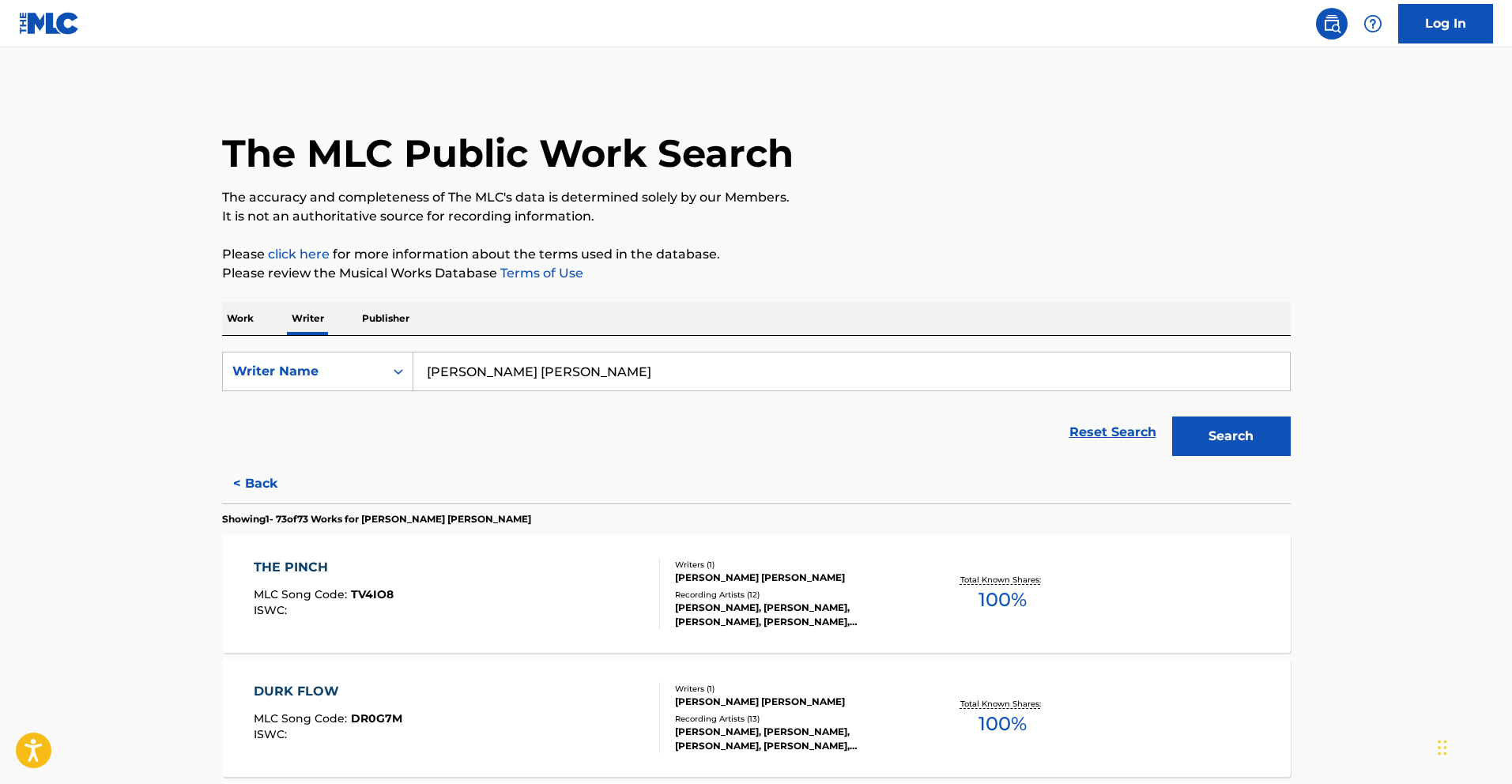
scroll to position [4022, 0]
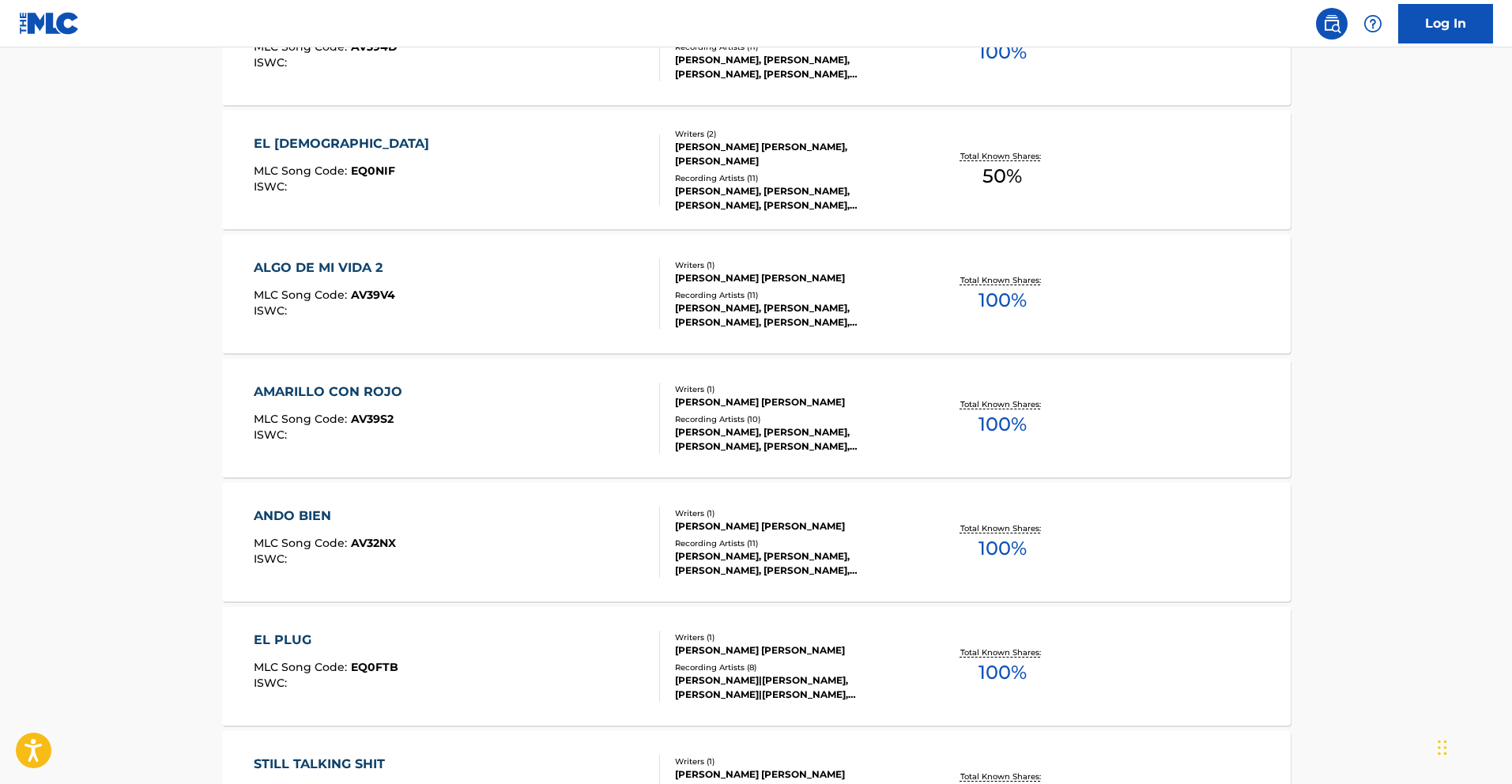
click at [388, 390] on div "AMARILLO CON ROJO" at bounding box center [332, 392] width 157 height 19
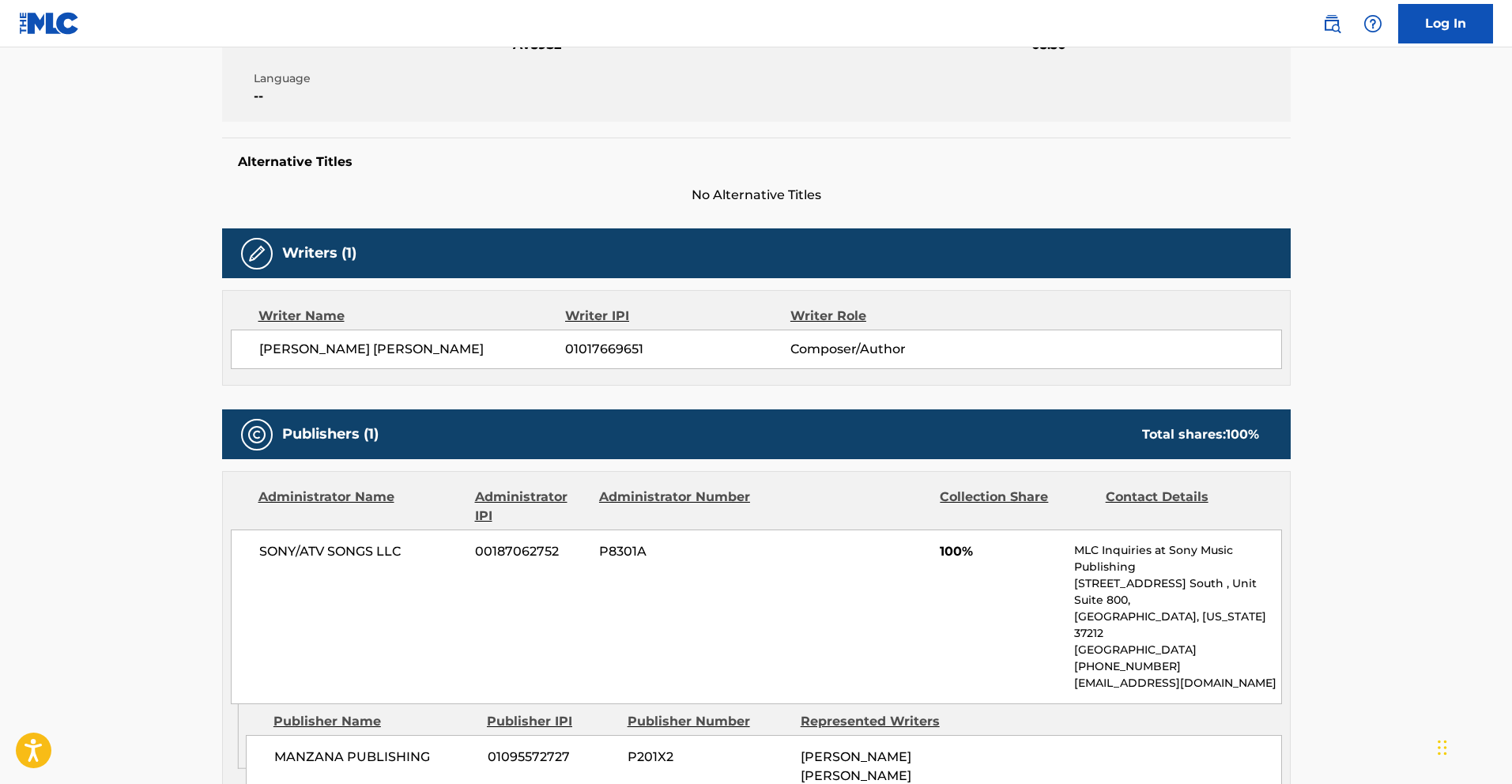
scroll to position [332, 0]
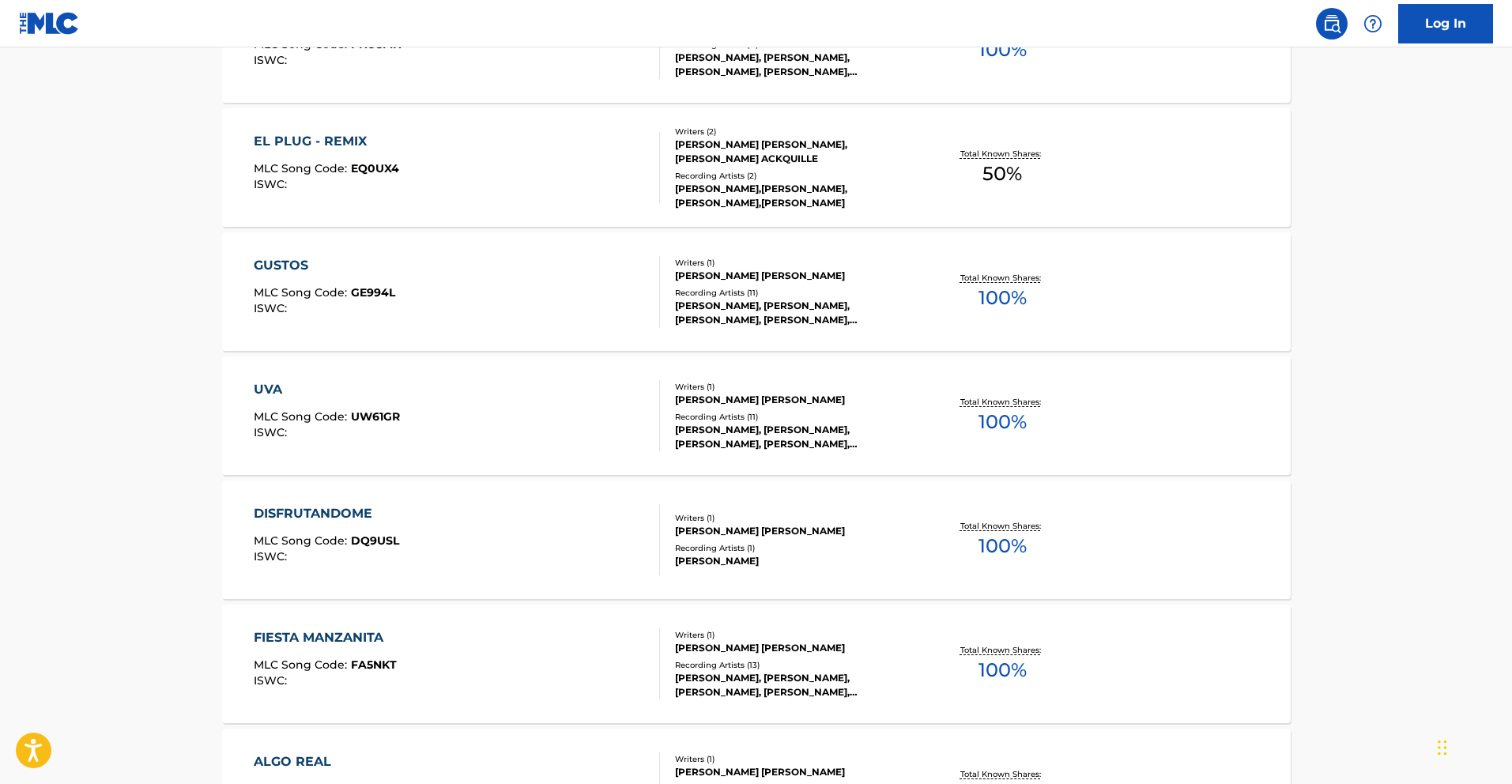
scroll to position [3044, 0]
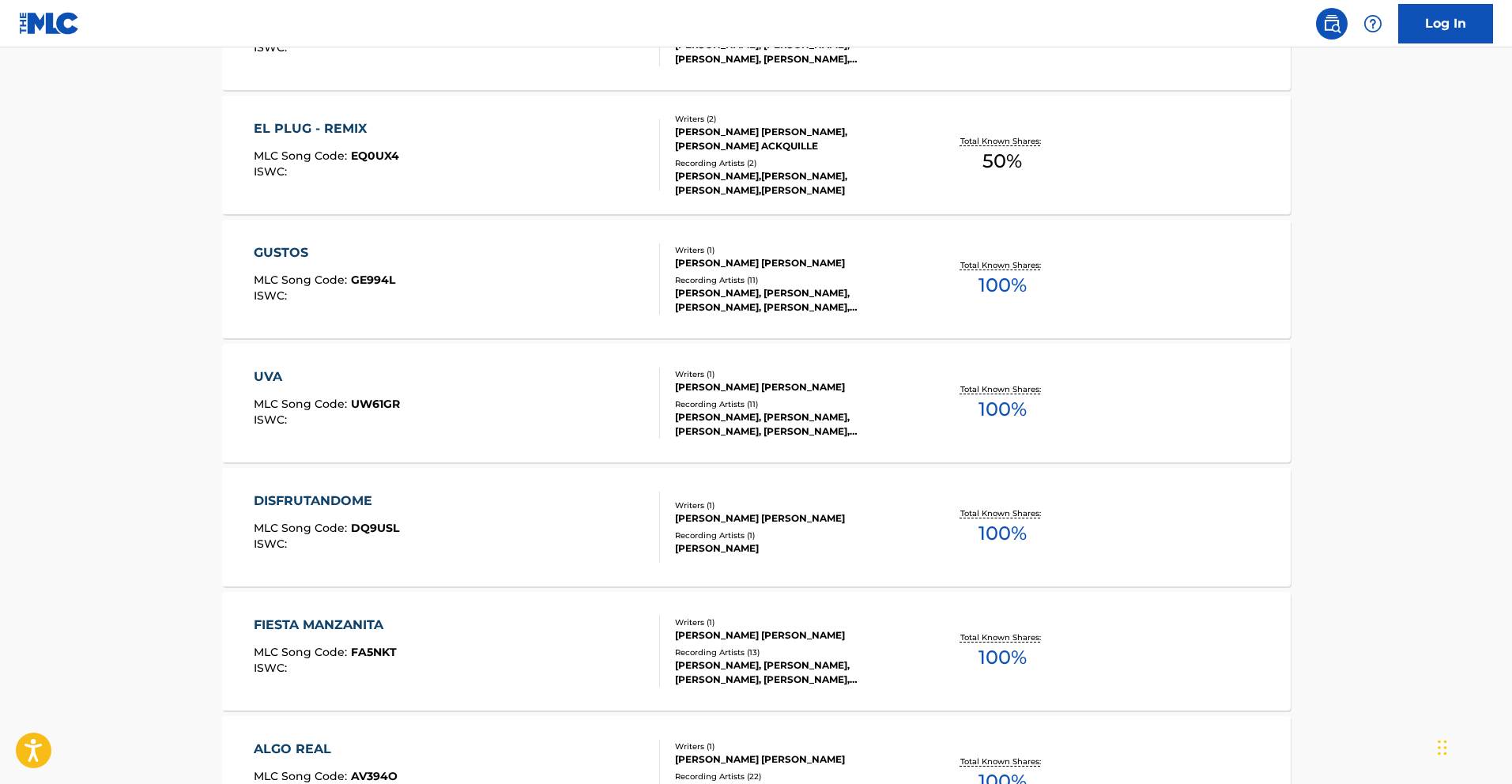
click at [377, 399] on span "UW61GR" at bounding box center [376, 404] width 49 height 14
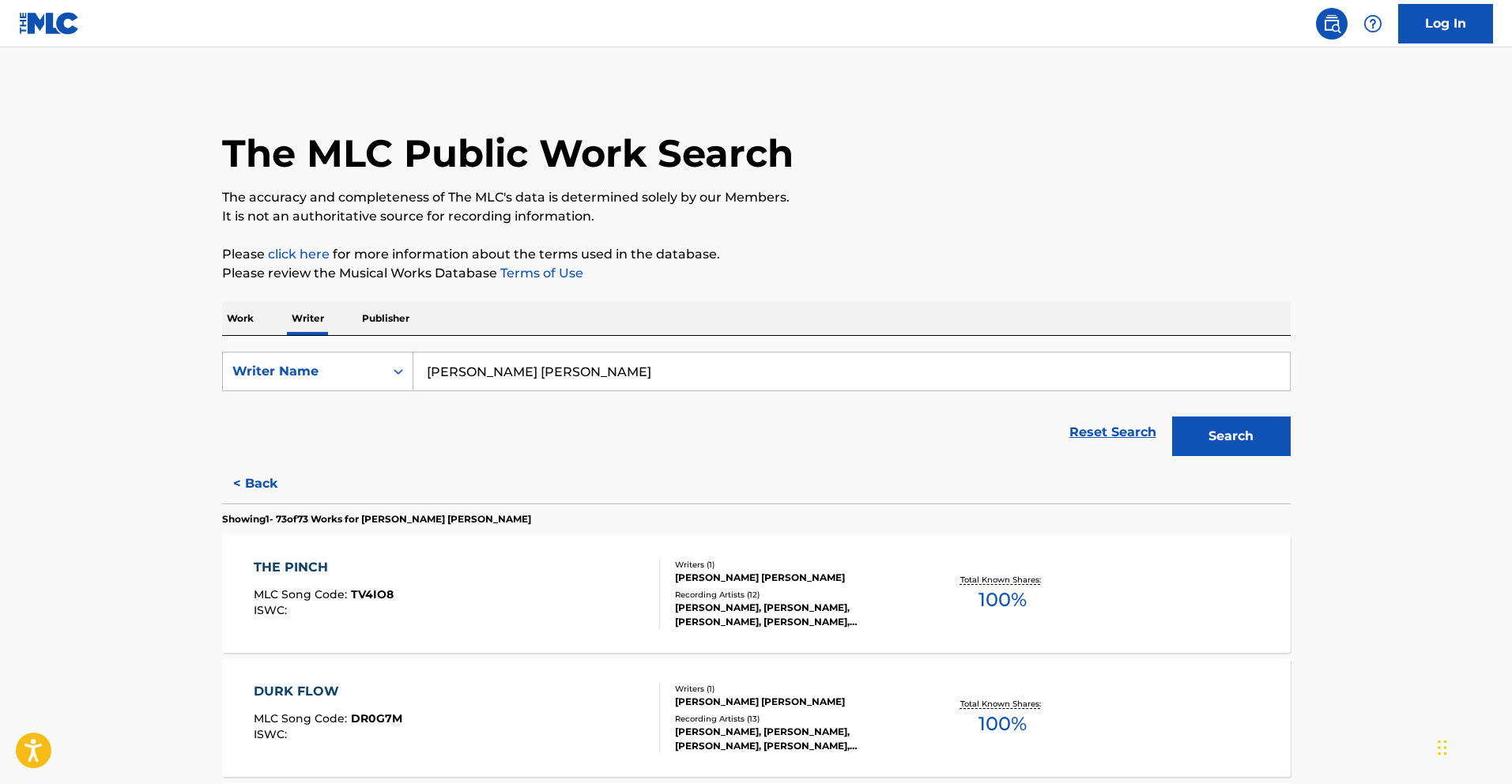
scroll to position [3278, 0]
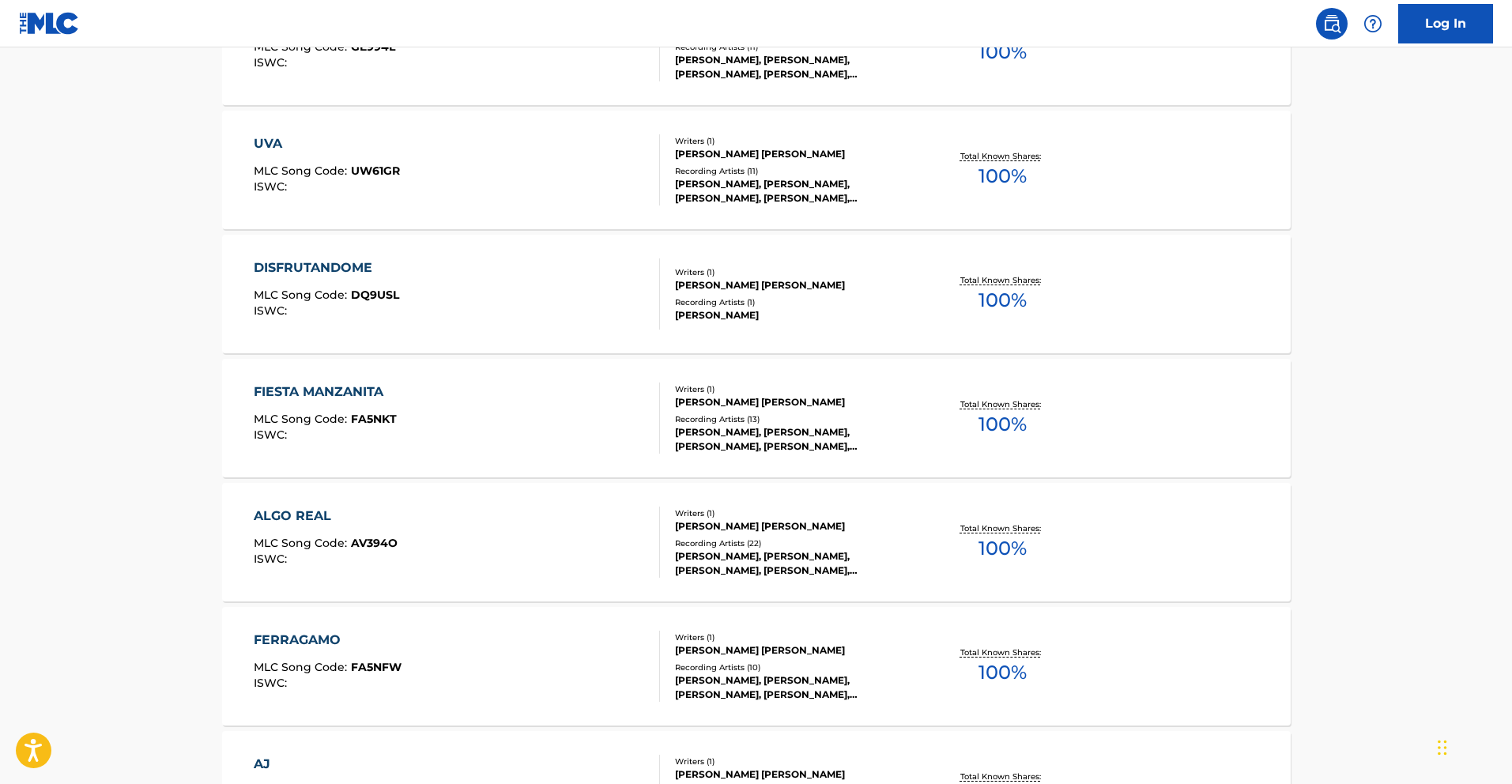
click at [379, 389] on div "FIESTA MANZANITA" at bounding box center [325, 392] width 143 height 19
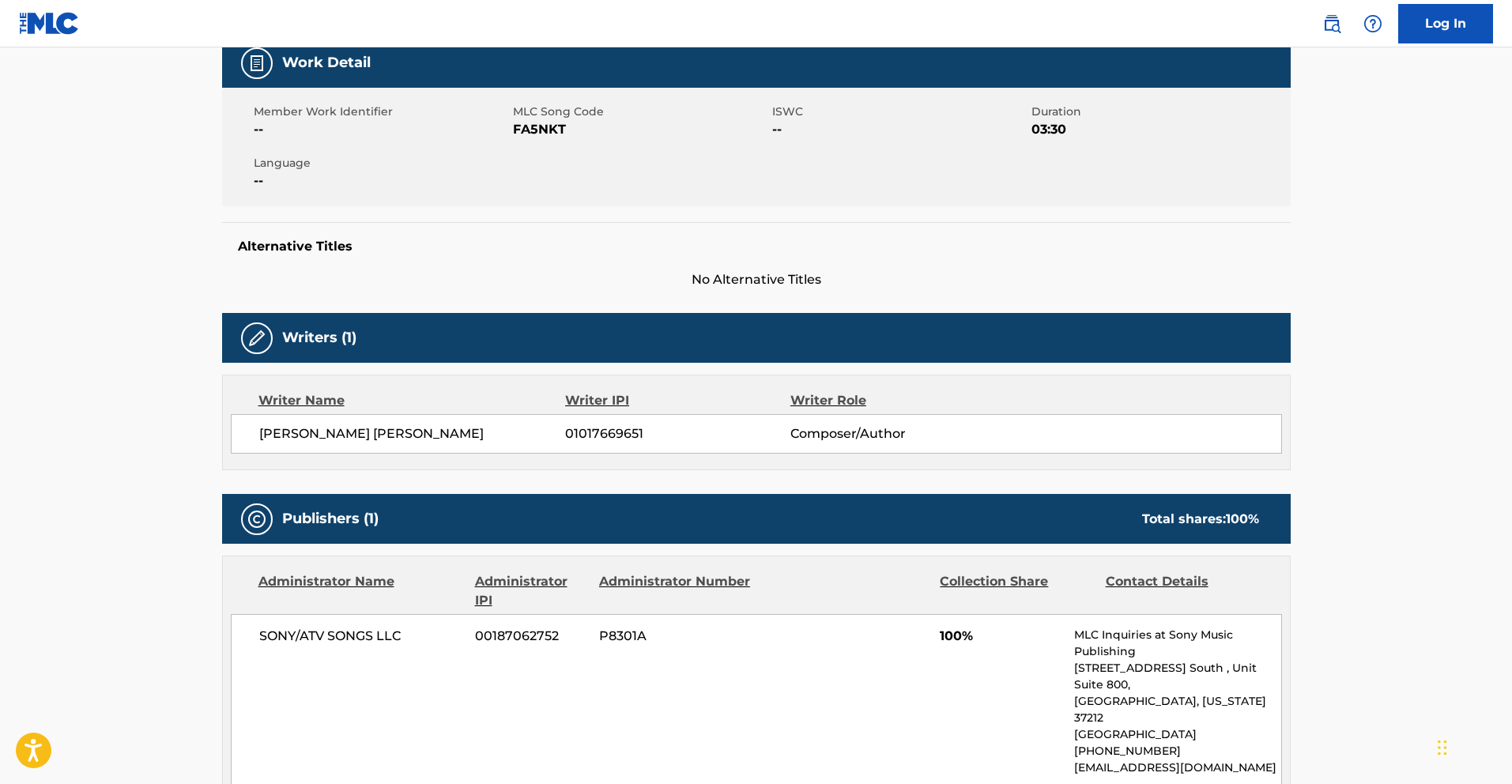
scroll to position [260, 0]
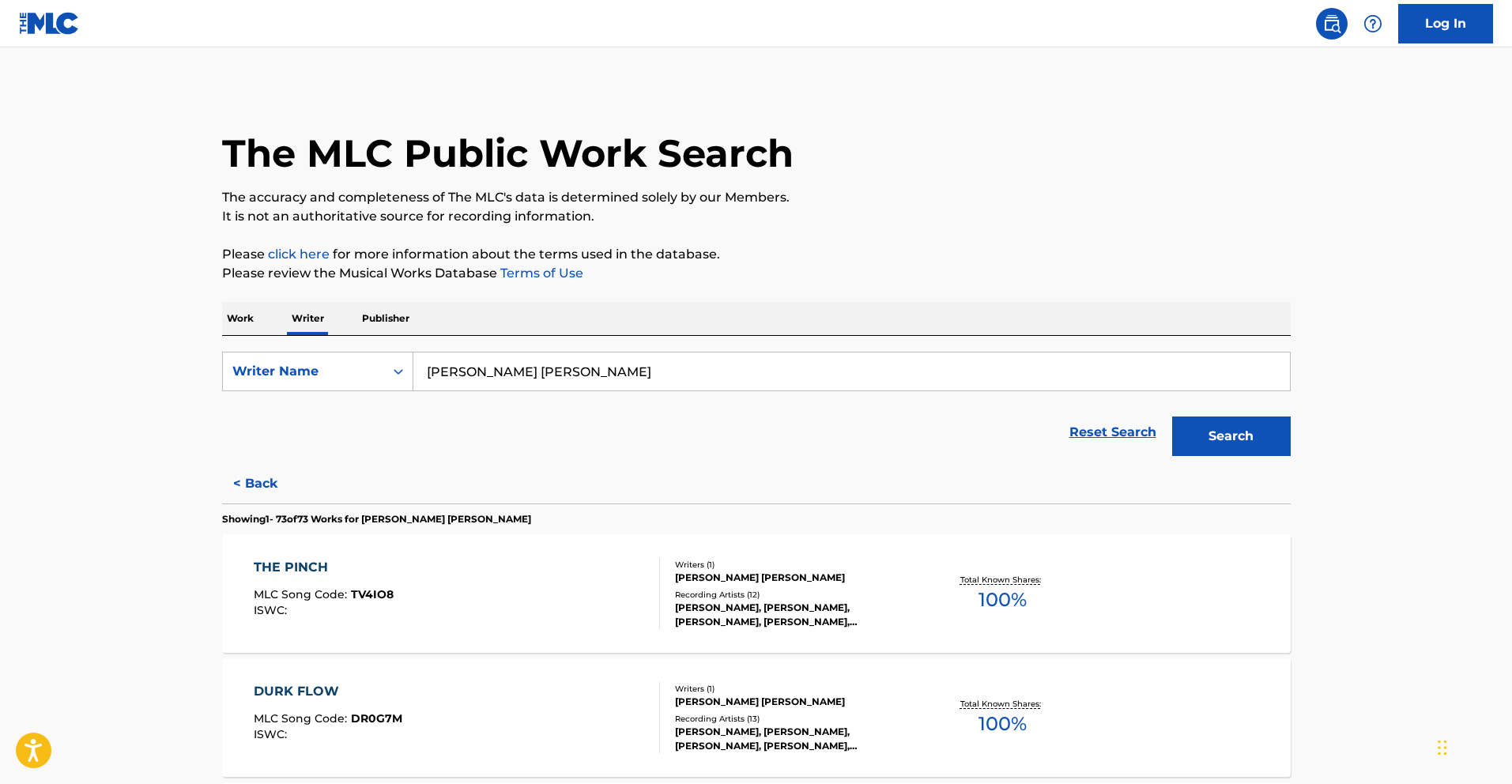
scroll to position [1664, 0]
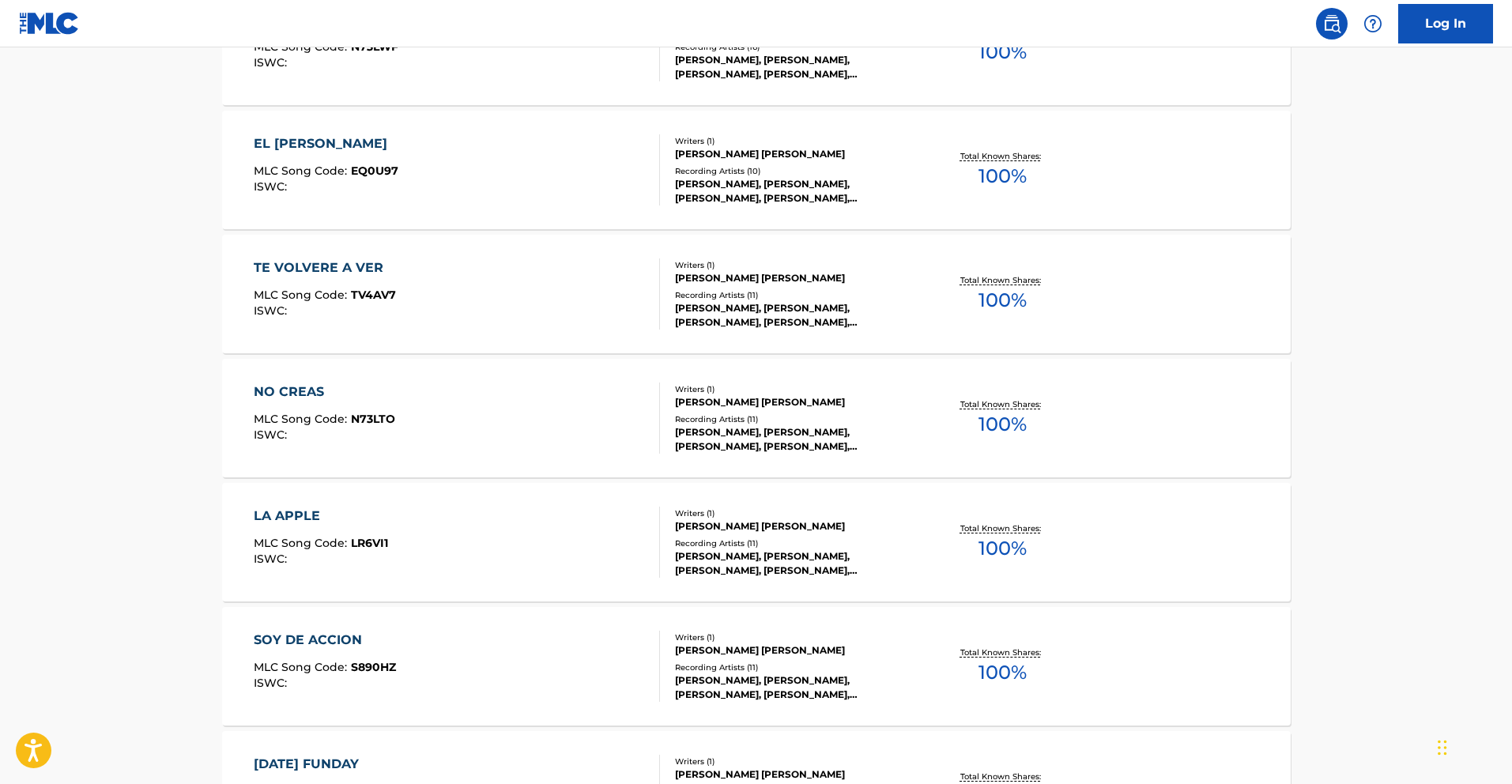
click at [368, 381] on div "NO CREAS MLC Song Code : N73LTO ISWC : Writers ( 1 ) [PERSON_NAME] [PERSON_NAME…" at bounding box center [756, 418] width 1068 height 119
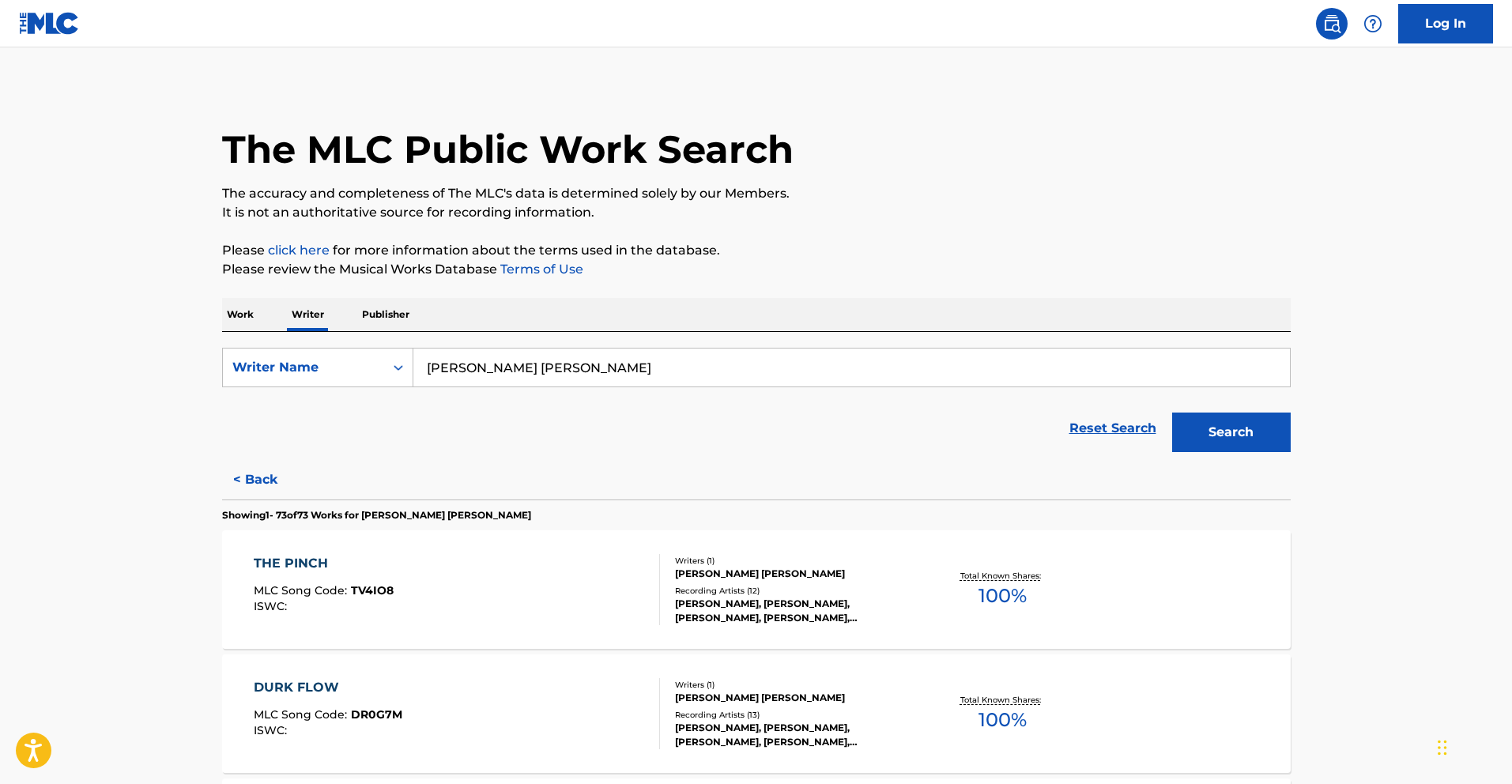
scroll to position [1292, 0]
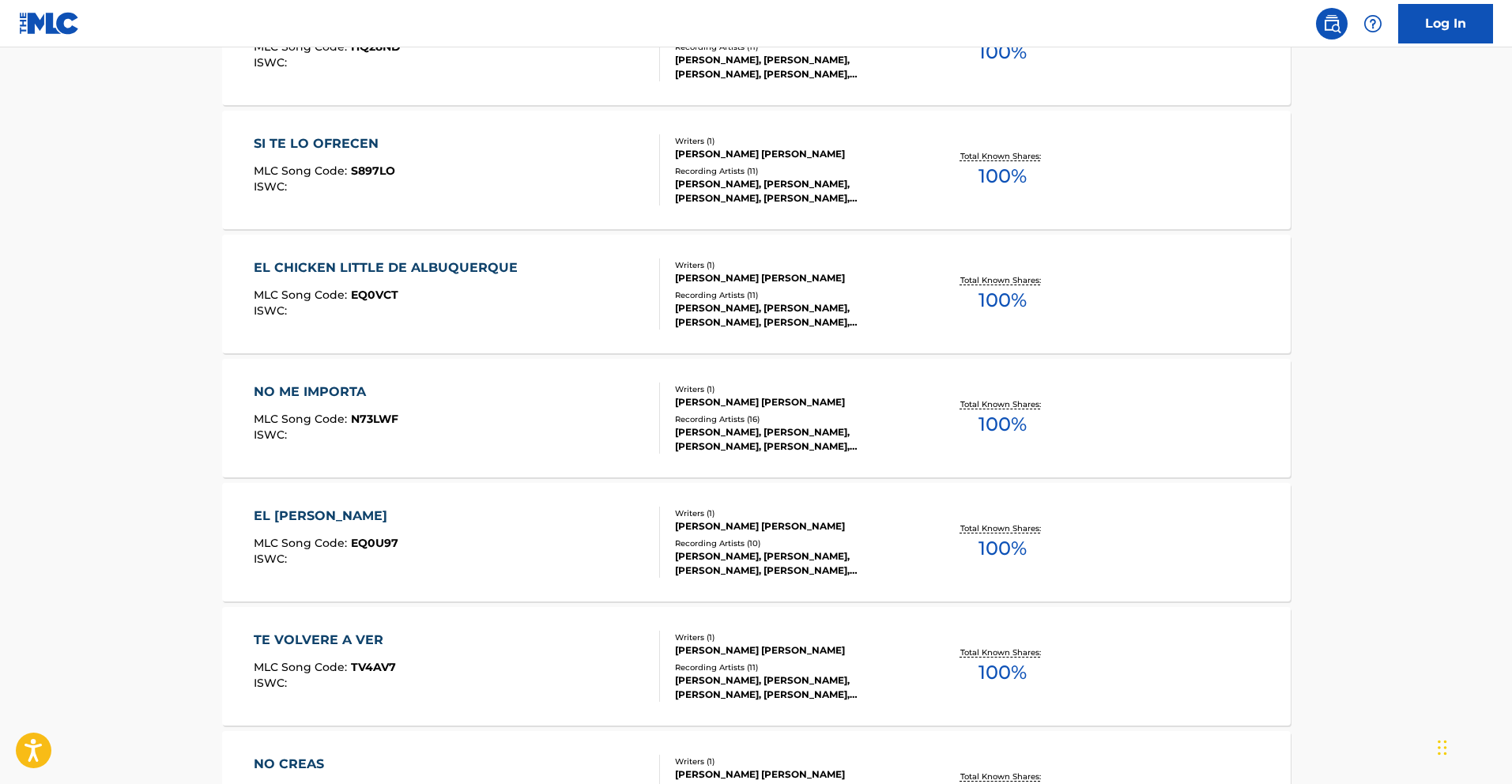
click at [386, 419] on span "N73LWF" at bounding box center [375, 419] width 48 height 14
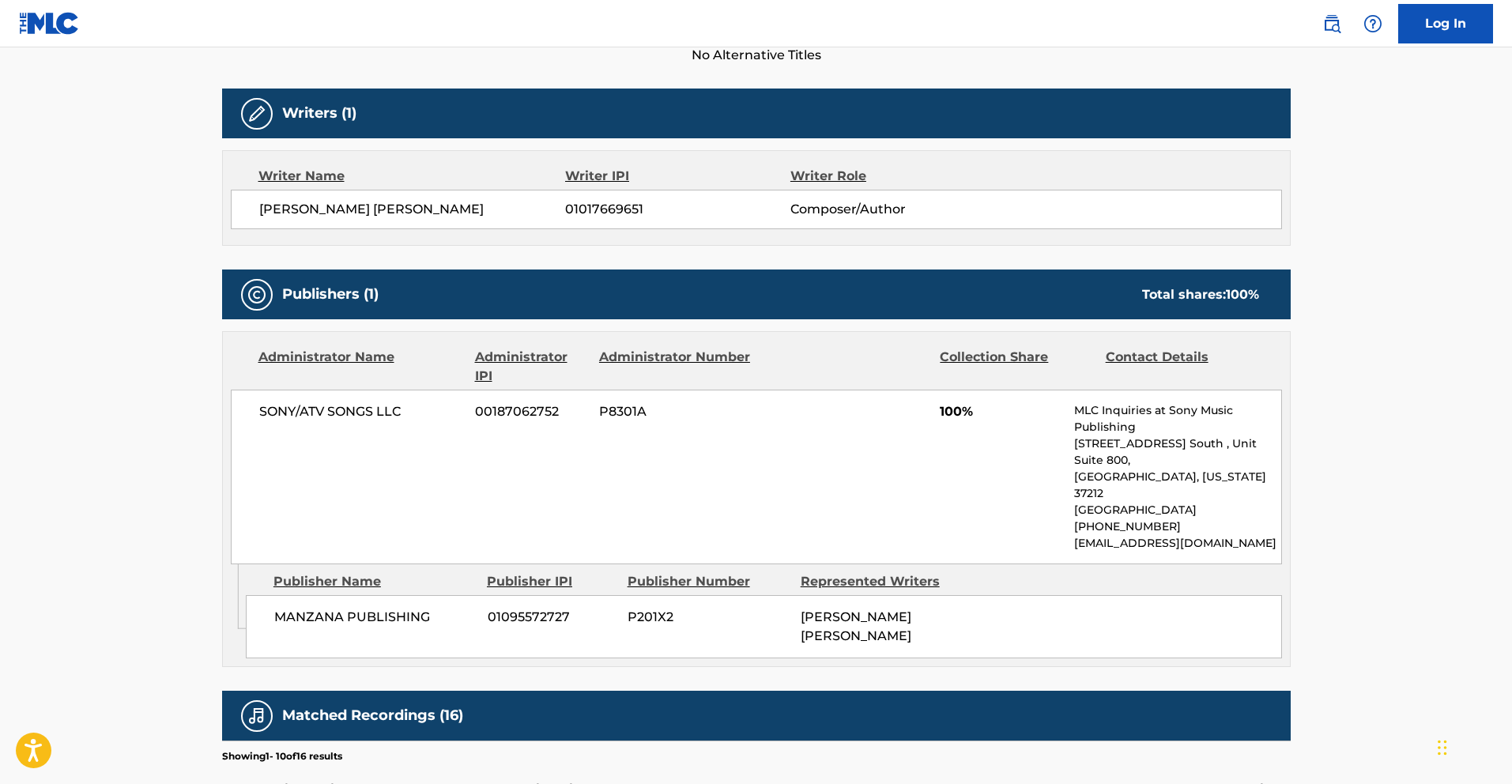
scroll to position [473, 0]
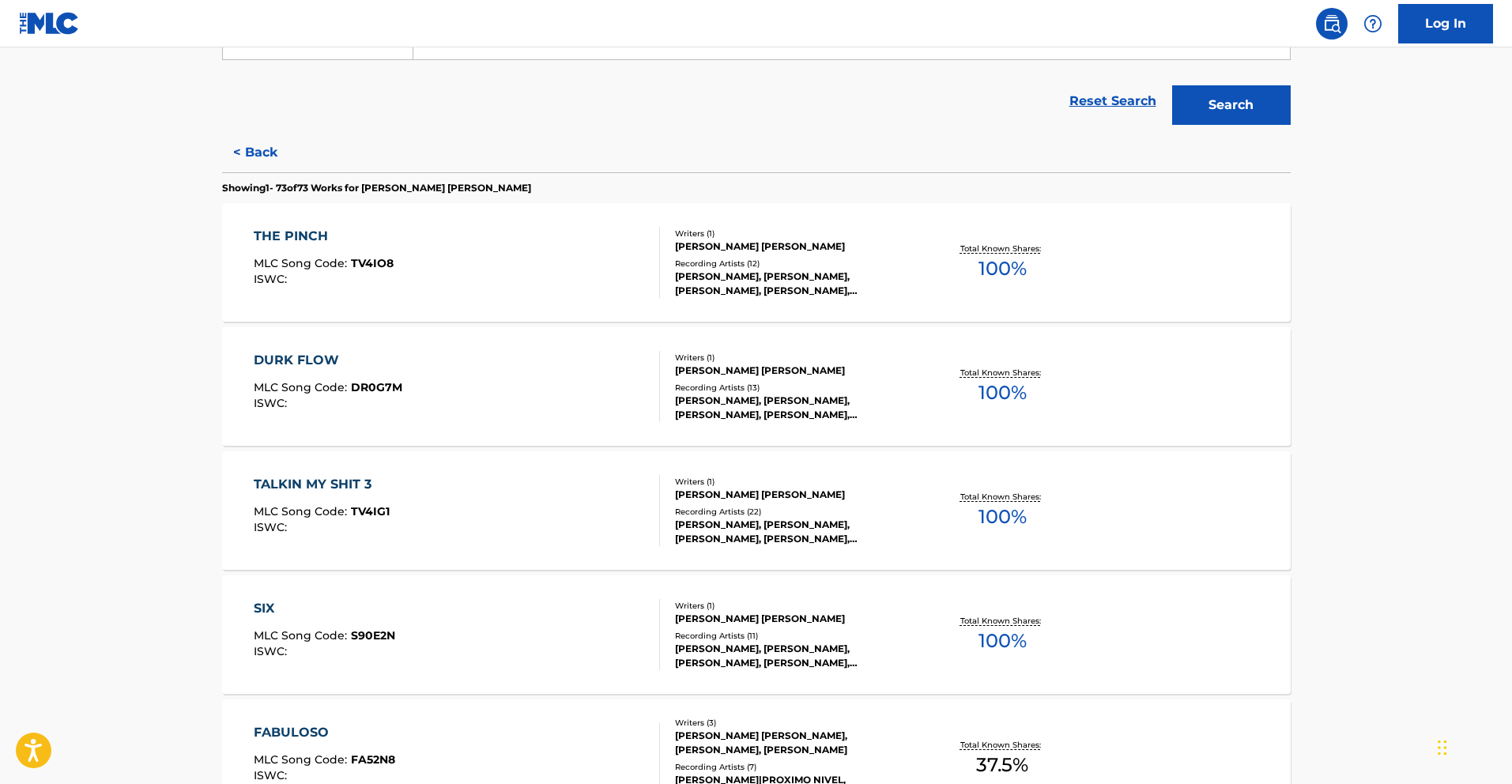
scroll to position [333, 0]
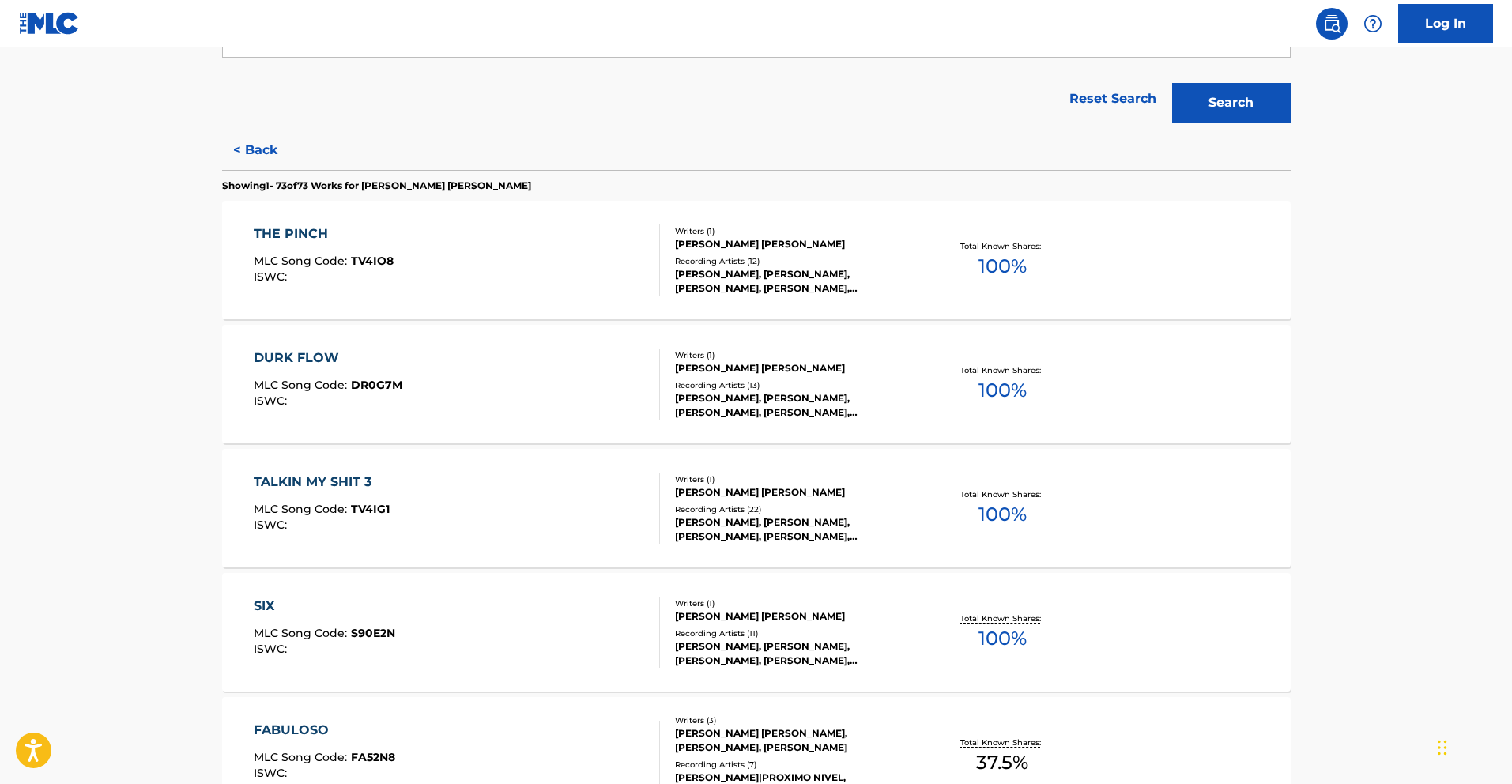
click at [336, 243] on div "THE PINCH" at bounding box center [323, 234] width 140 height 19
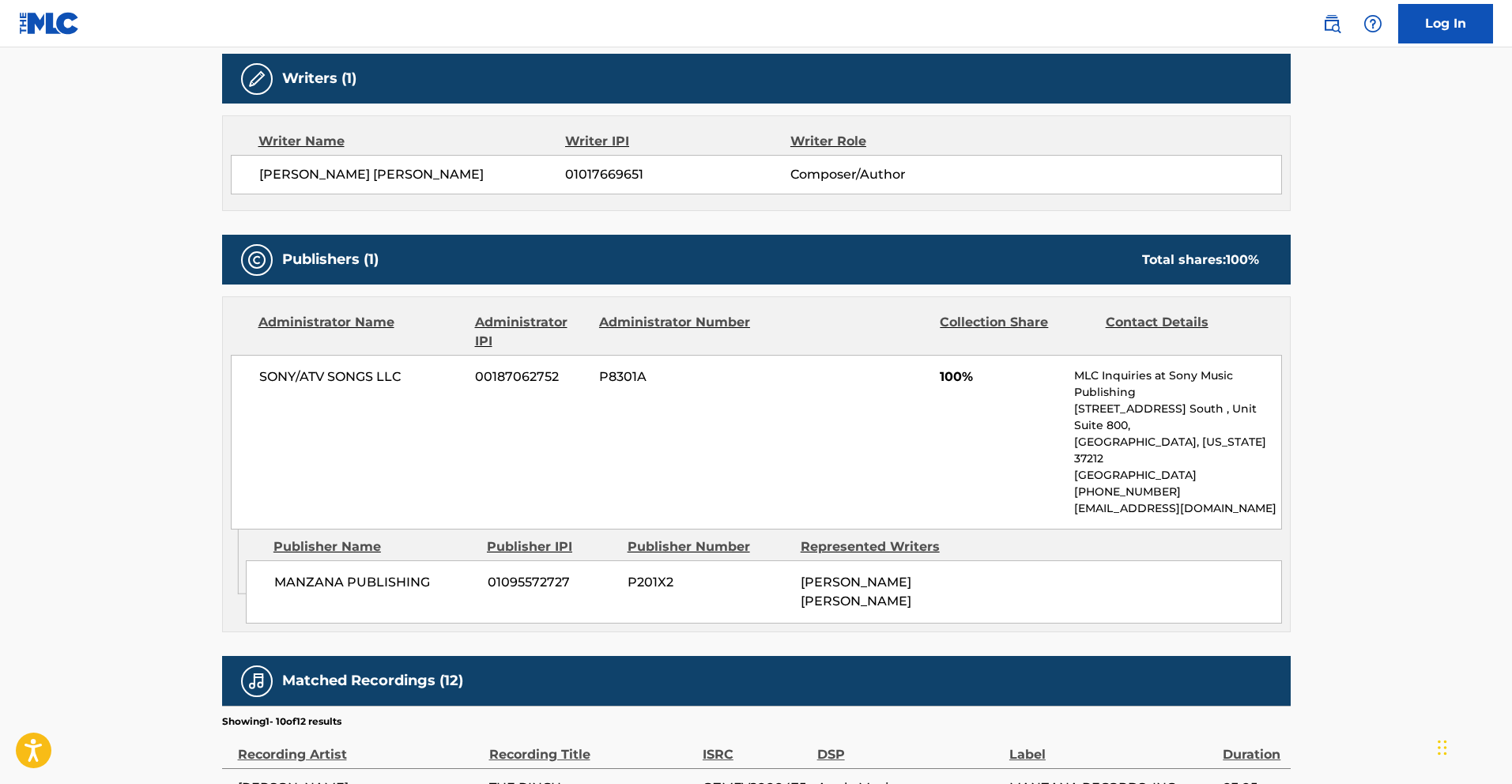
scroll to position [591, 0]
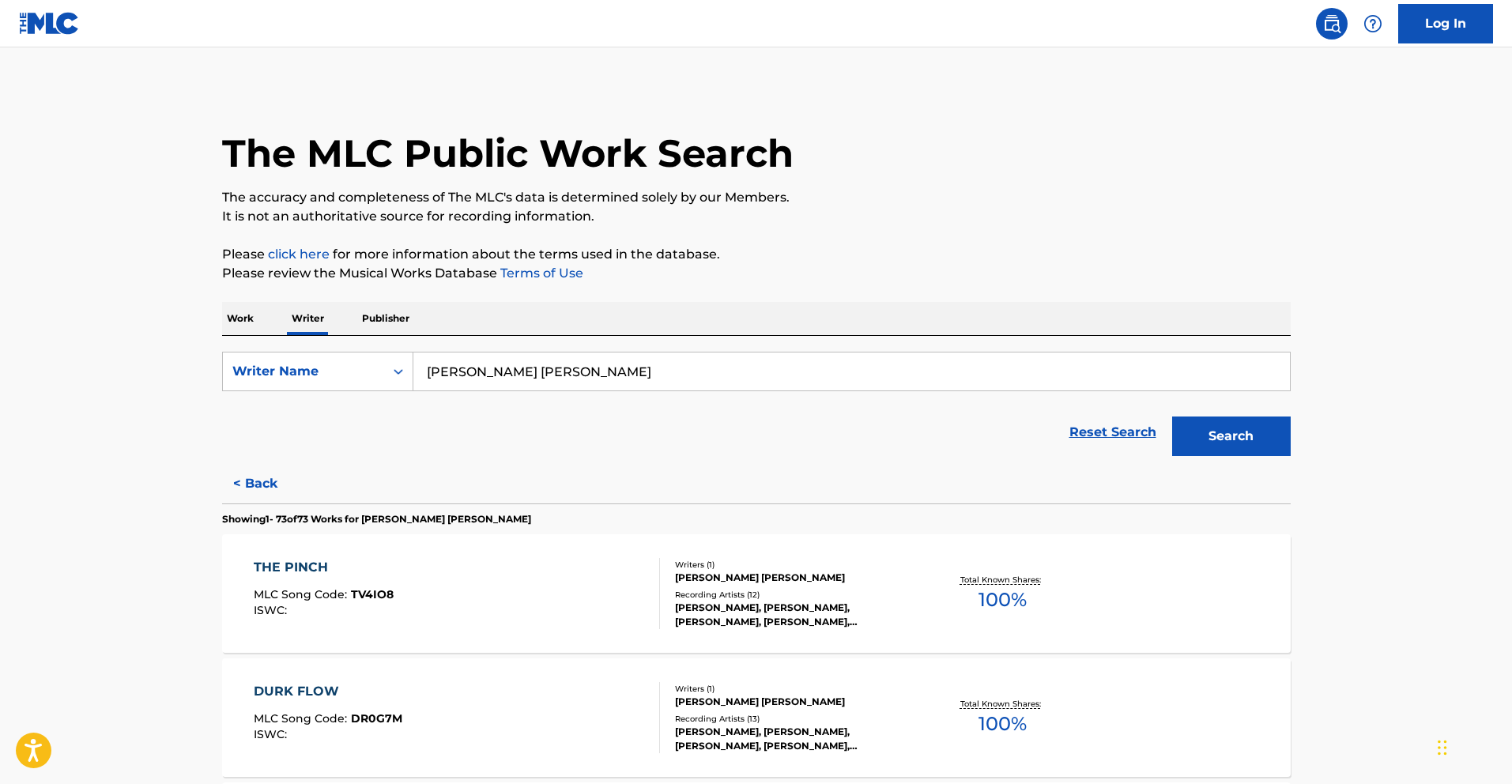
scroll to position [4146, 0]
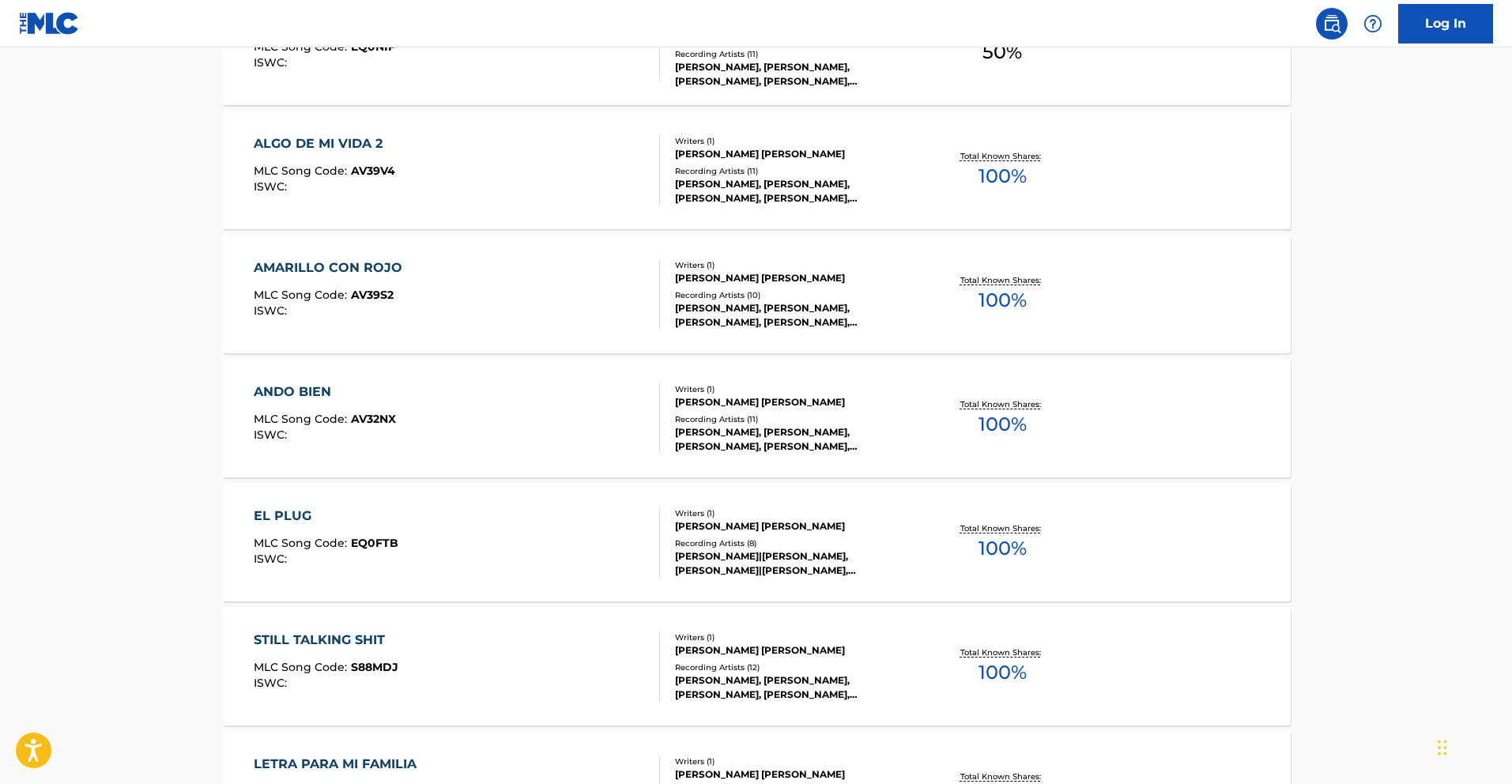
click at [320, 395] on div "ANDO BIEN" at bounding box center [325, 392] width 143 height 19
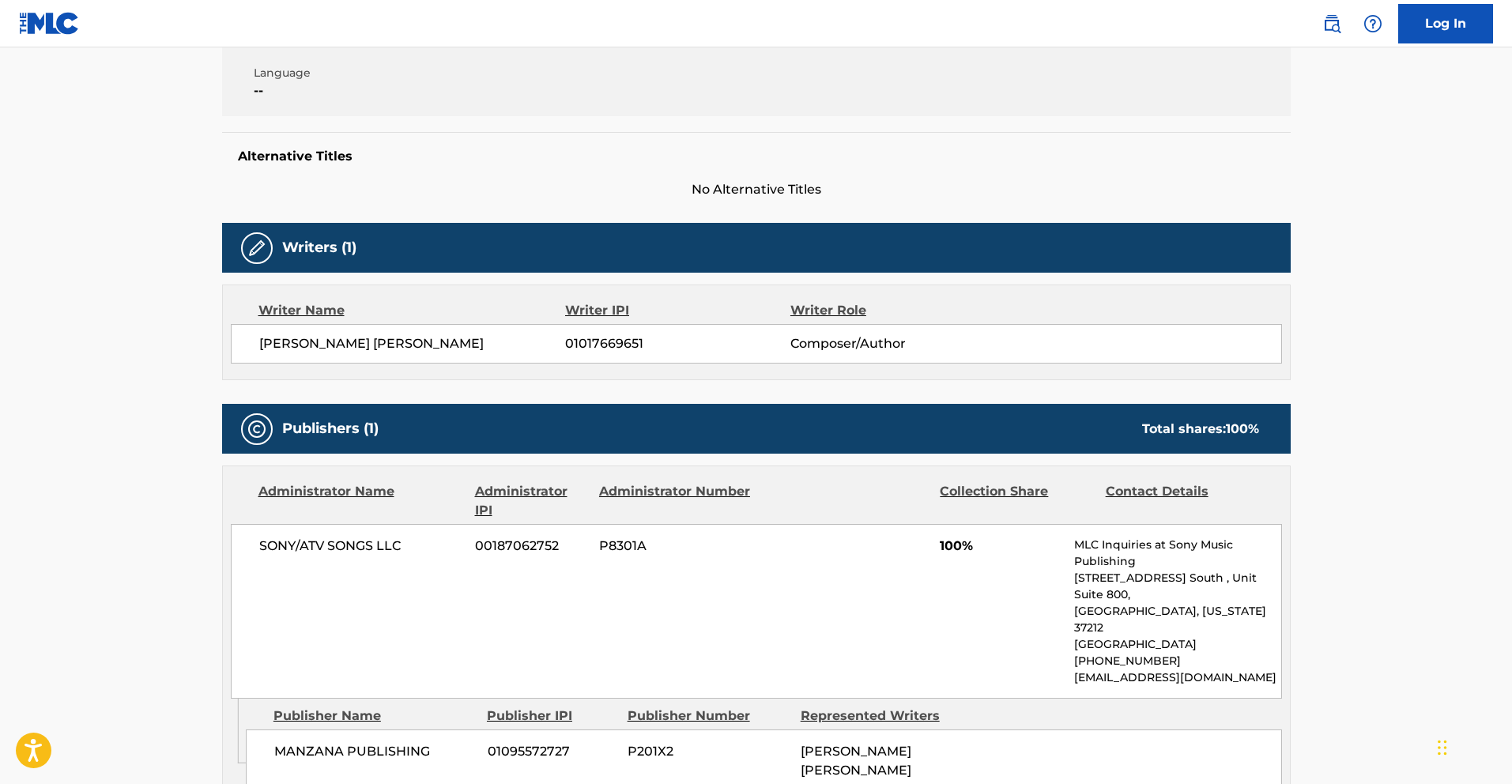
scroll to position [323, 0]
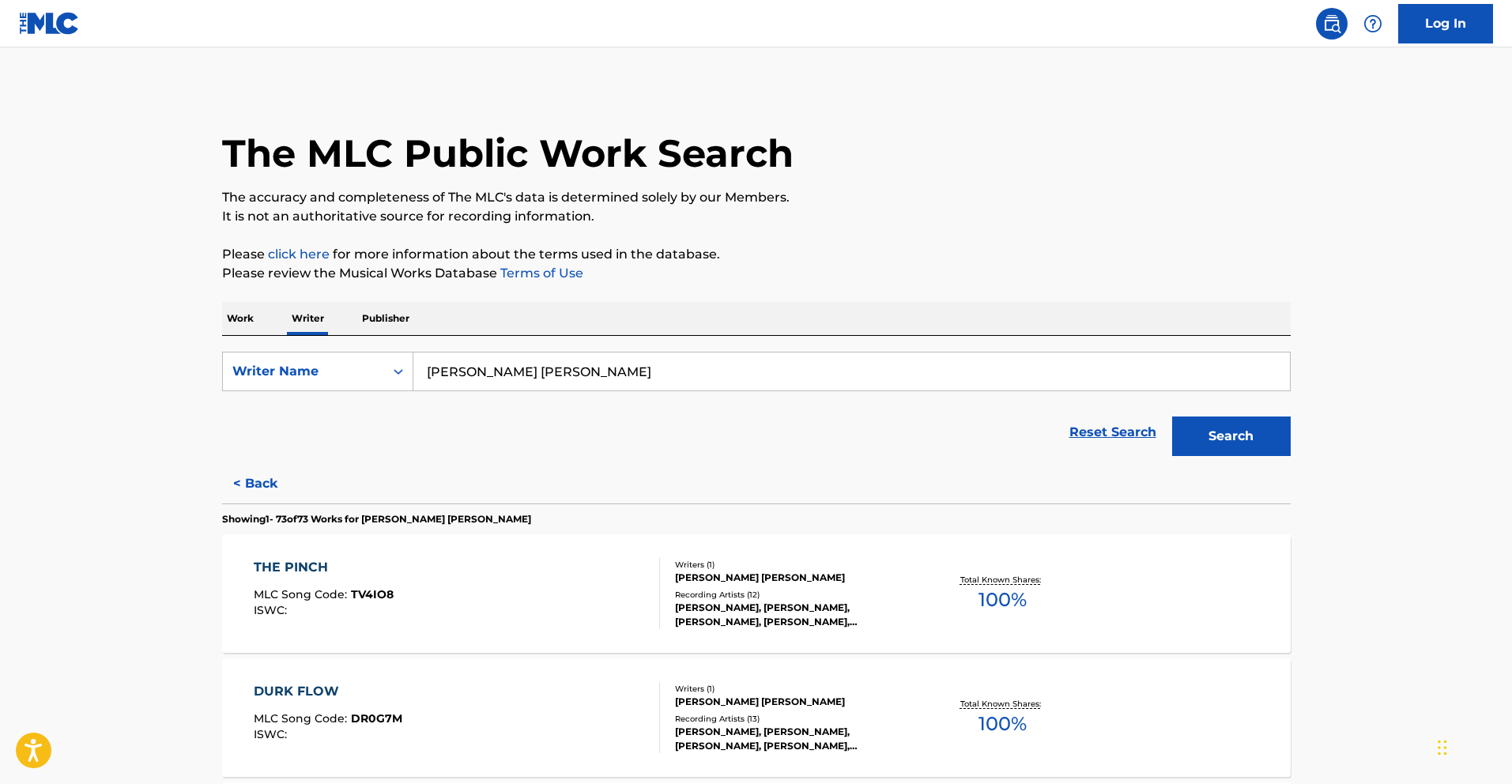
scroll to position [1540, 0]
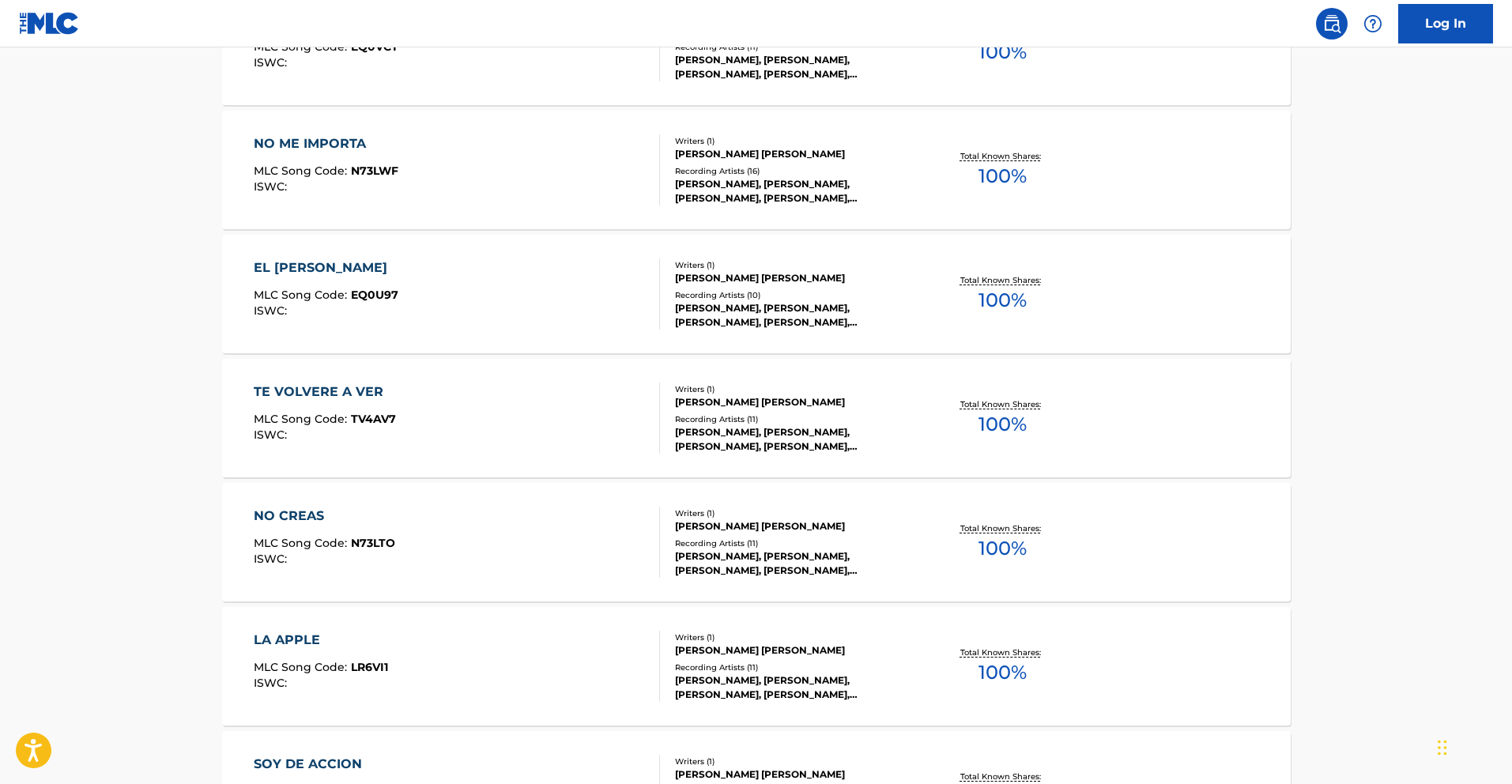
click at [382, 390] on div "TE VOLVERE A VER" at bounding box center [325, 392] width 143 height 19
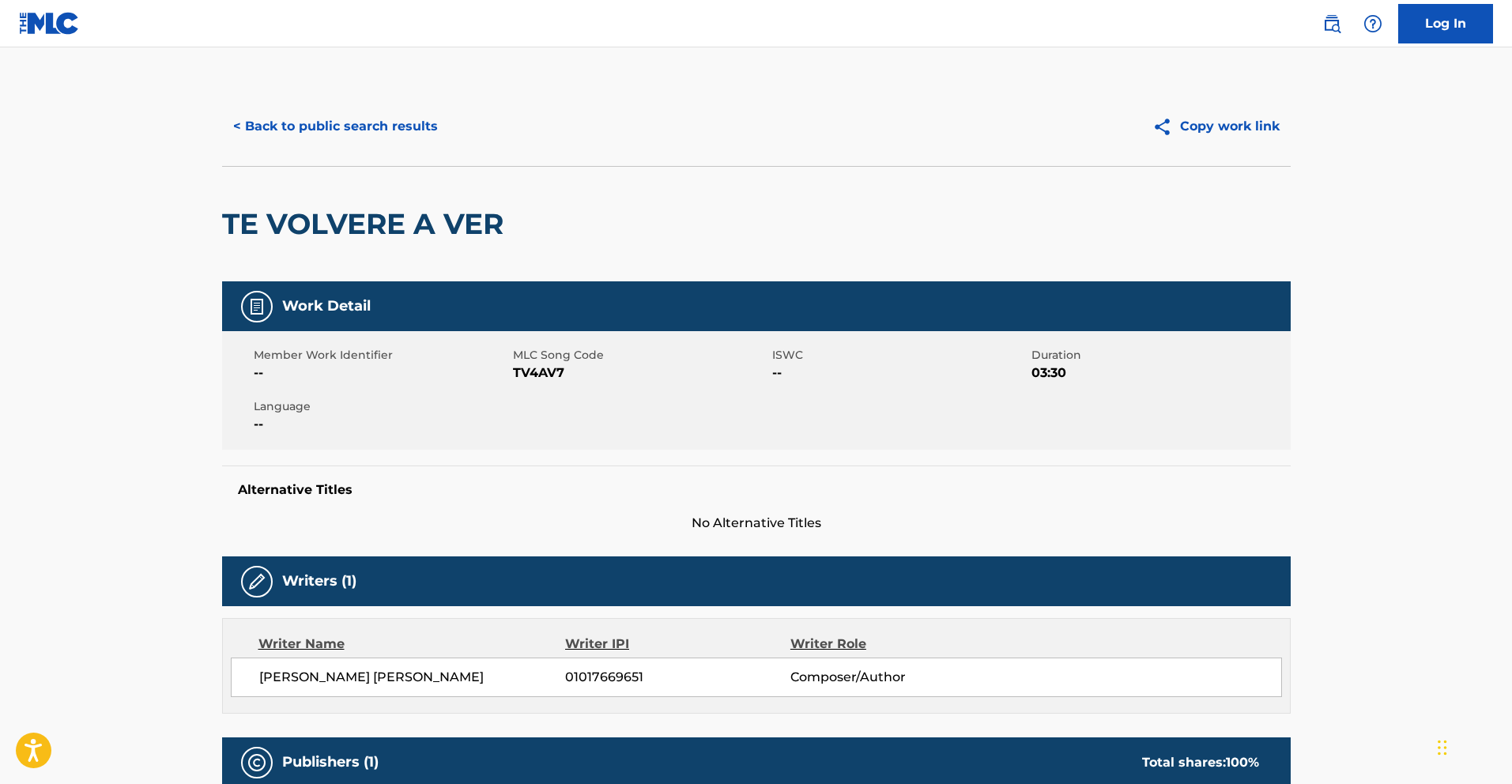
click at [335, 125] on button "< Back to public search results" at bounding box center [335, 126] width 227 height 40
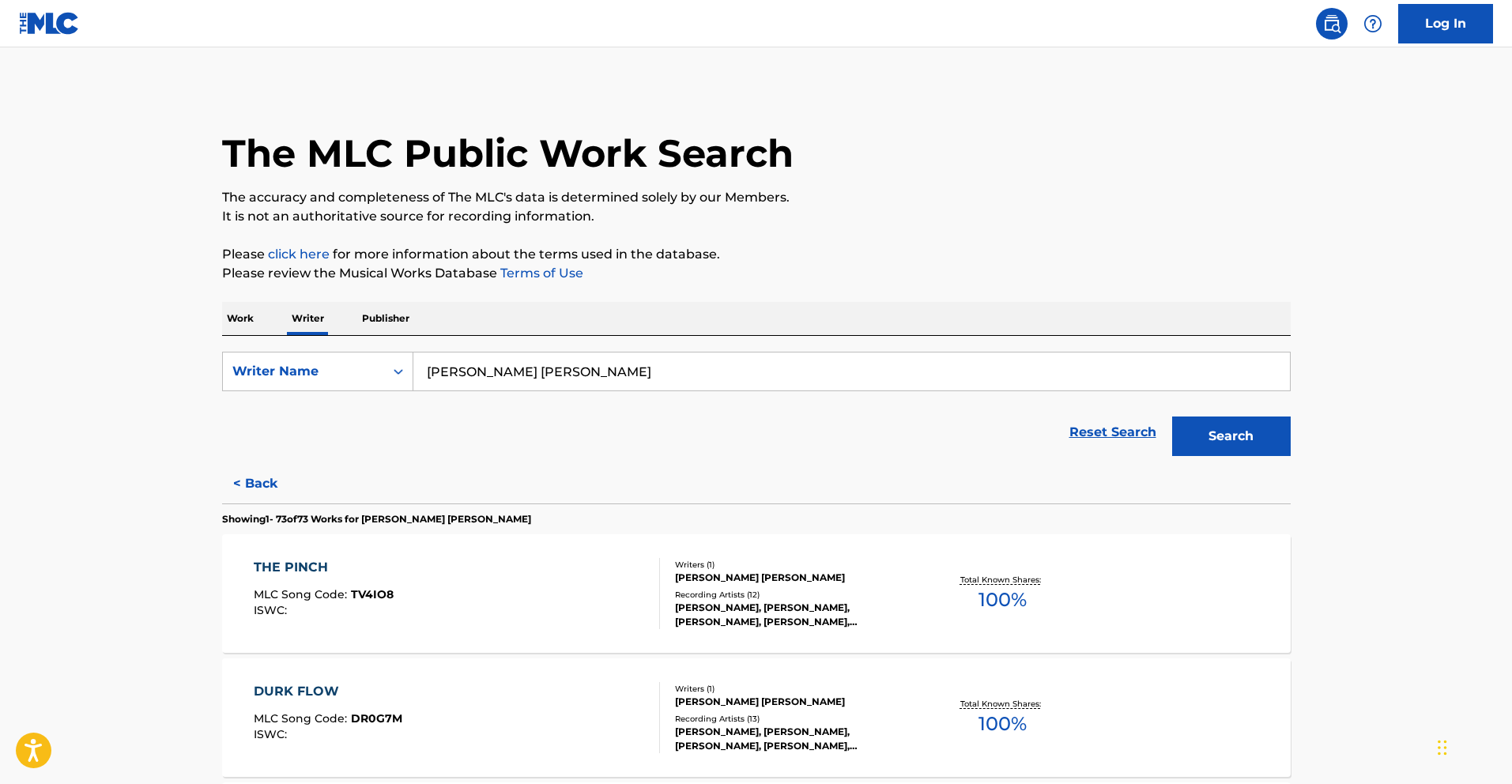
scroll to position [2532, 0]
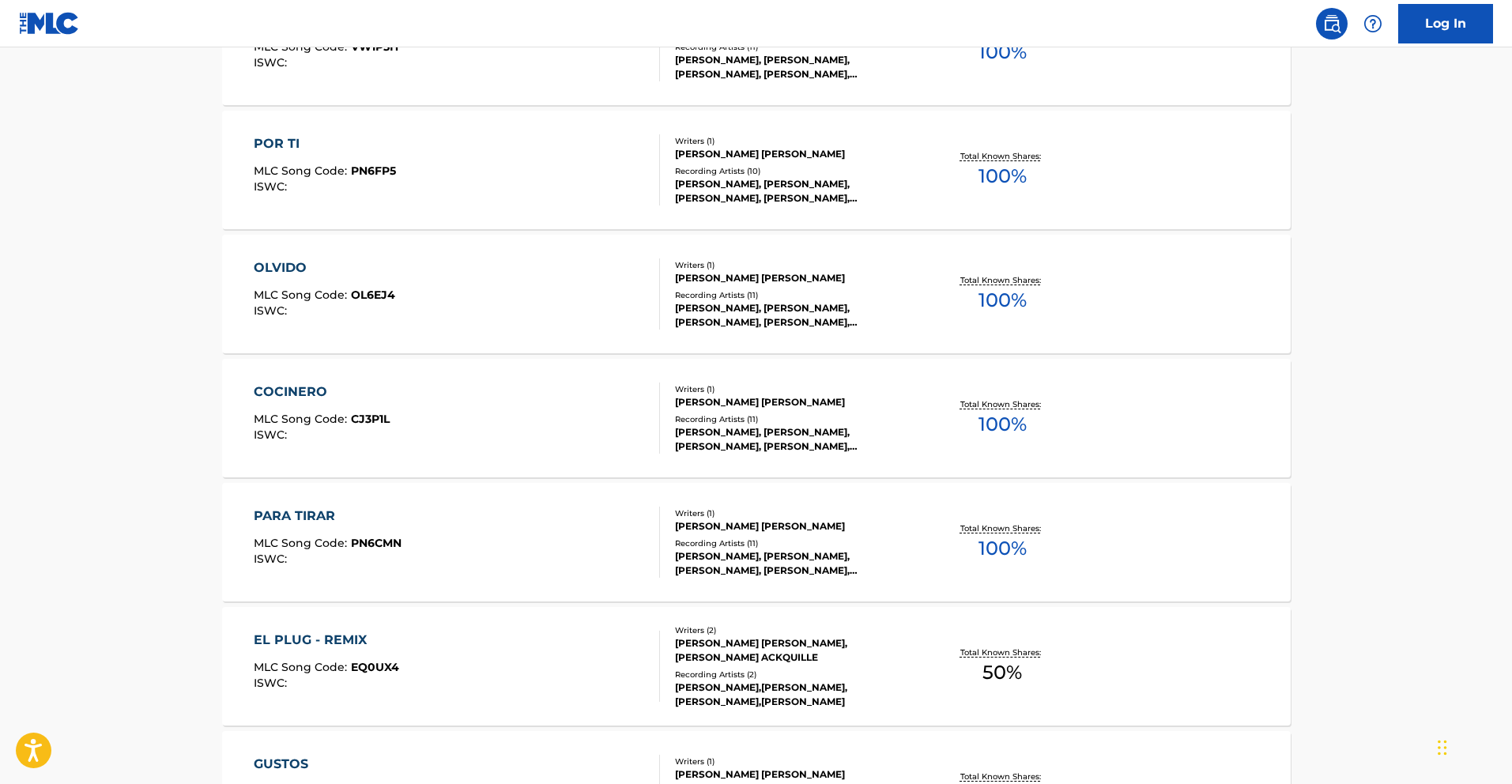
click at [307, 388] on div "COCINERO" at bounding box center [321, 392] width 136 height 19
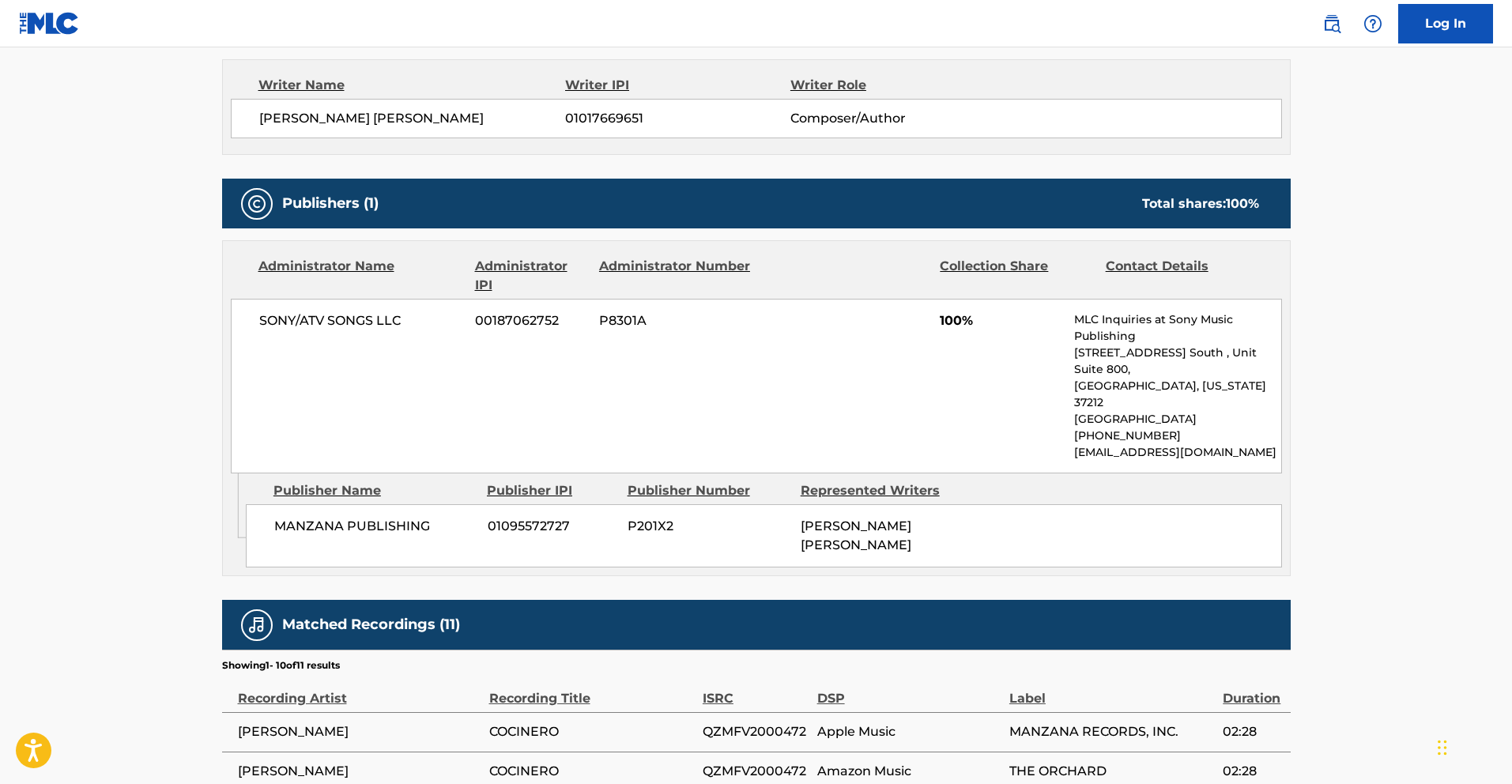
scroll to position [570, 0]
